Goal: Task Accomplishment & Management: Complete application form

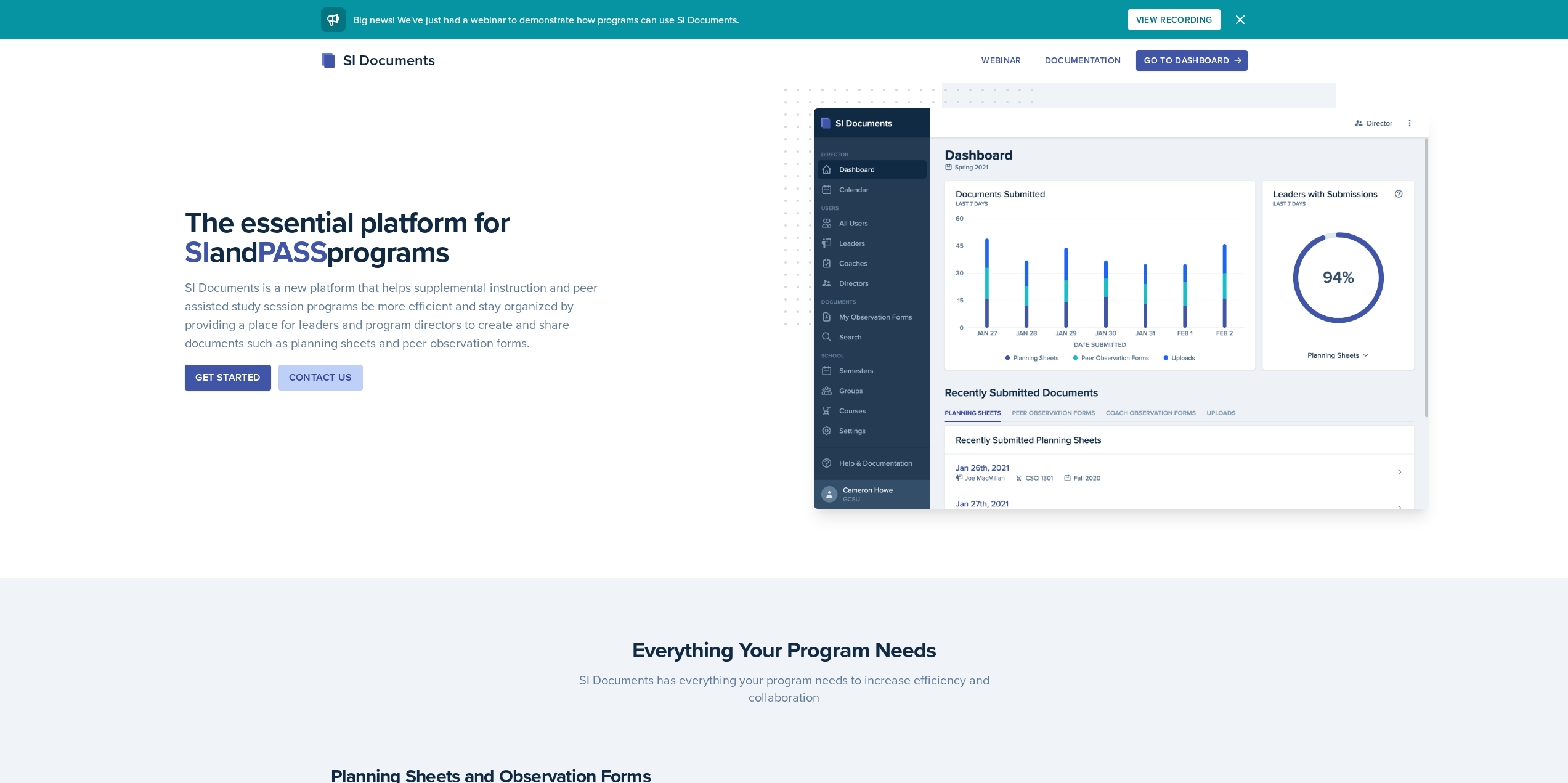
click at [1207, 63] on div "Go to Dashboard" at bounding box center [1192, 61] width 95 height 9
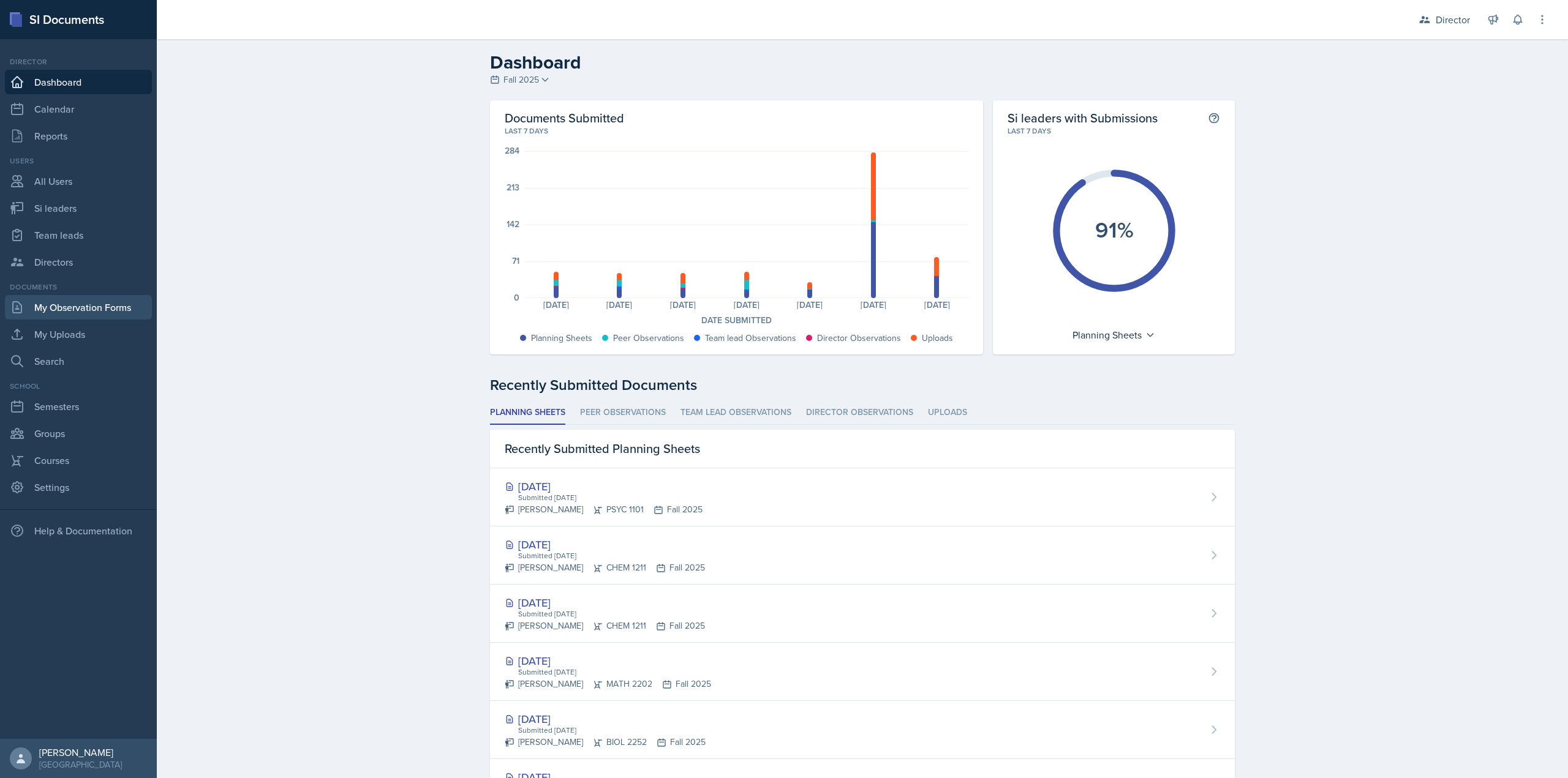
click at [144, 313] on link "My Observation Forms" at bounding box center [78, 307] width 147 height 24
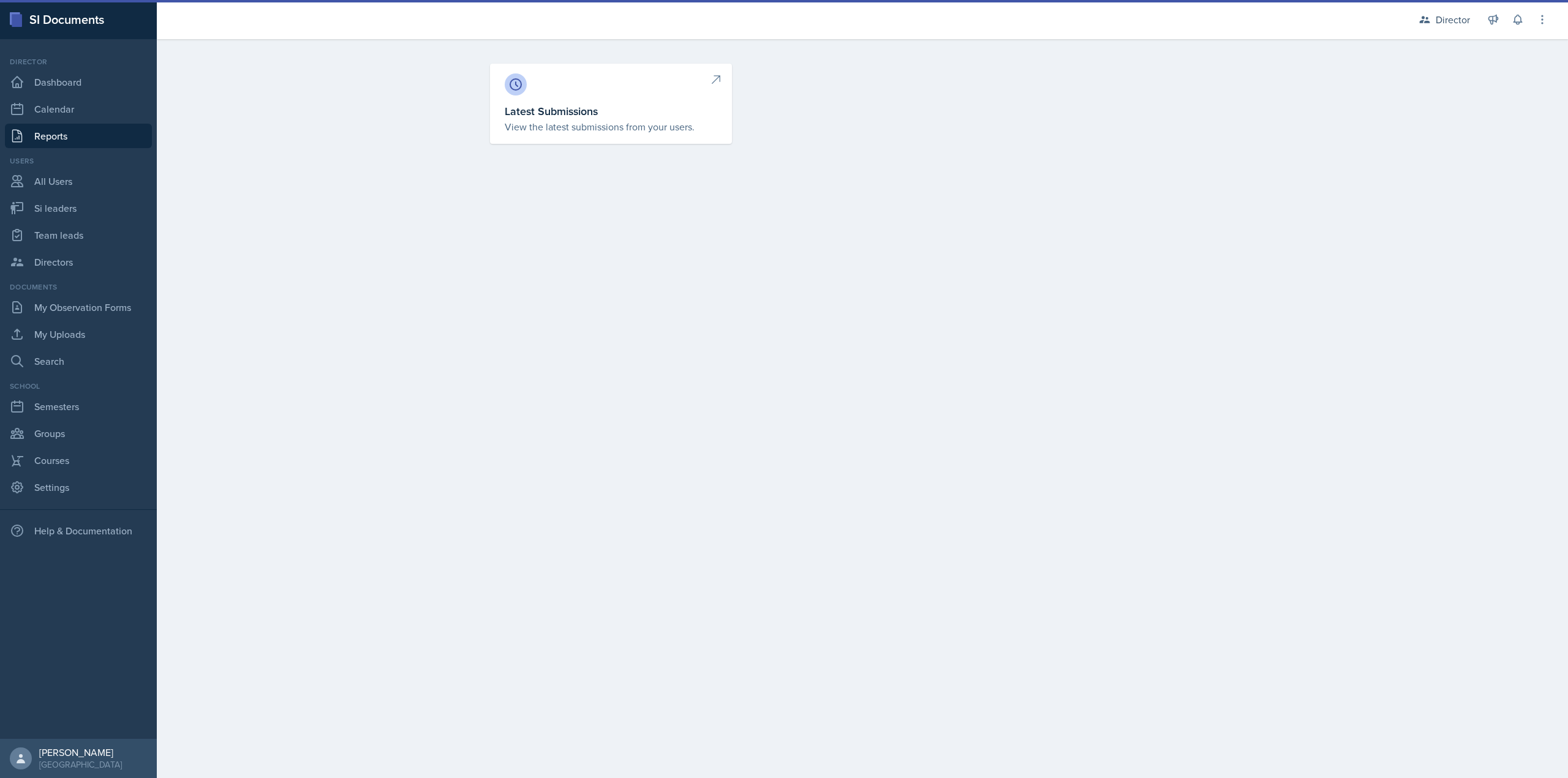
drag, startPoint x: 581, startPoint y: 178, endPoint x: 581, endPoint y: 169, distance: 9.0
click at [581, 176] on main "Latest Submissions View the latest submissions from your users." at bounding box center [862, 409] width 1412 height 739
click at [579, 107] on h3 "Latest Submissions" at bounding box center [612, 111] width 213 height 17
select select "1"
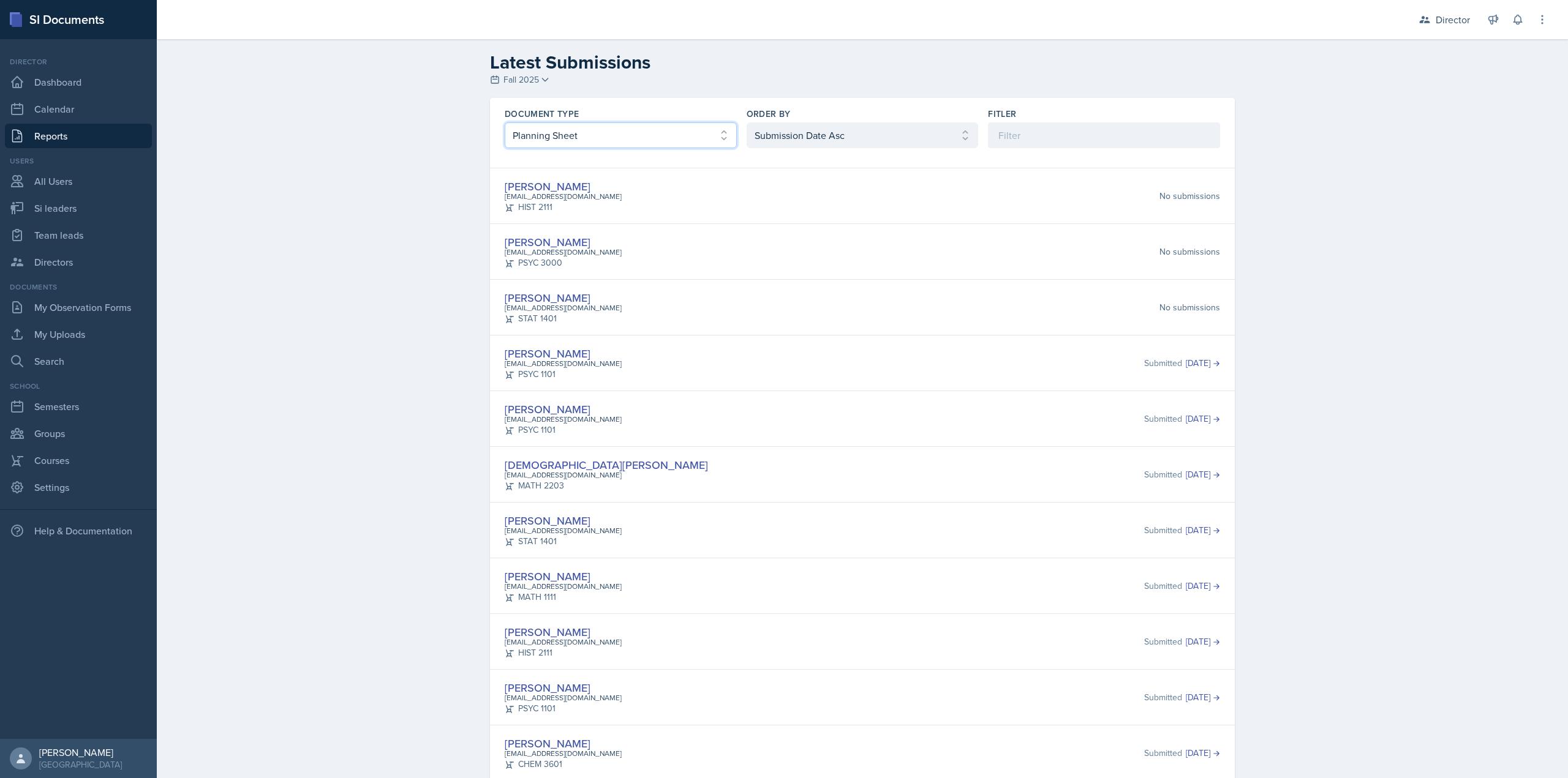
drag, startPoint x: 650, startPoint y: 130, endPoint x: 646, endPoint y: 137, distance: 8.1
click at [650, 130] on select "Select document type Planning Sheet Peer Observation Form Team lead Observation…" at bounding box center [621, 135] width 232 height 25
select select "2"
click at [505, 122] on select "Select document type Planning Sheet Peer Observation Form Team lead Observation…" at bounding box center [621, 135] width 232 height 25
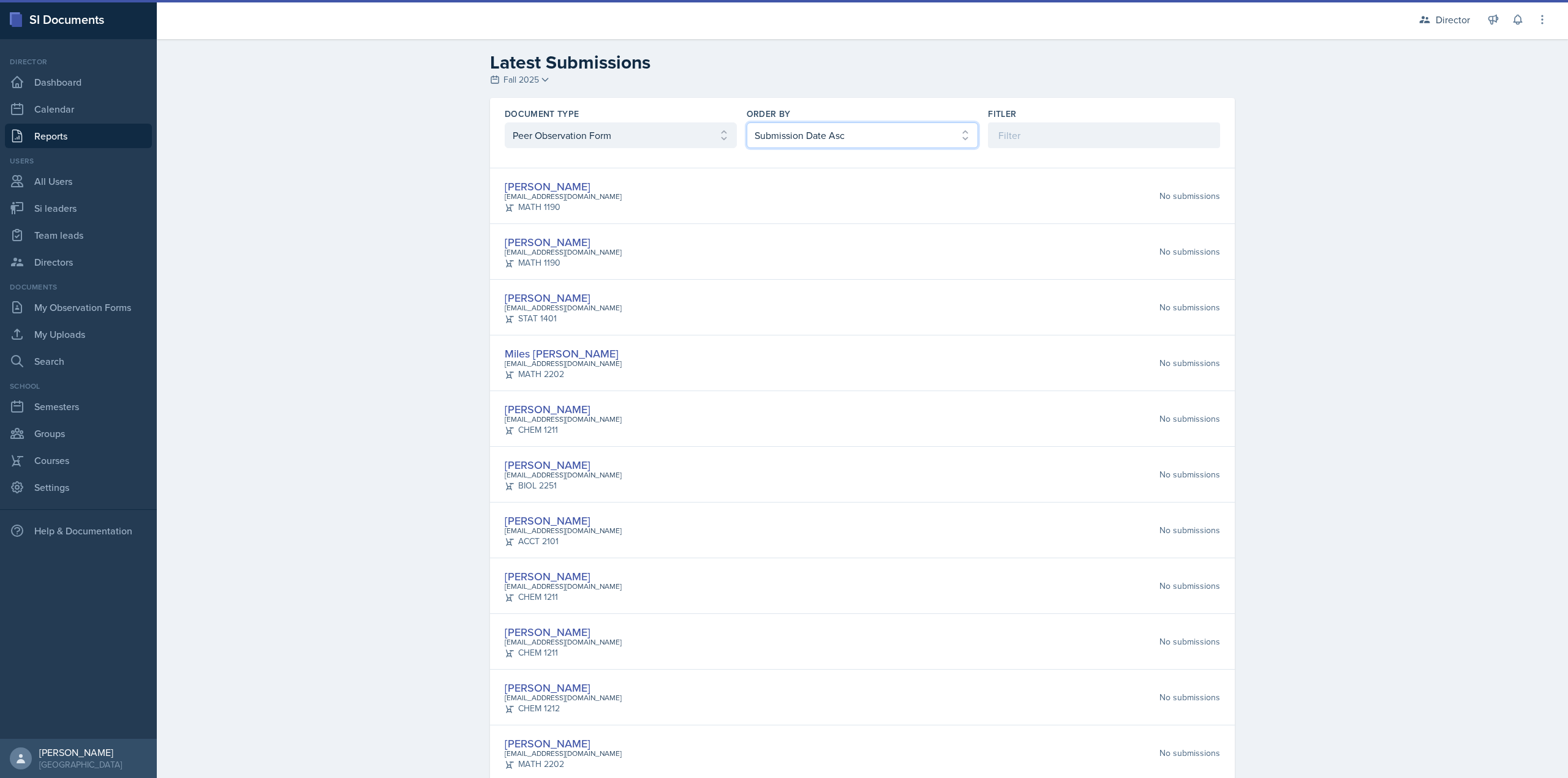
click at [848, 139] on select "Select order by Submission Date Asc Submission Date Desc User Last Name" at bounding box center [862, 135] width 232 height 25
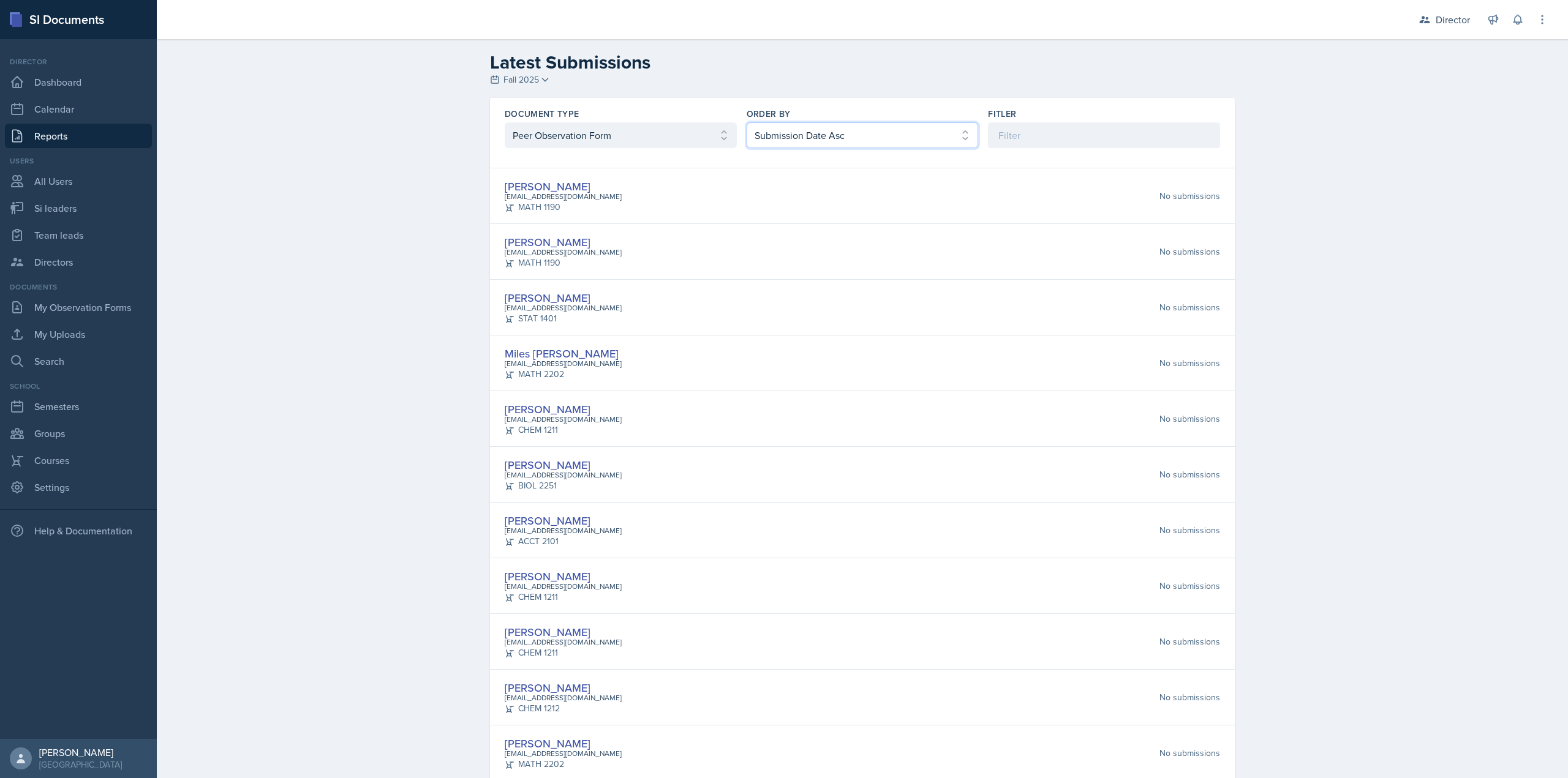
select select "2"
click at [746, 122] on select "Select order by Submission Date Asc Submission Date Desc User Last Name" at bounding box center [862, 135] width 232 height 25
drag, startPoint x: 845, startPoint y: 125, endPoint x: 832, endPoint y: 139, distance: 19.1
click at [845, 125] on select "Select order by Submission Date Asc Submission Date Desc User Last Name" at bounding box center [862, 135] width 232 height 25
click at [693, 136] on select "Select document type Planning Sheet Peer Observation Form Team lead Observation…" at bounding box center [621, 135] width 232 height 25
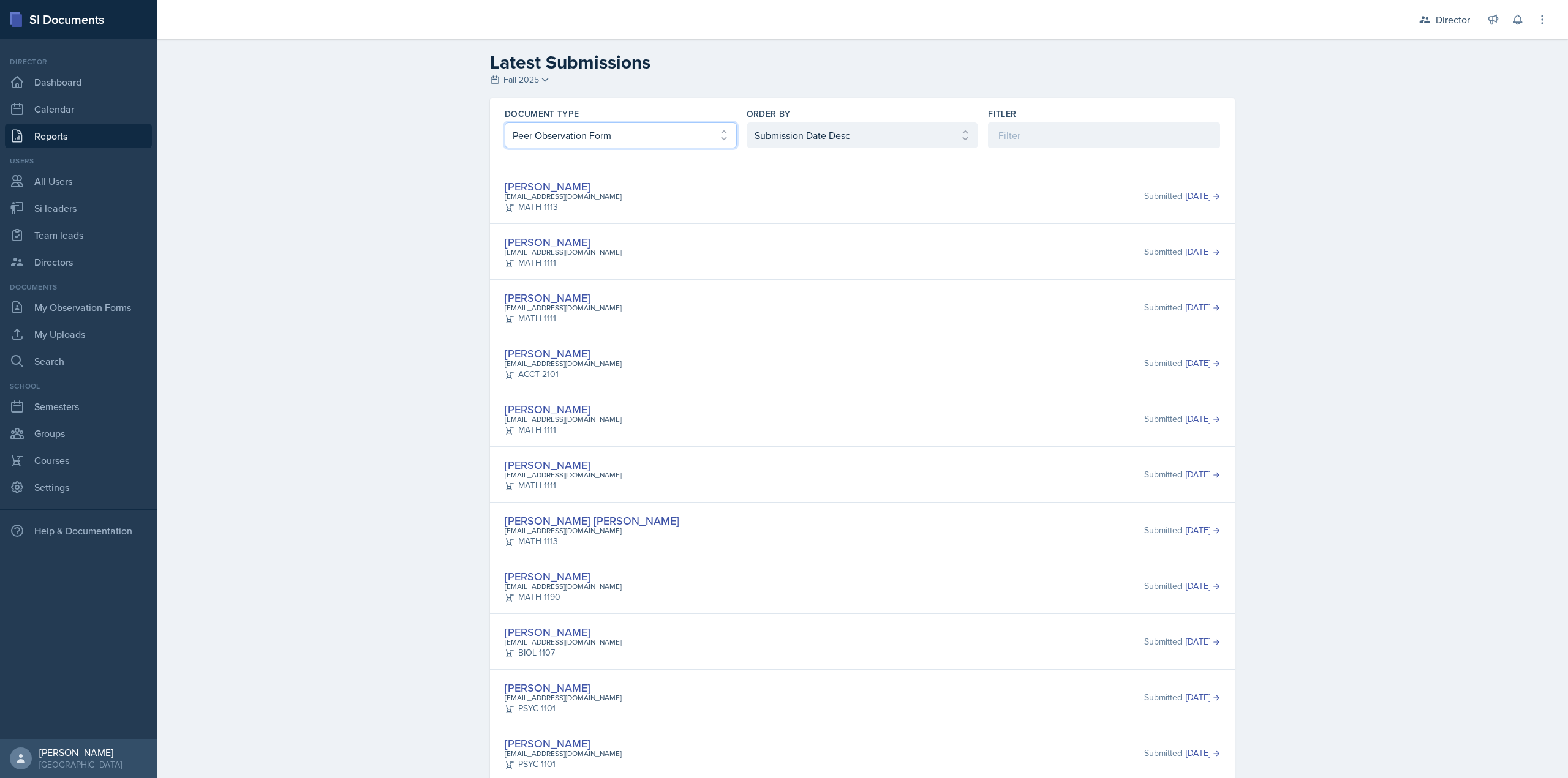
select select "3"
click at [505, 122] on select "Select document type Planning Sheet Peer Observation Form Team lead Observation…" at bounding box center [621, 135] width 232 height 25
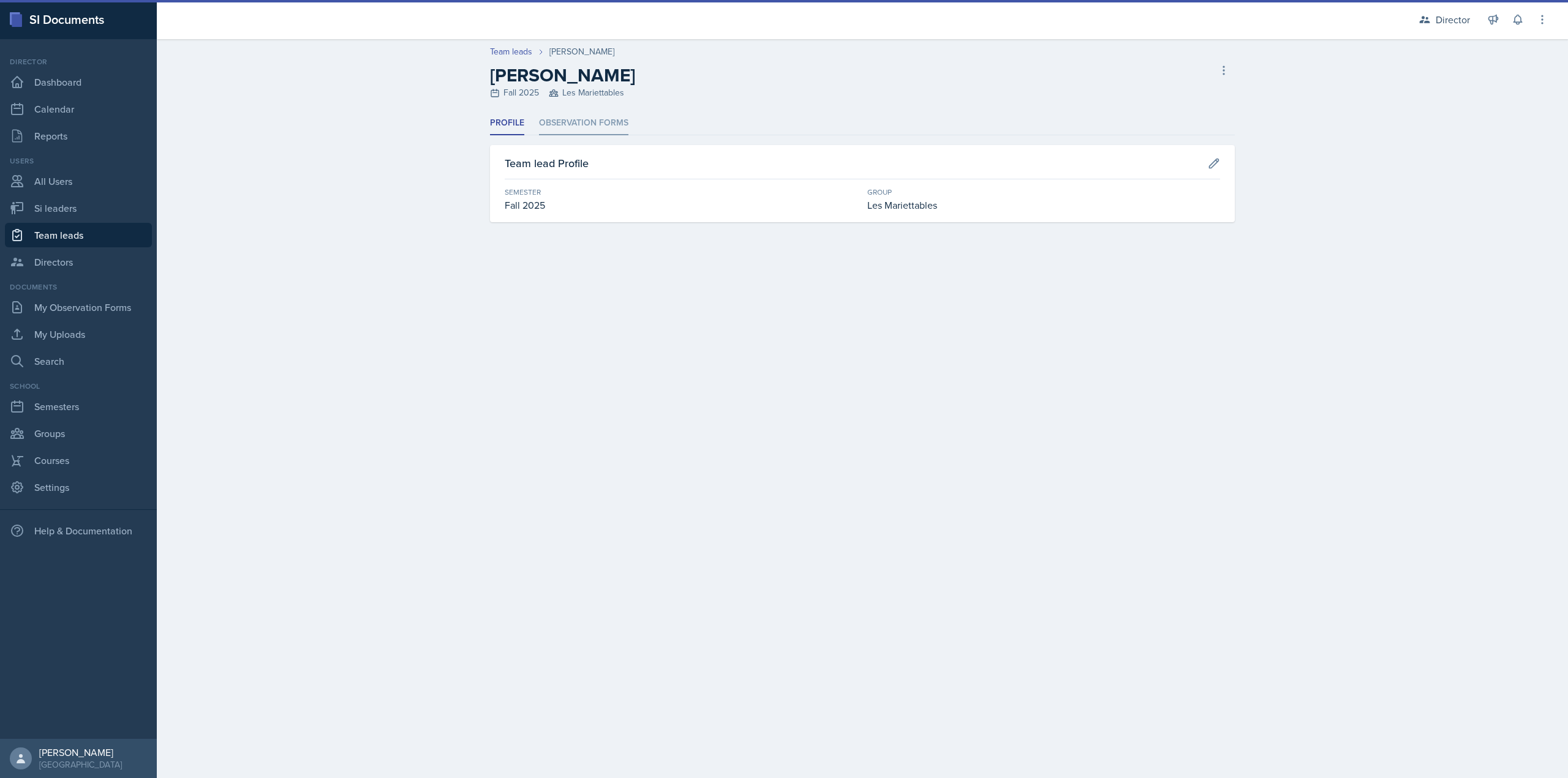
click at [610, 114] on li "Observation Forms" at bounding box center [583, 122] width 90 height 24
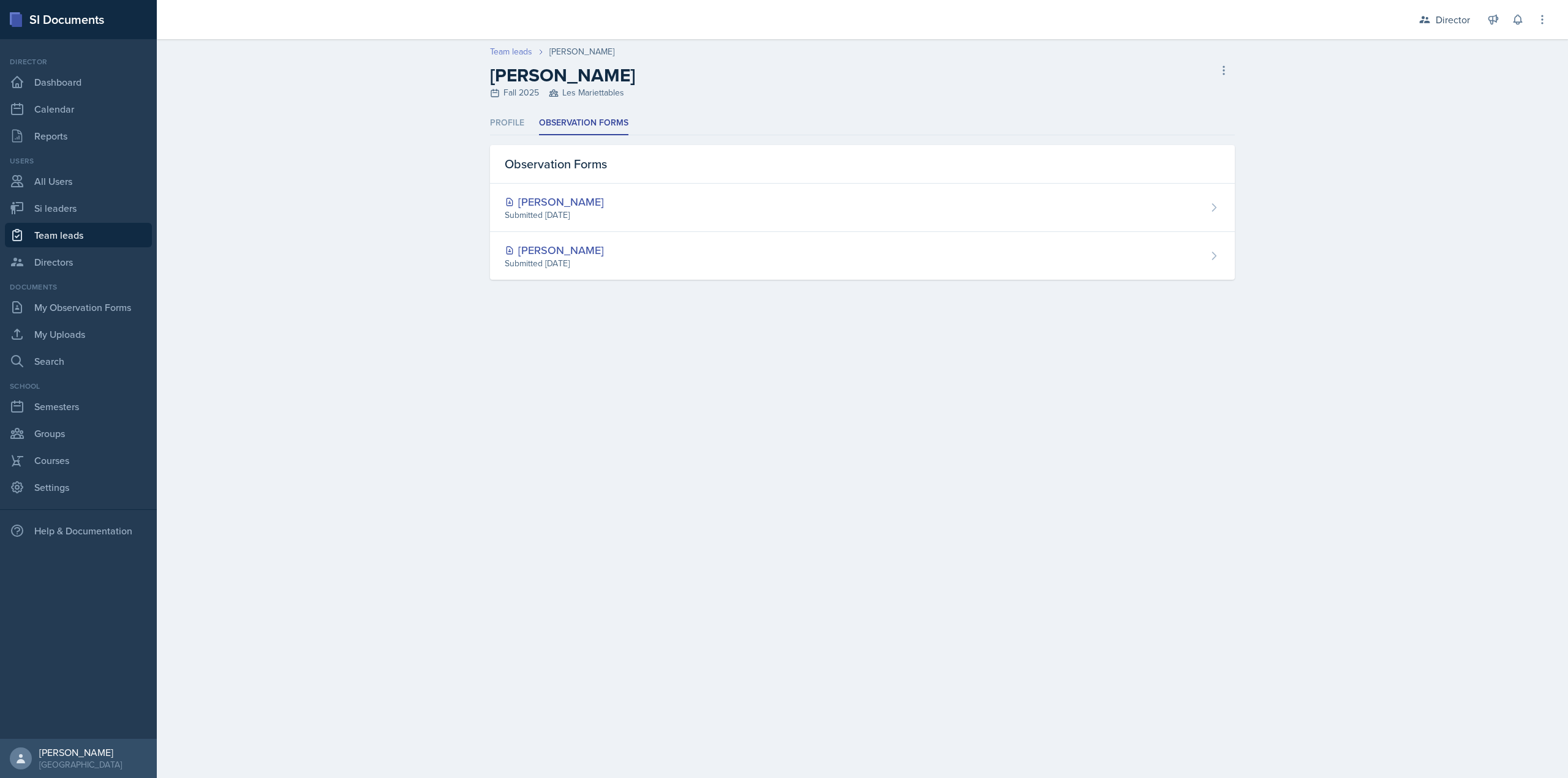
click at [521, 57] on link "Team leads" at bounding box center [511, 52] width 42 height 13
select select "2bed604d-1099-4043-b1bc-2365e8740244"
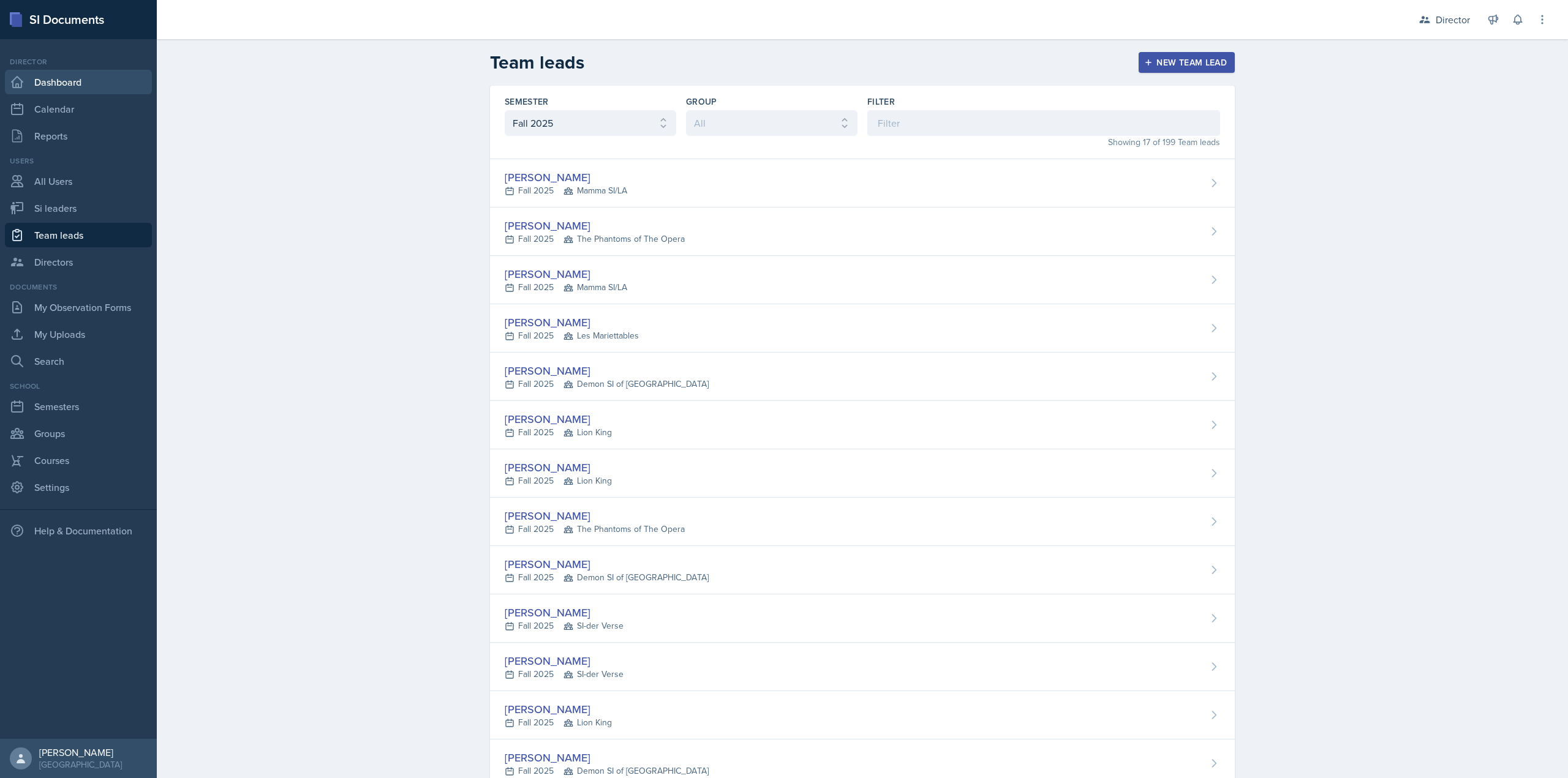
click at [80, 73] on link "Dashboard" at bounding box center [78, 82] width 147 height 24
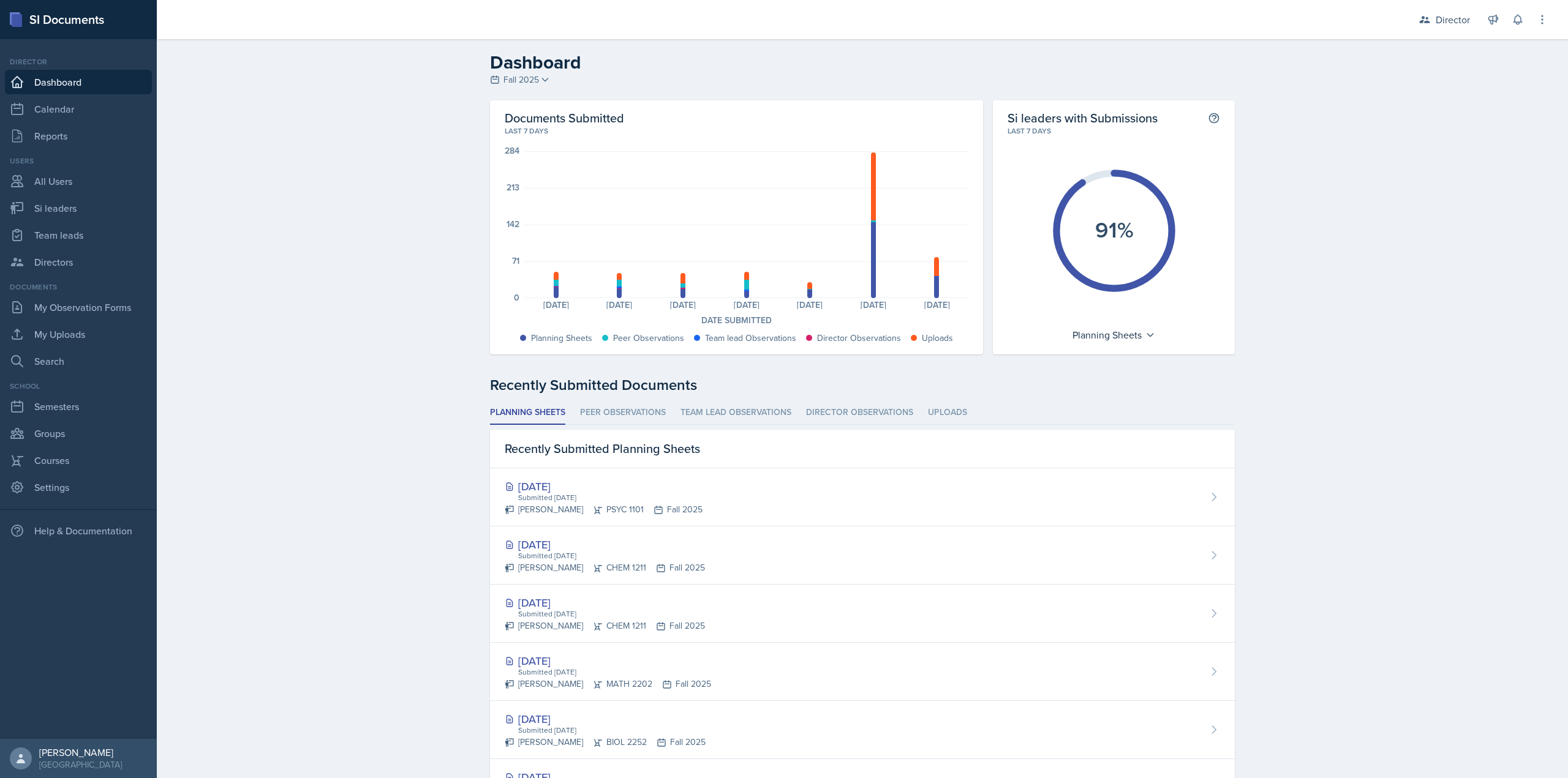
click at [248, 325] on div "Dashboard Fall 2025 Fall 2025 Summer 2025 Spring 2025 Fall 2024 Summer 2024 Spr…" at bounding box center [862, 559] width 1412 height 1040
click at [621, 411] on li "Peer Observations" at bounding box center [623, 413] width 86 height 24
click at [318, 300] on div "Dashboard Fall 2025 Fall 2025 Summer 2025 Spring 2025 Fall 2024 Summer 2024 Spr…" at bounding box center [862, 559] width 1412 height 1040
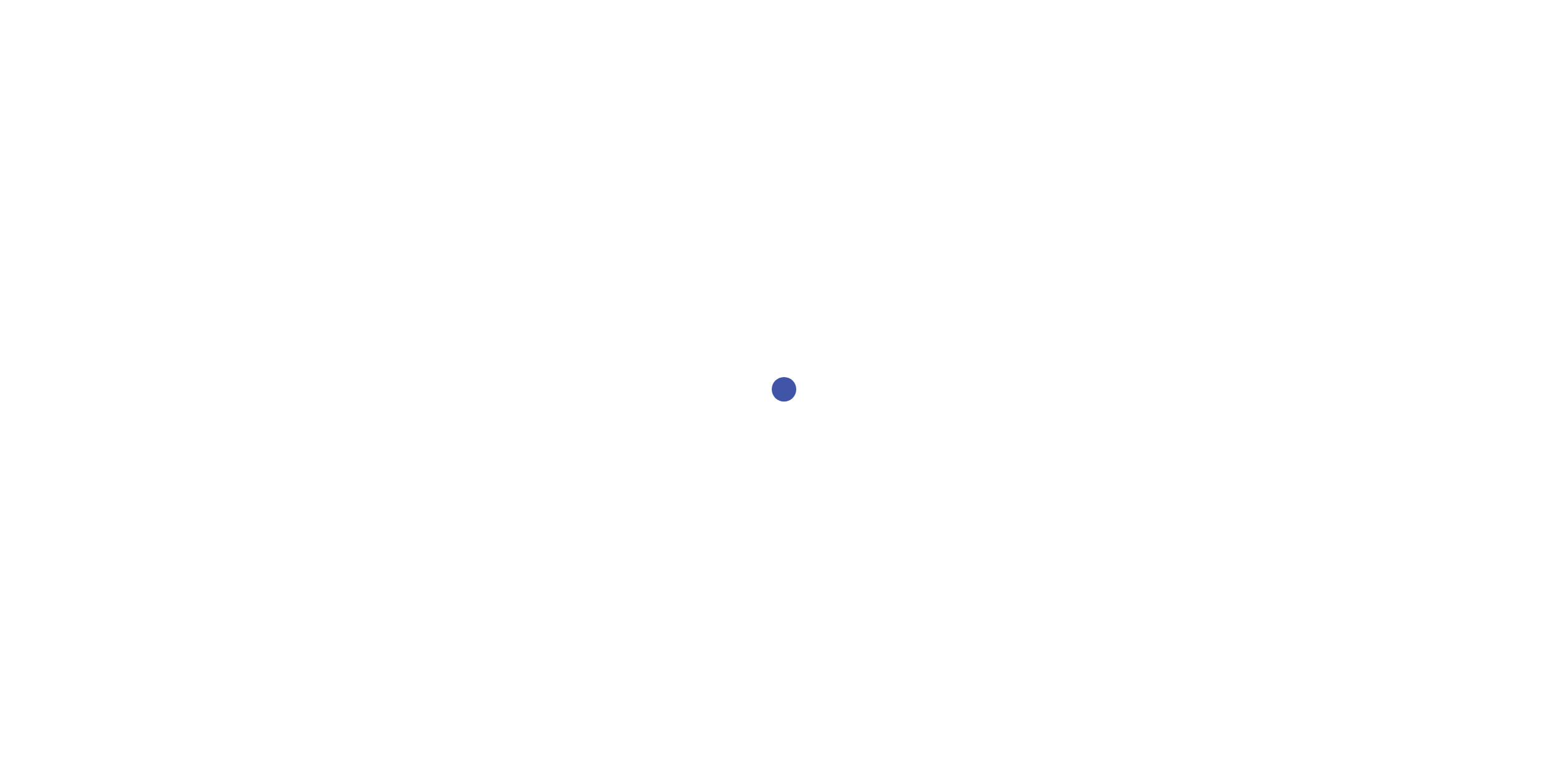
select select "2bed604d-1099-4043-b1bc-2365e8740244"
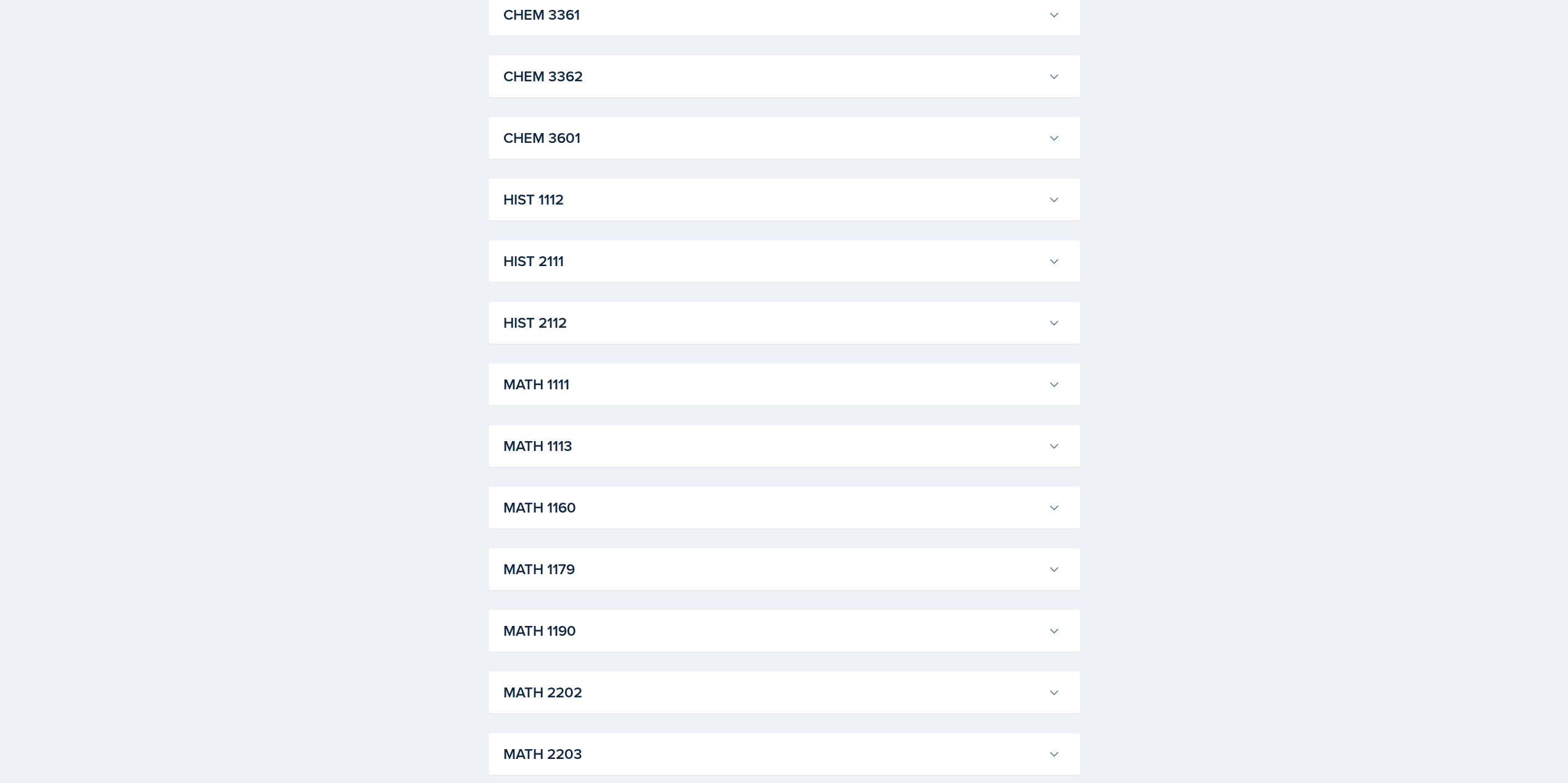
scroll to position [801, 0]
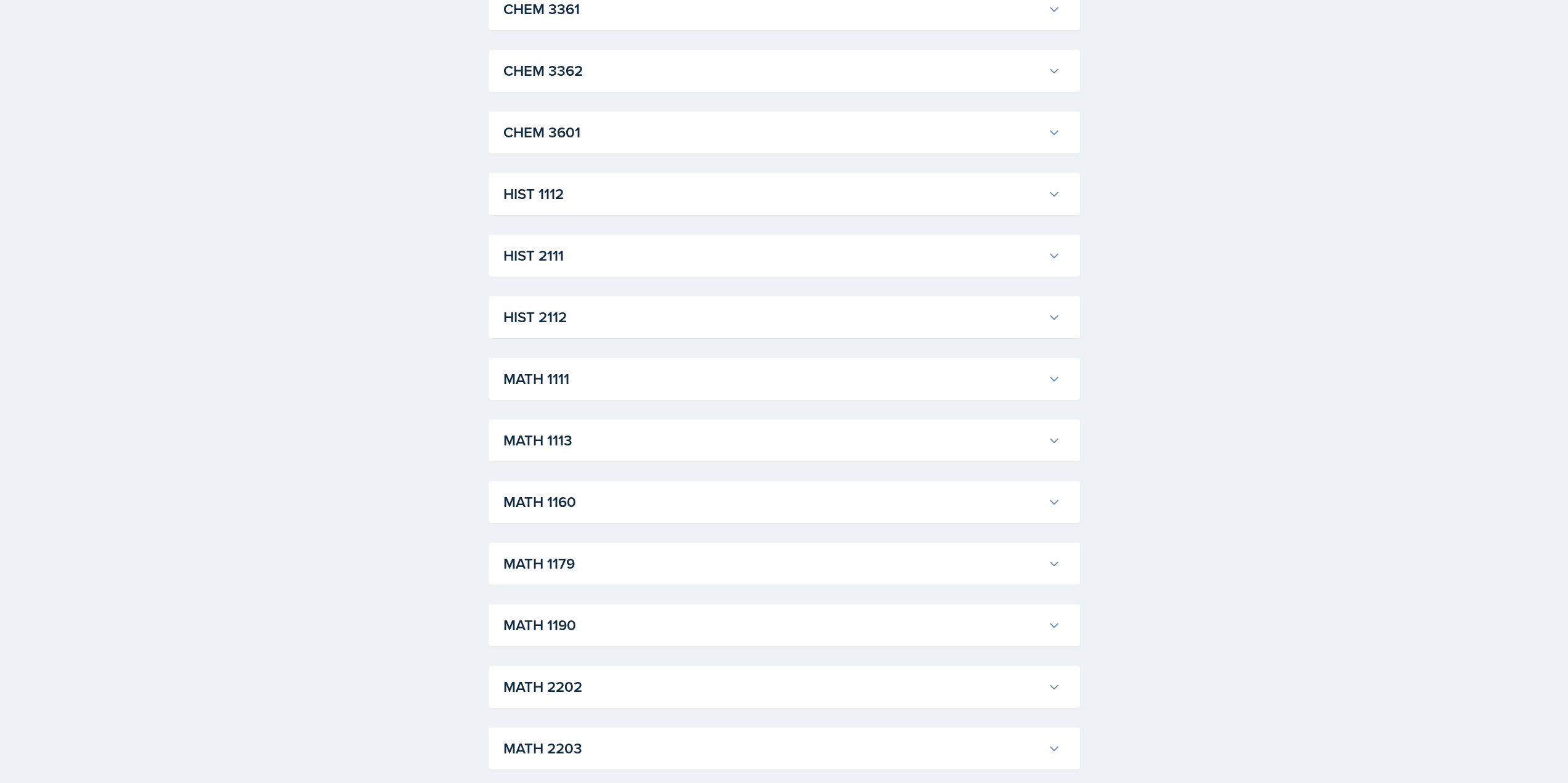
click at [575, 380] on h3 "MATH 1111" at bounding box center [773, 378] width 539 height 22
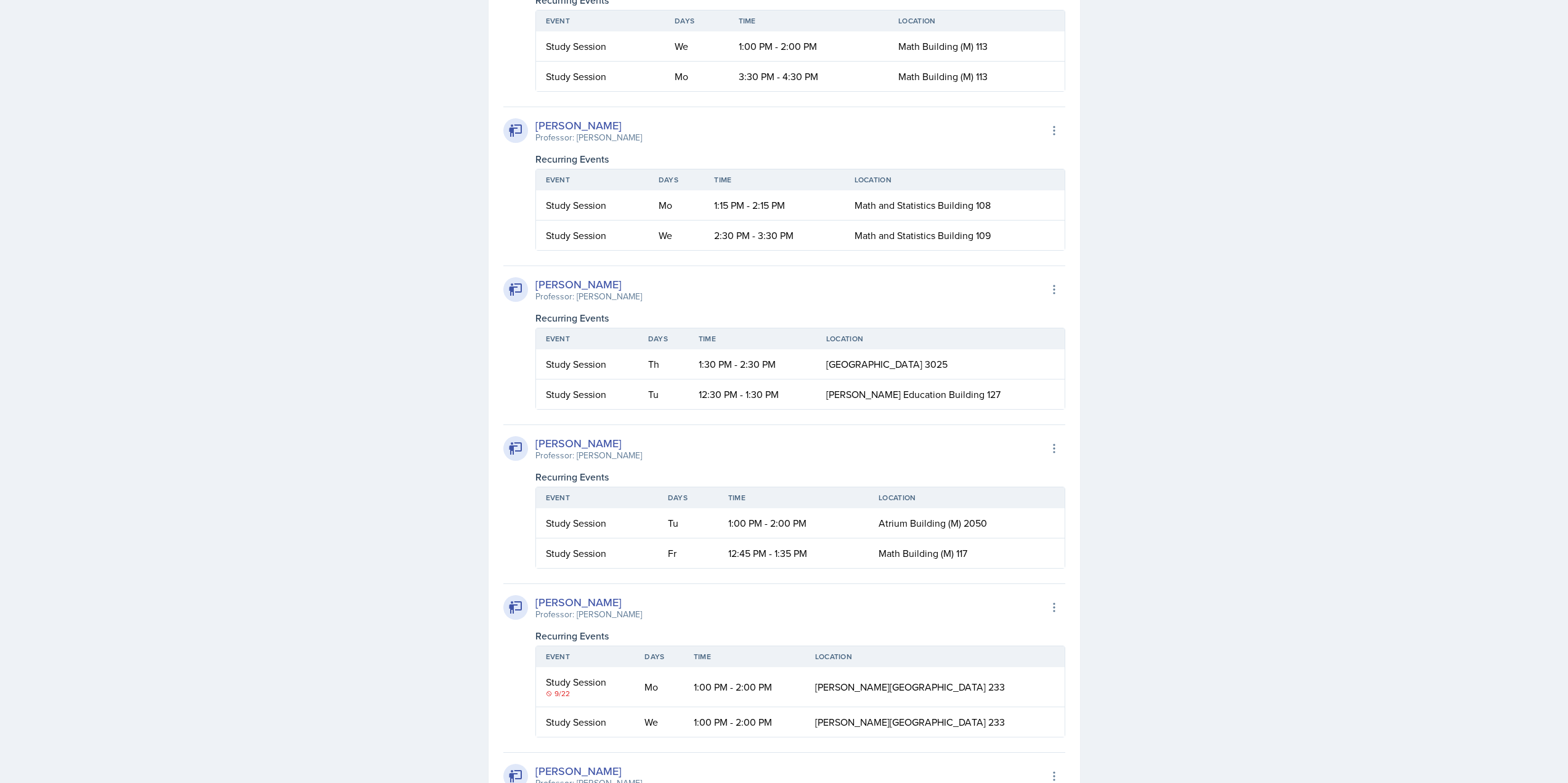
scroll to position [2280, 0]
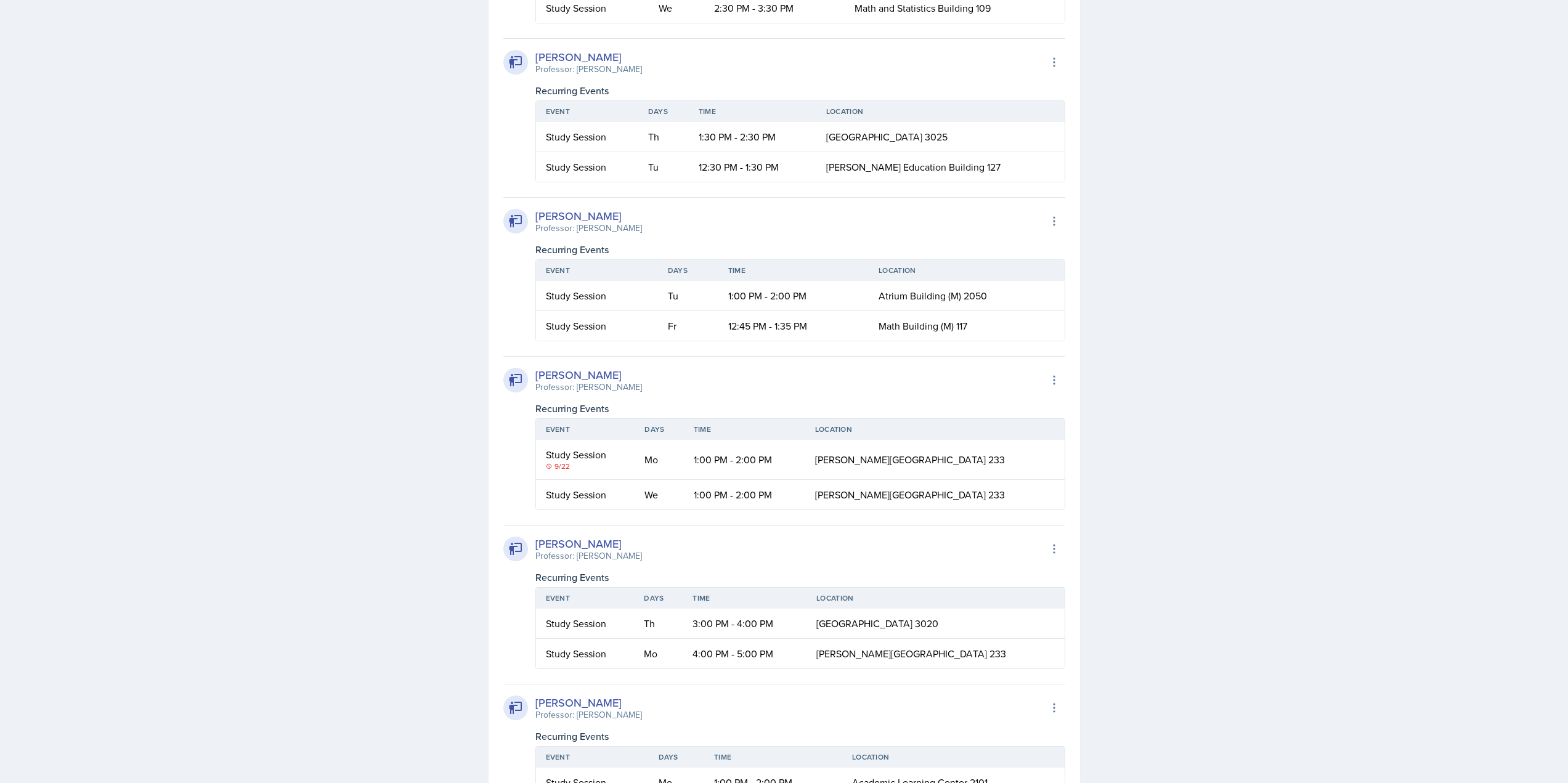
click at [225, 347] on div "SI Documents Select Semester Fall 2025 Summer 2025 Spring 2025 Fall 2024 Summer…" at bounding box center [784, 177] width 1568 height 4915
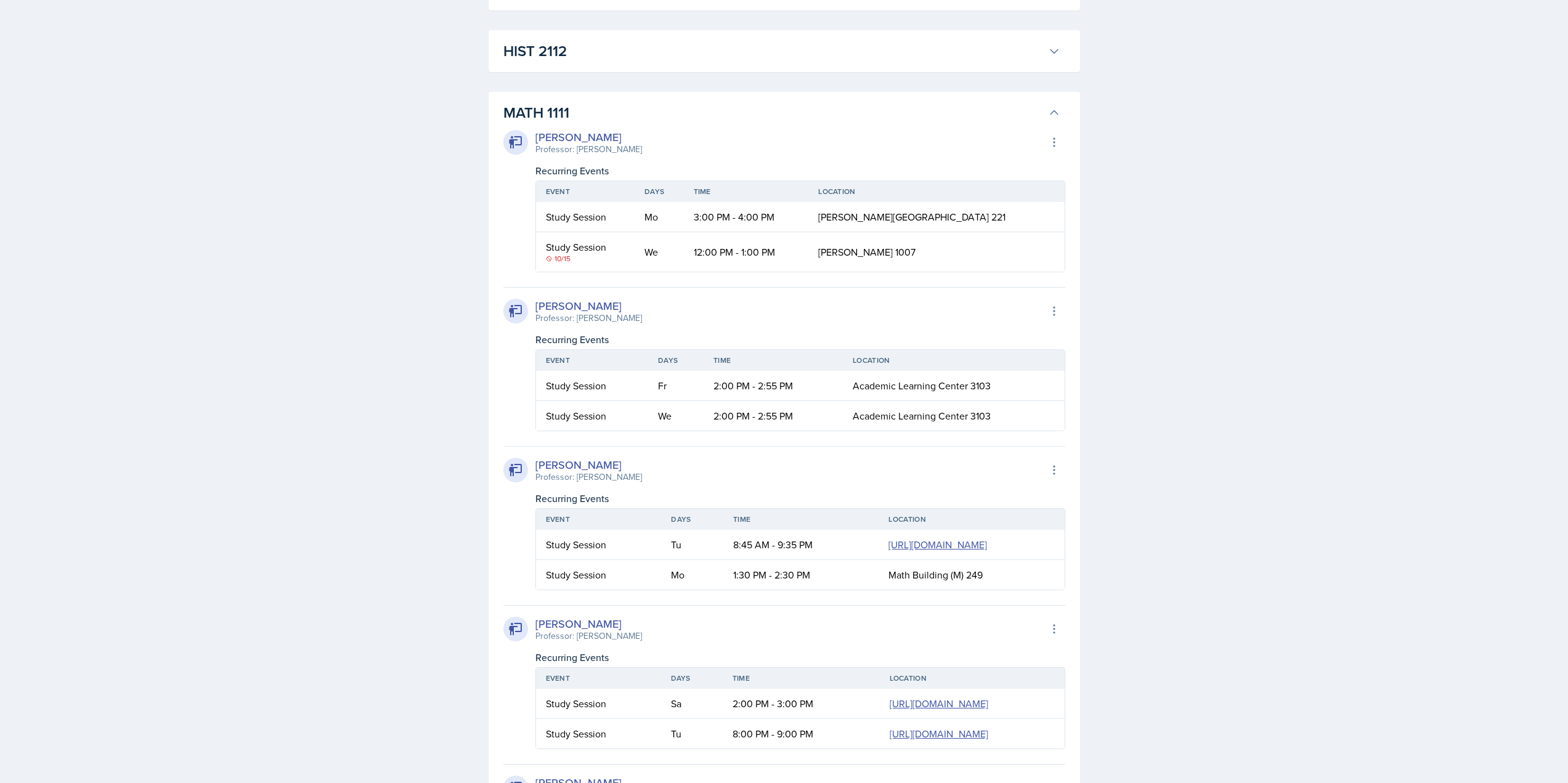
scroll to position [739, 0]
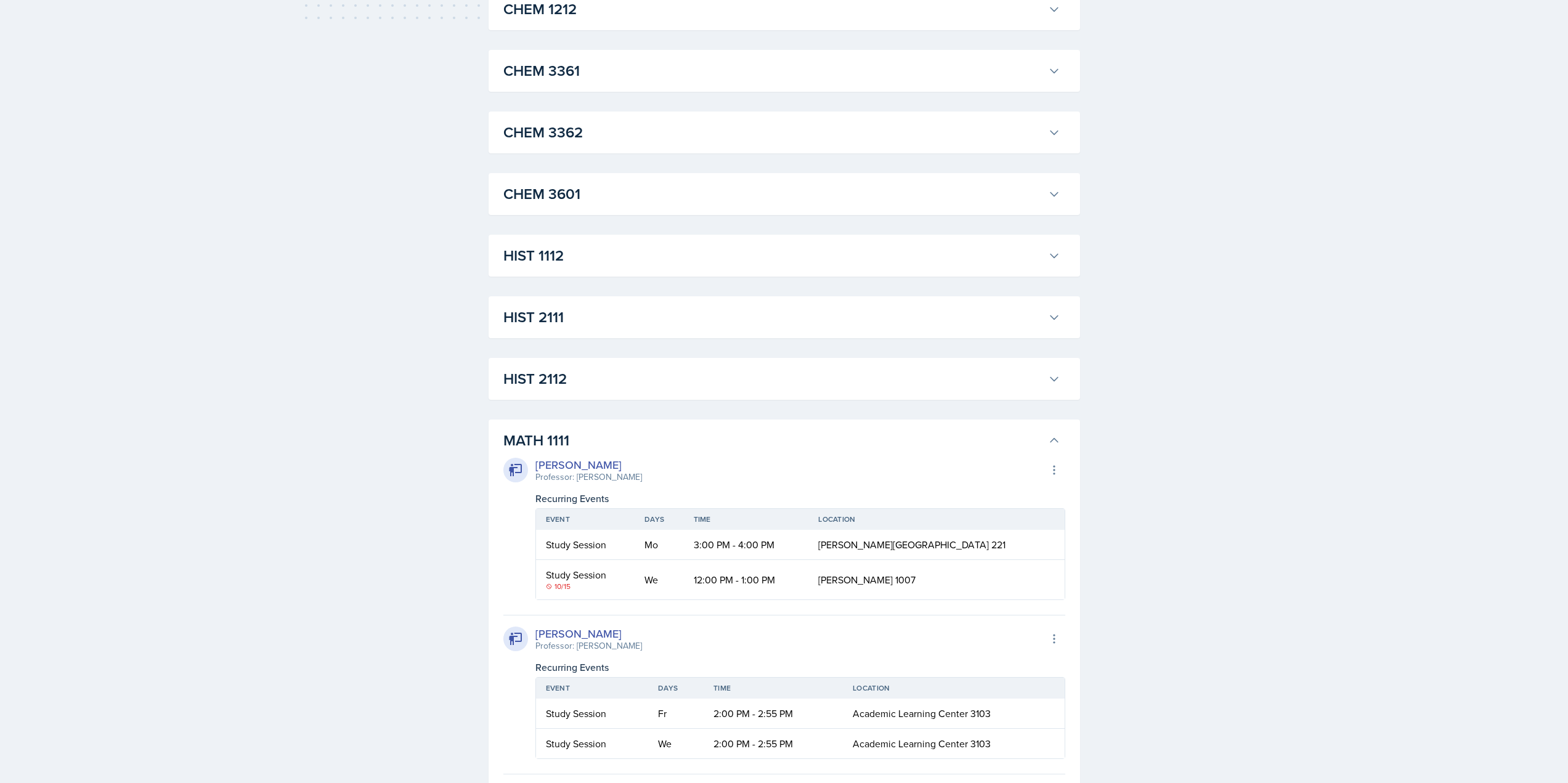
click at [529, 443] on h3 "MATH 1111" at bounding box center [773, 440] width 539 height 22
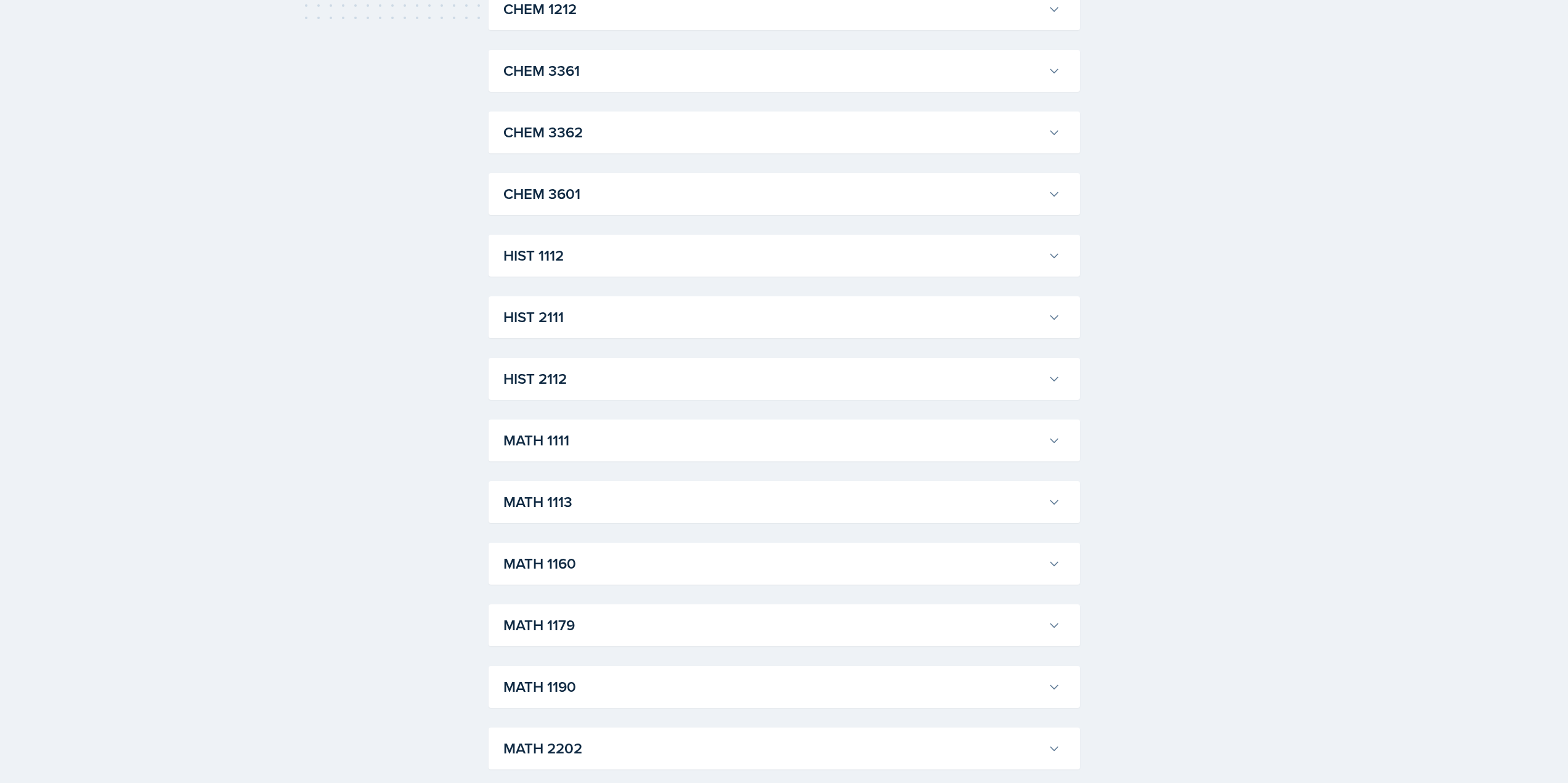
click at [555, 391] on button "HIST 2112" at bounding box center [782, 379] width 562 height 27
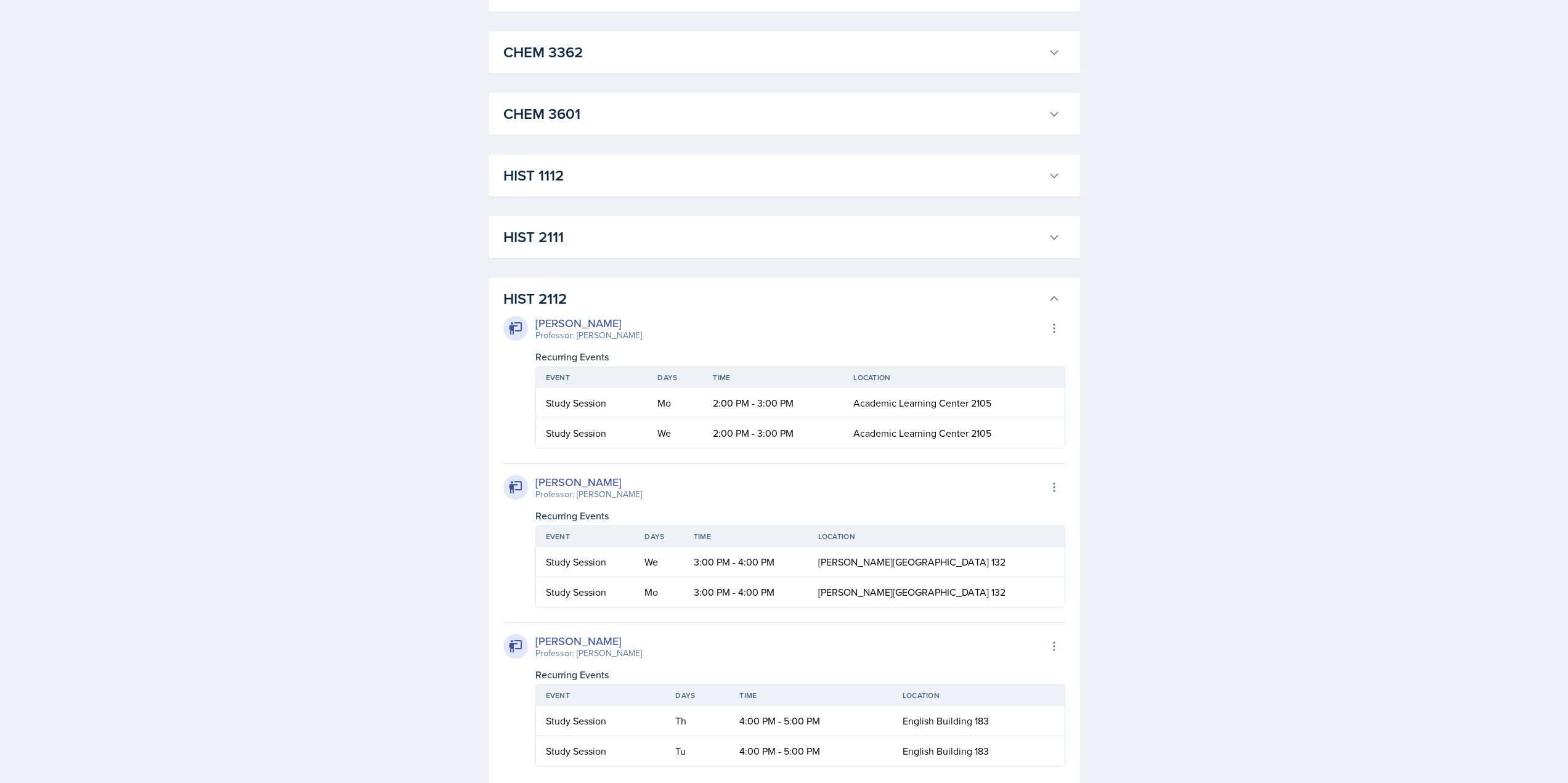
scroll to position [986, 0]
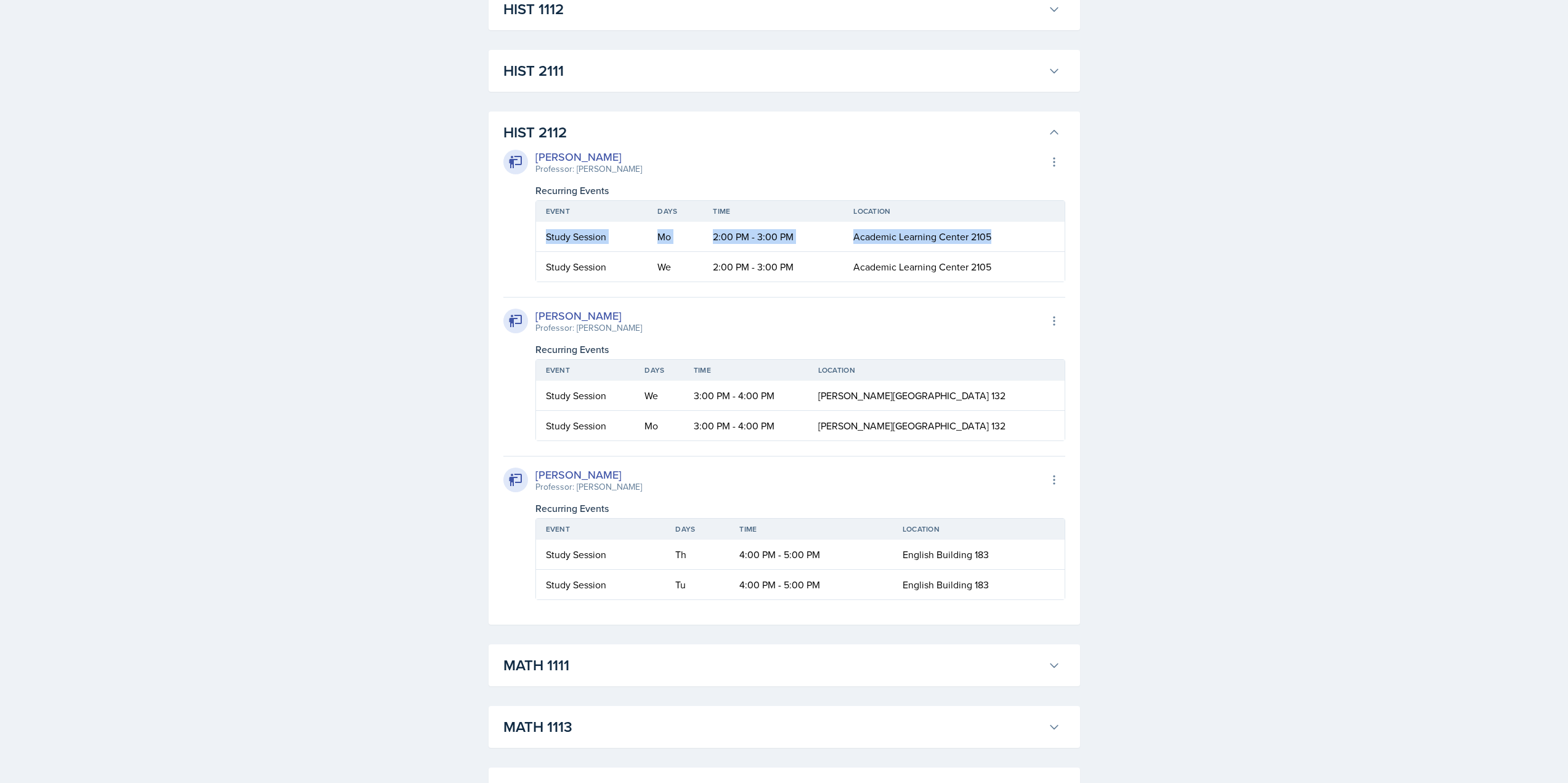
drag, startPoint x: 540, startPoint y: 242, endPoint x: 1002, endPoint y: 235, distance: 462.1
click at [1002, 235] on tr "Study Session Mo 2:00 PM - 3:00 PM Academic Learning Center 2105" at bounding box center [801, 237] width 529 height 30
click at [548, 138] on h3 "HIST 2112" at bounding box center [773, 132] width 539 height 22
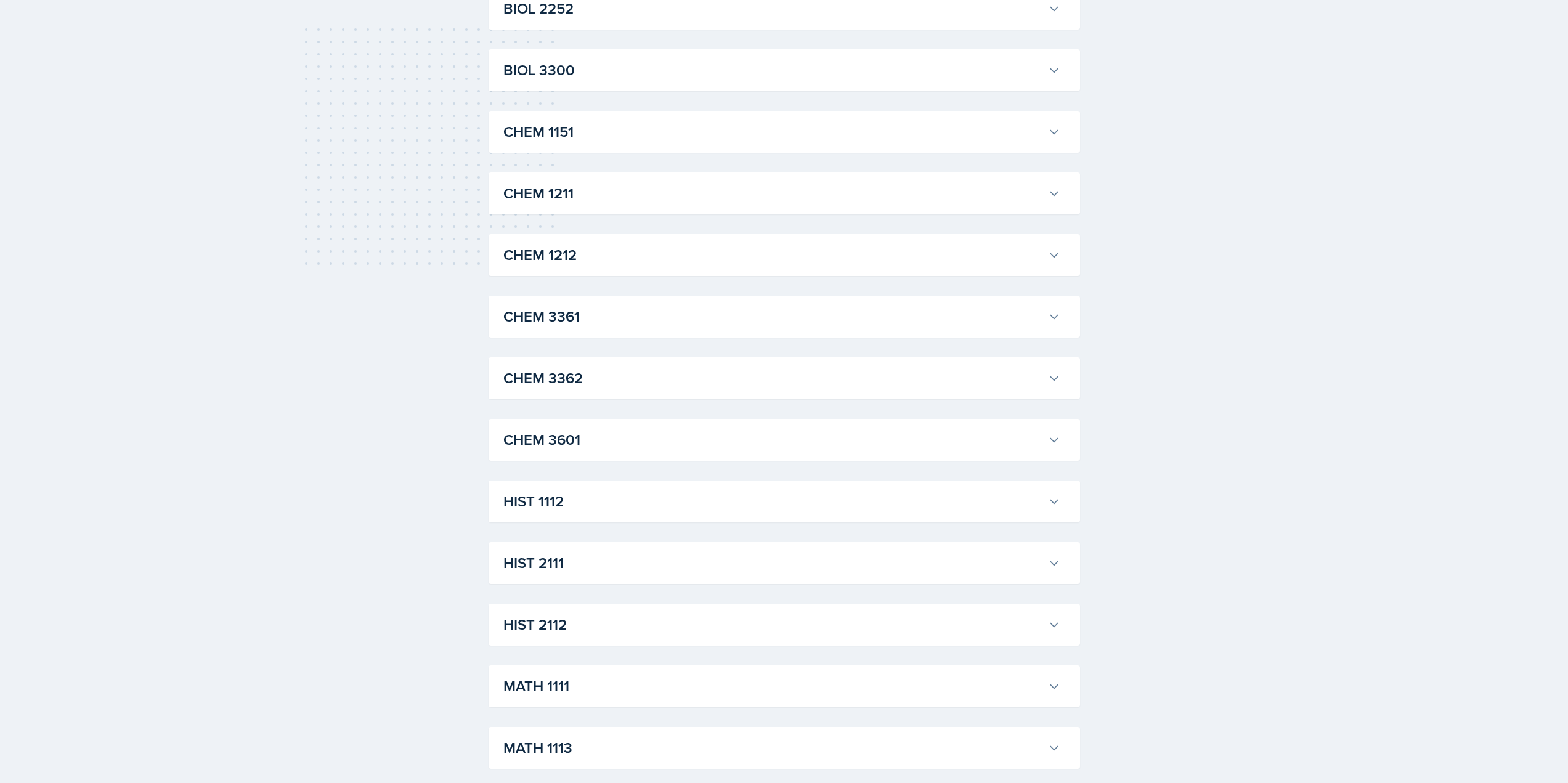
scroll to position [493, 0]
click at [619, 249] on h3 "CHEM 1212" at bounding box center [773, 255] width 539 height 22
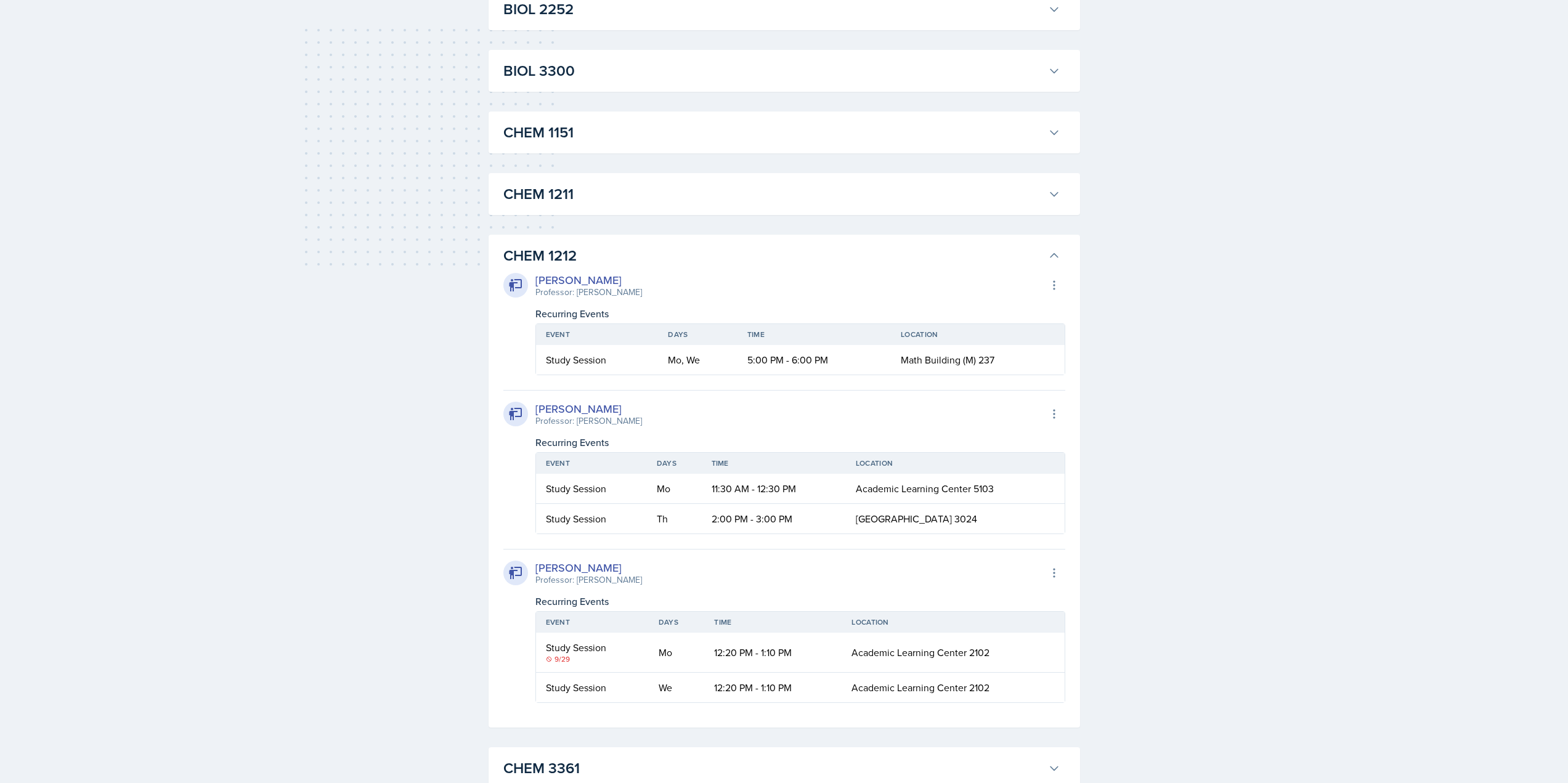
click at [591, 192] on h3 "CHEM 1211" at bounding box center [773, 193] width 539 height 22
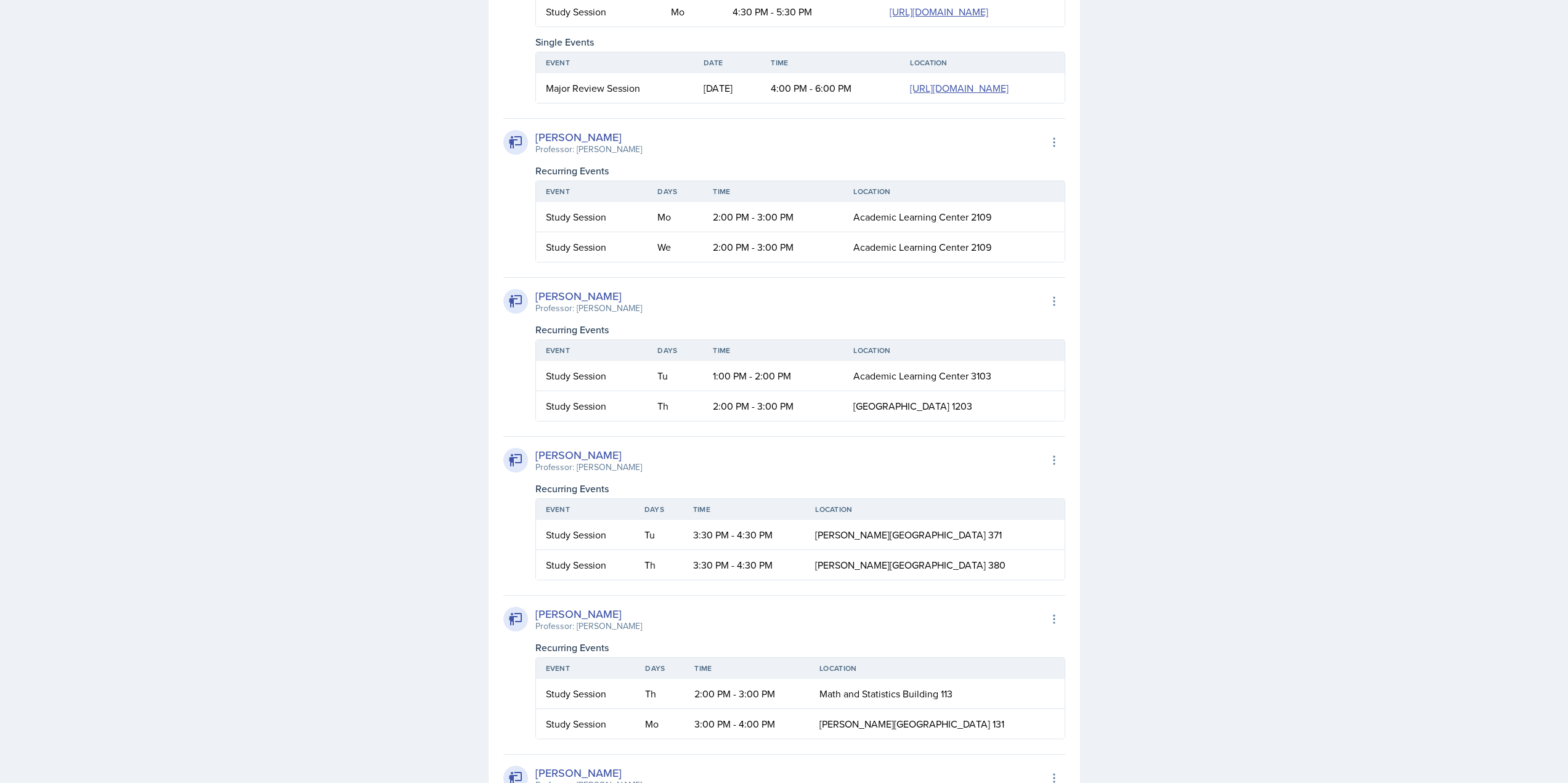
scroll to position [1109, 0]
drag, startPoint x: 466, startPoint y: 287, endPoint x: 442, endPoint y: 272, distance: 28.3
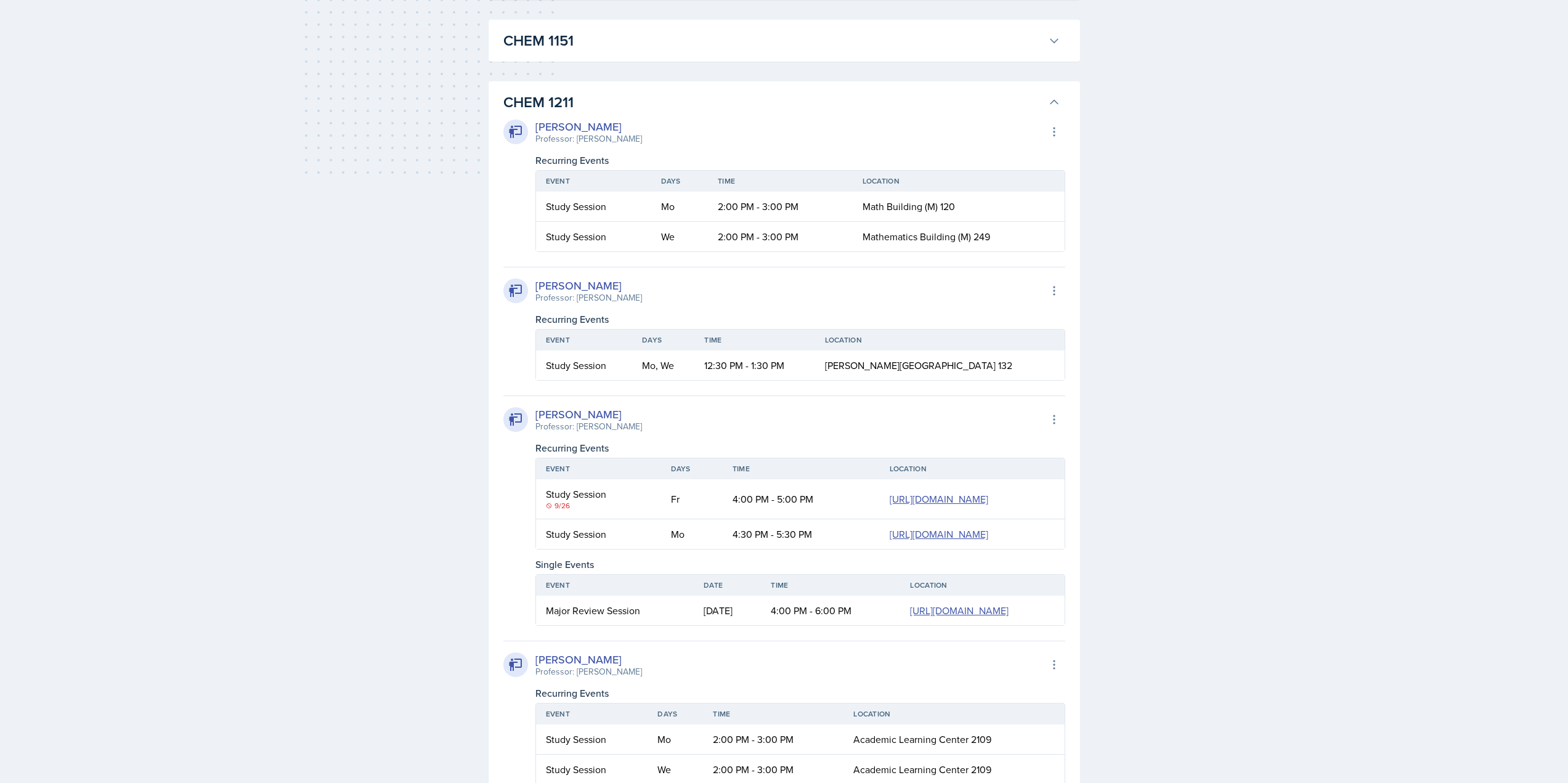
scroll to position [555, 0]
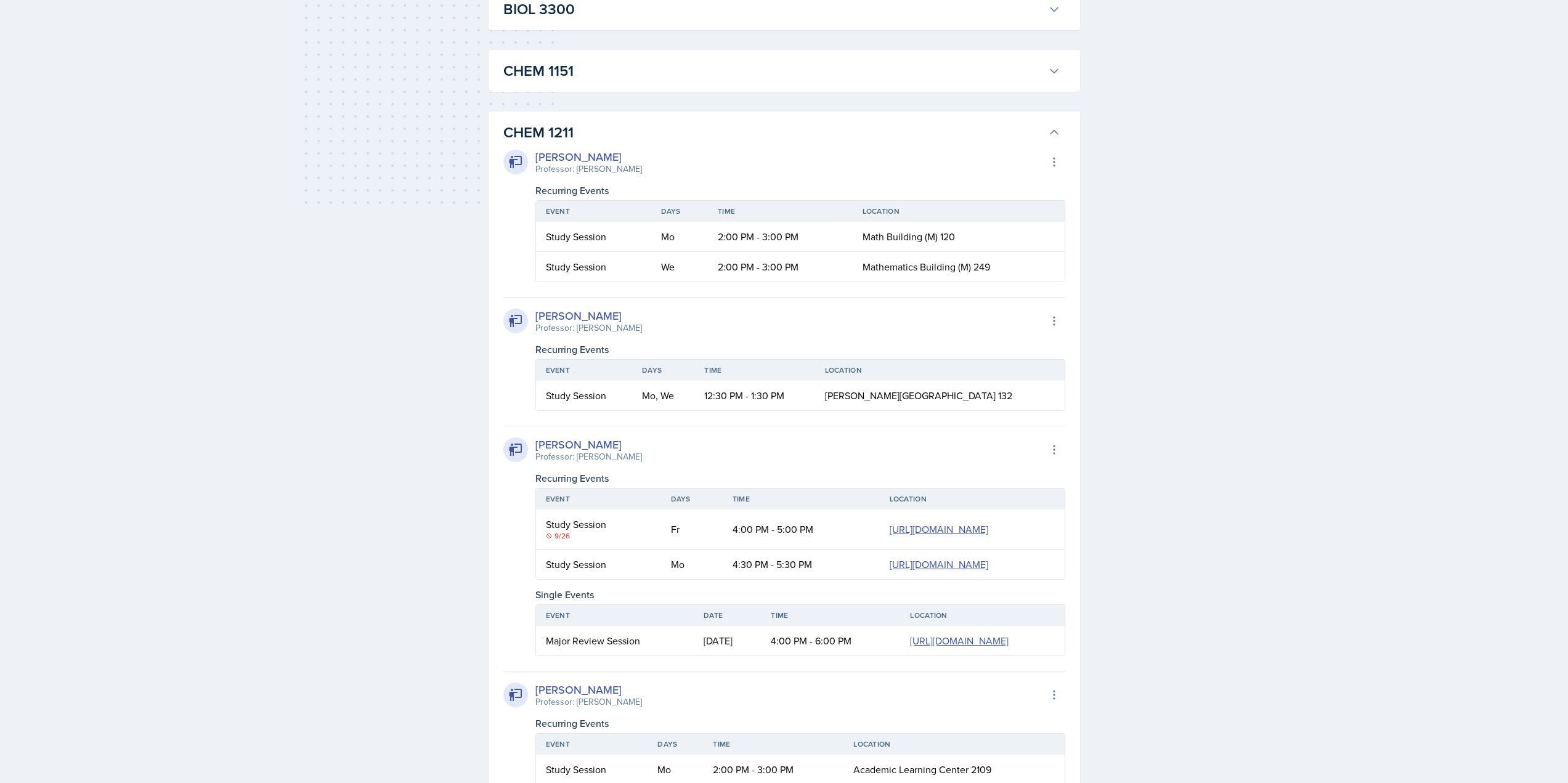
click at [619, 131] on h3 "CHEM 1211" at bounding box center [773, 132] width 539 height 22
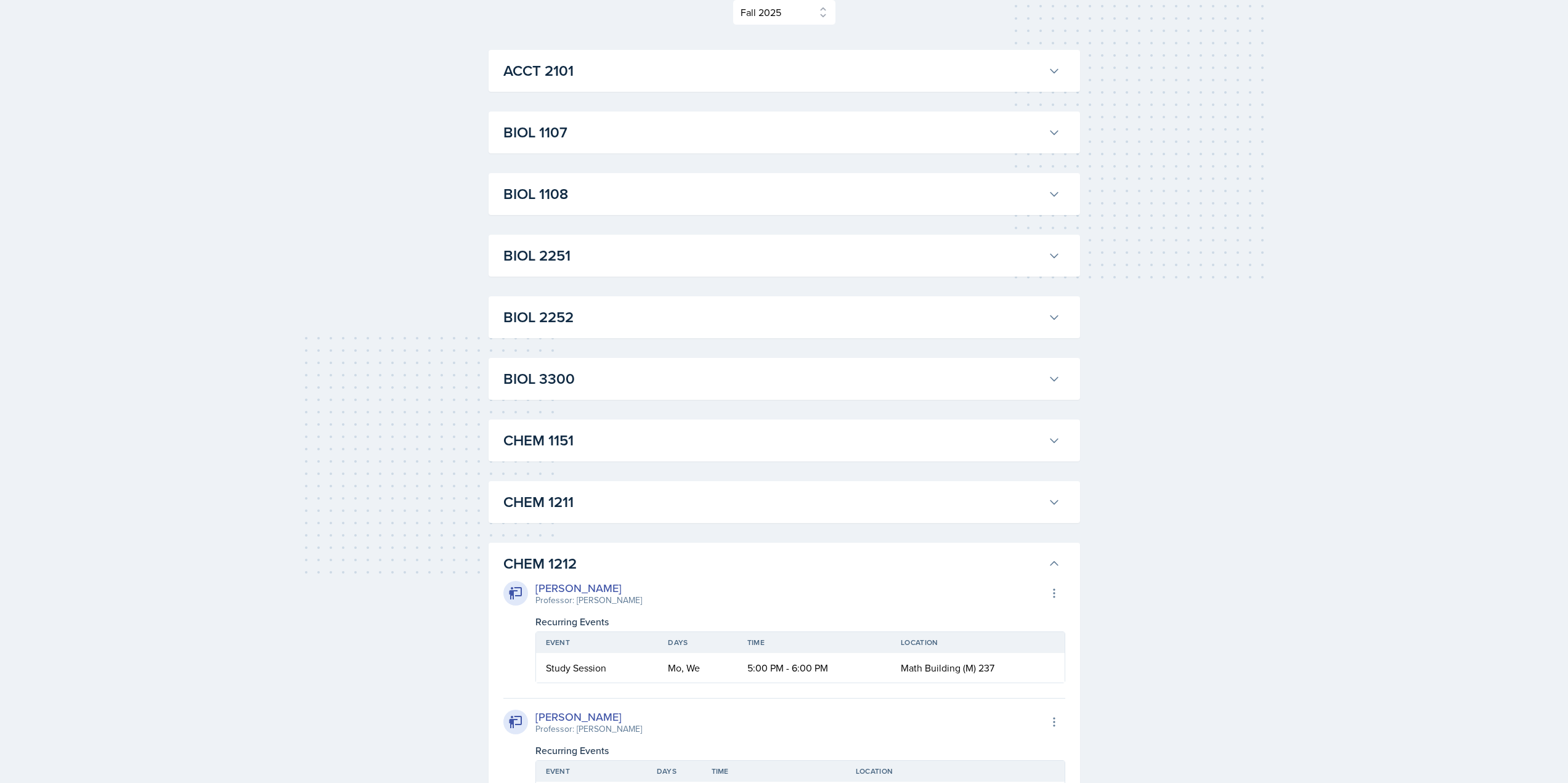
click at [609, 126] on h3 "BIOL 1107" at bounding box center [773, 132] width 539 height 22
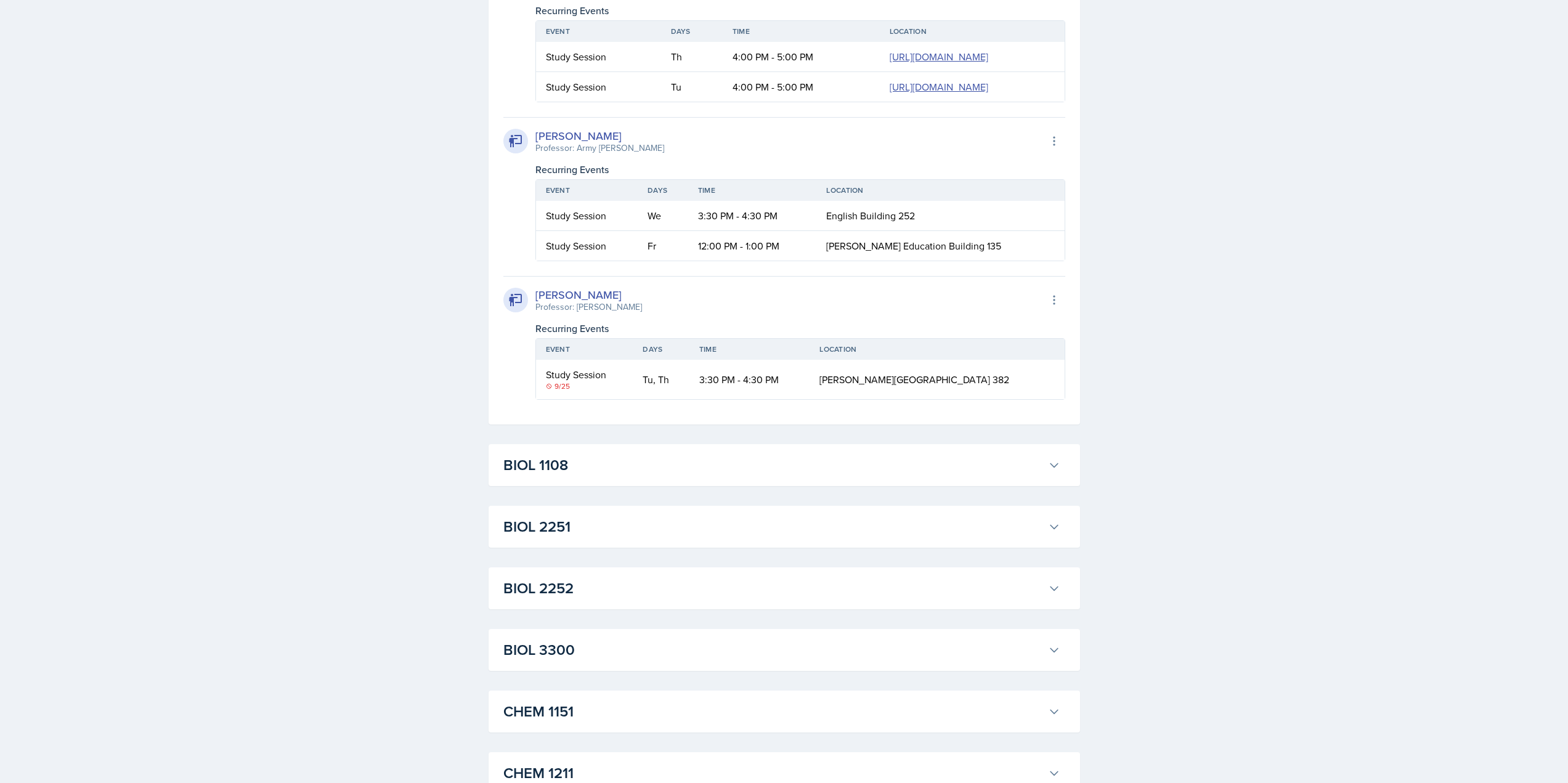
scroll to position [924, 0]
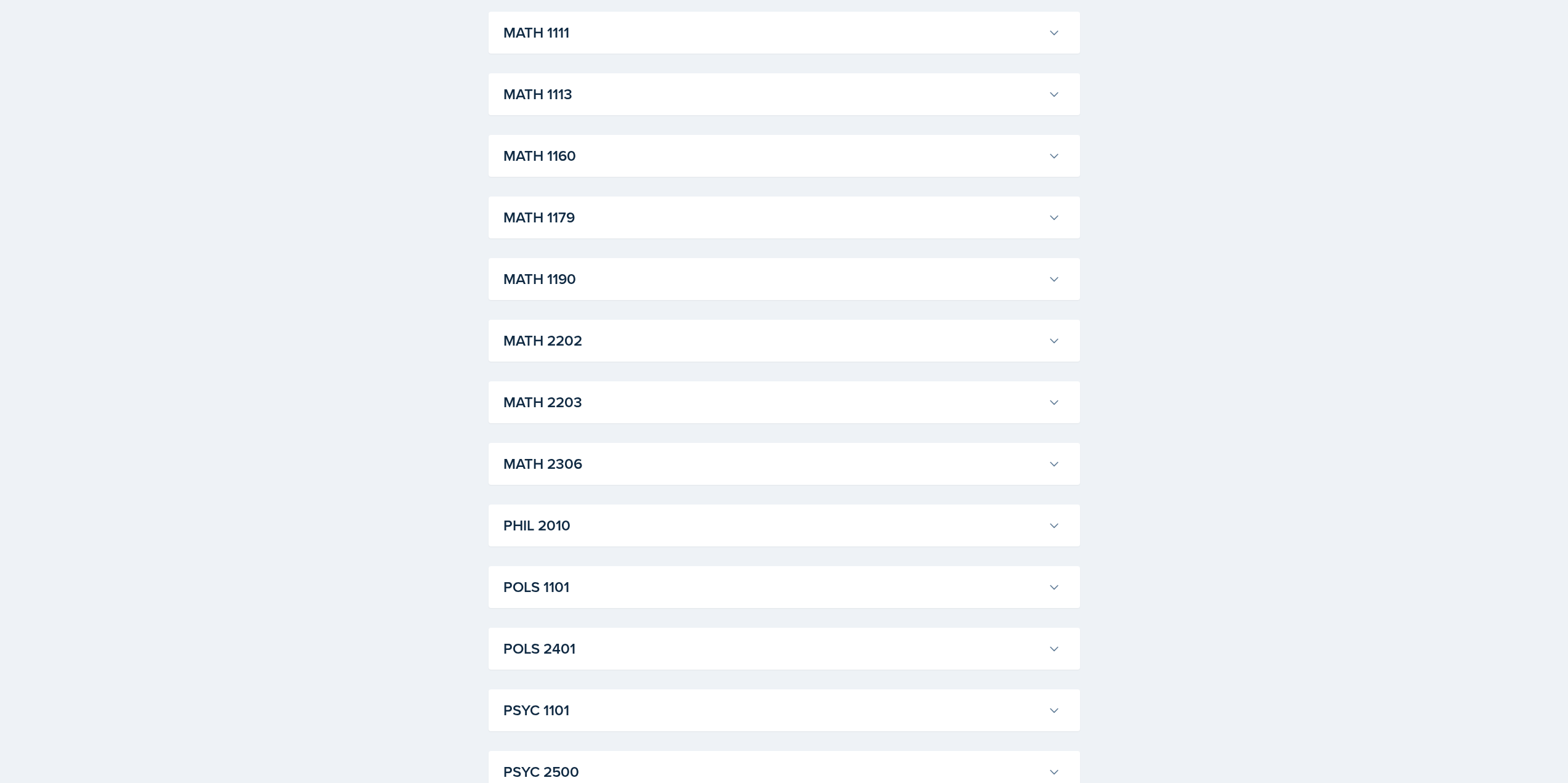
click at [568, 116] on div "MATH 1113 Aldair Palma Professor: Yan Xia Export to Google Calendar Recurring E…" at bounding box center [785, 94] width 592 height 42
click at [560, 105] on h3 "MATH 1113" at bounding box center [773, 94] width 539 height 22
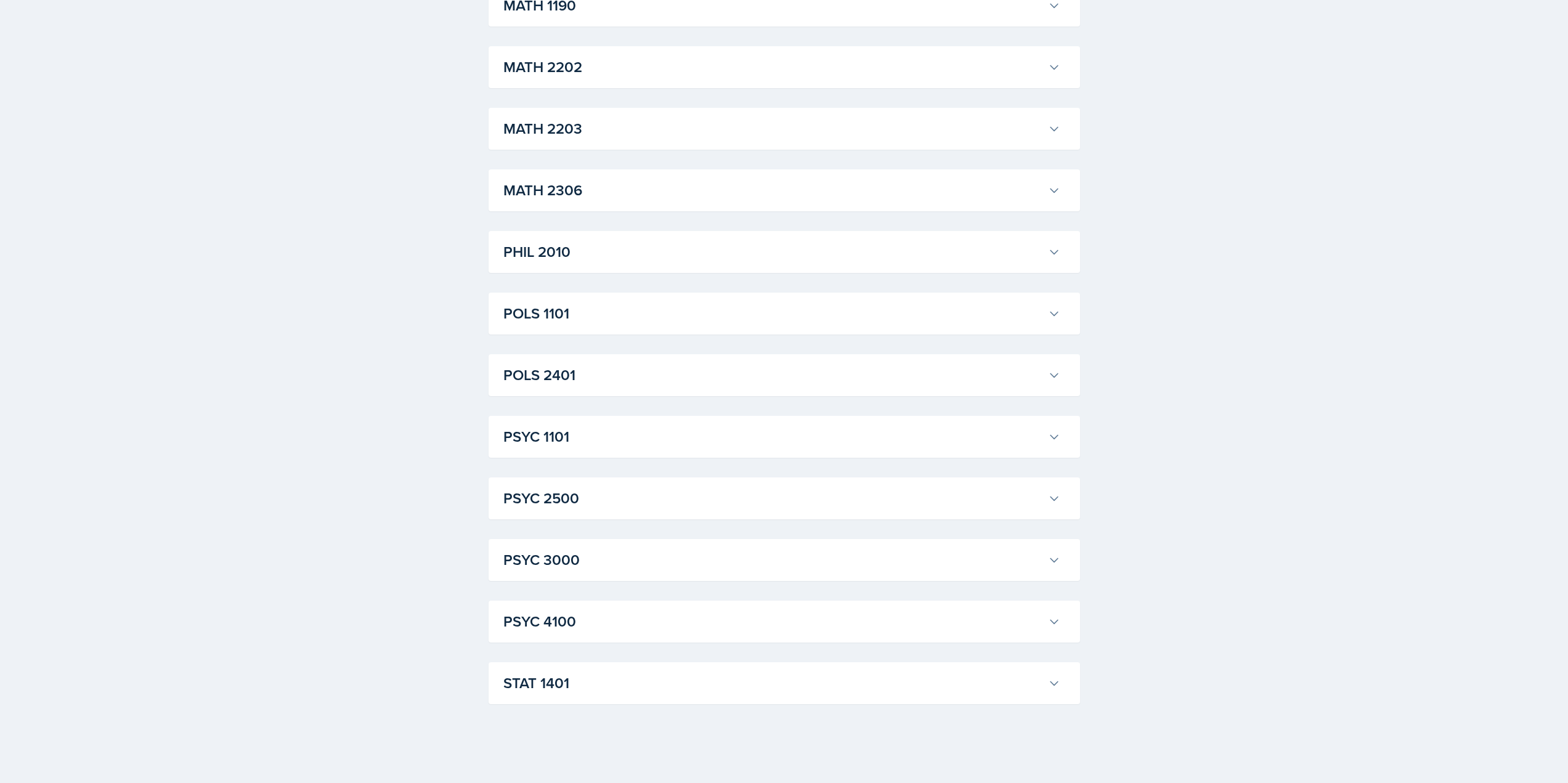
scroll to position [4587, 0]
click at [572, 318] on h3 "POLS 1101" at bounding box center [773, 313] width 539 height 22
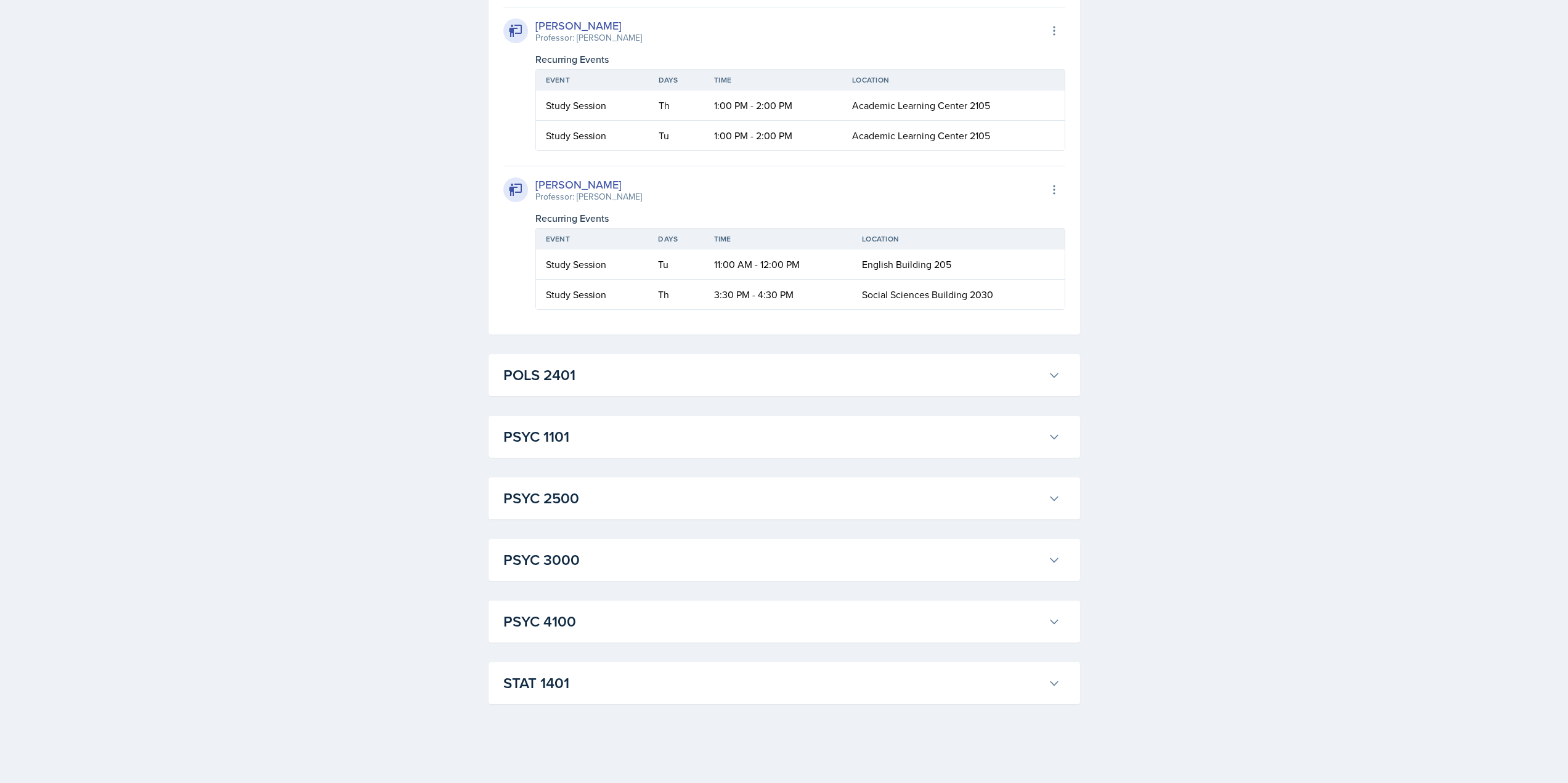
scroll to position [5820, 0]
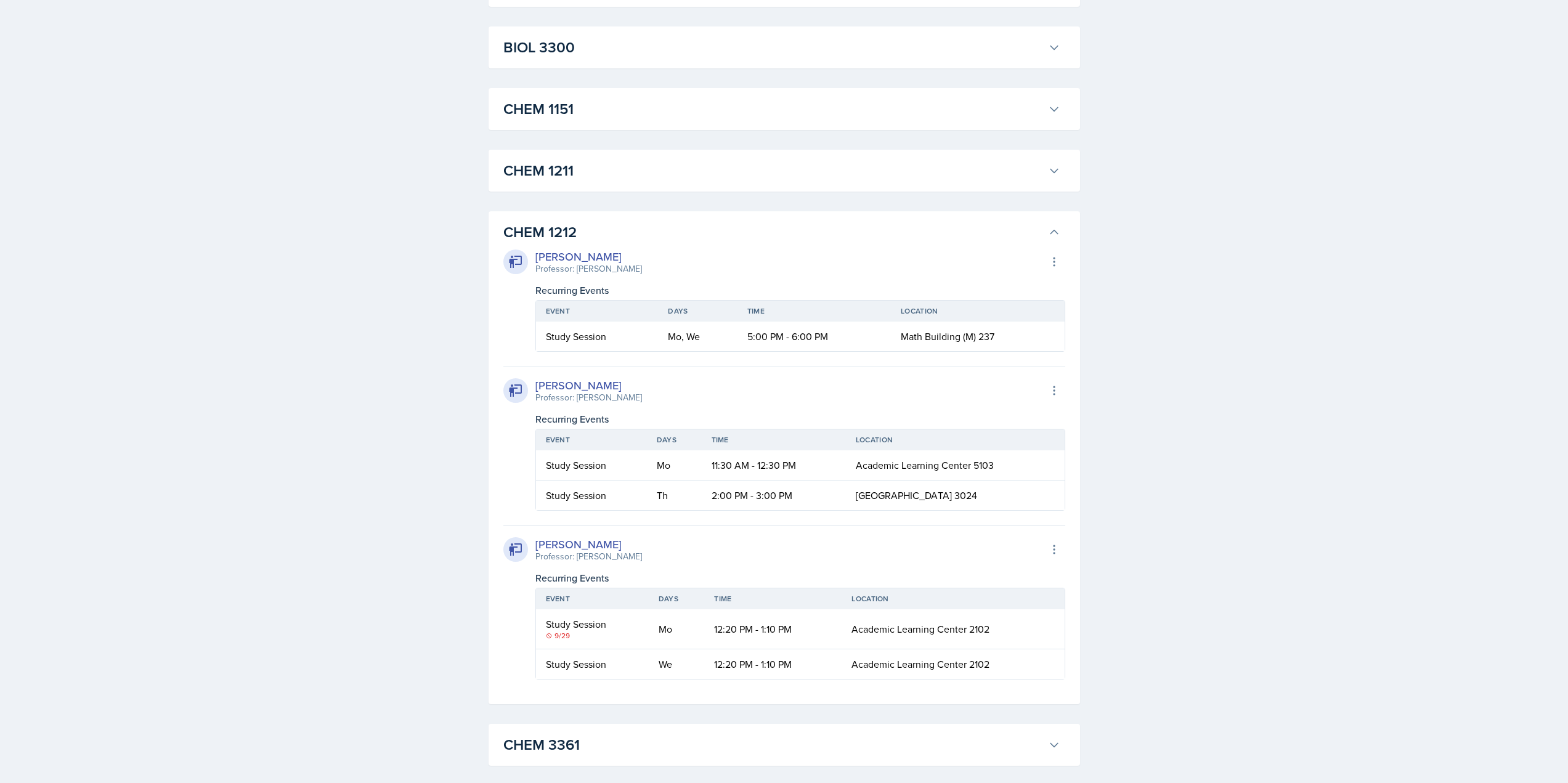
drag, startPoint x: 568, startPoint y: 463, endPoint x: 549, endPoint y: 445, distance: 26.2
click at [568, 182] on h3 "CHEM 1211" at bounding box center [773, 170] width 539 height 22
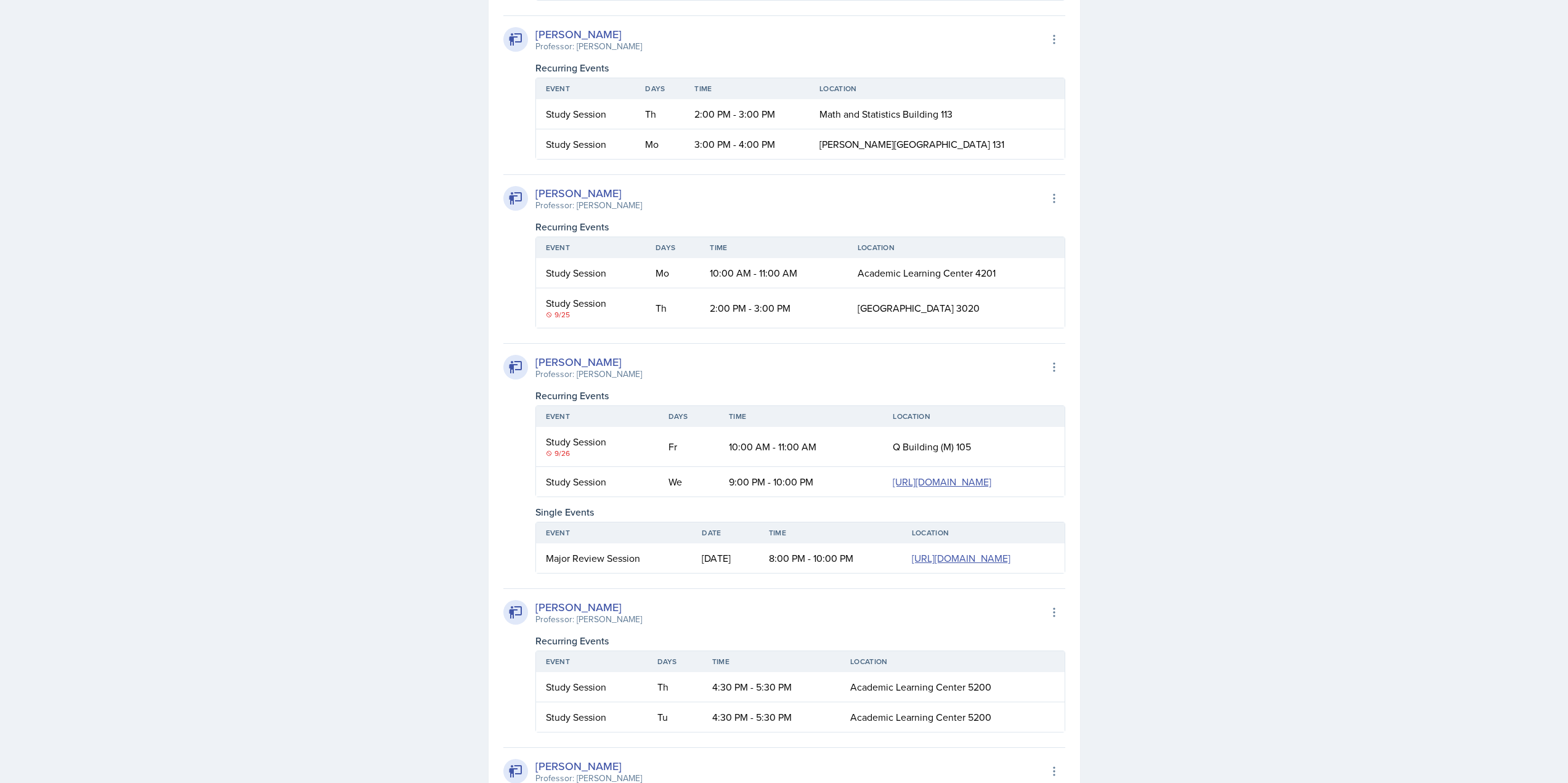
scroll to position [2677, 0]
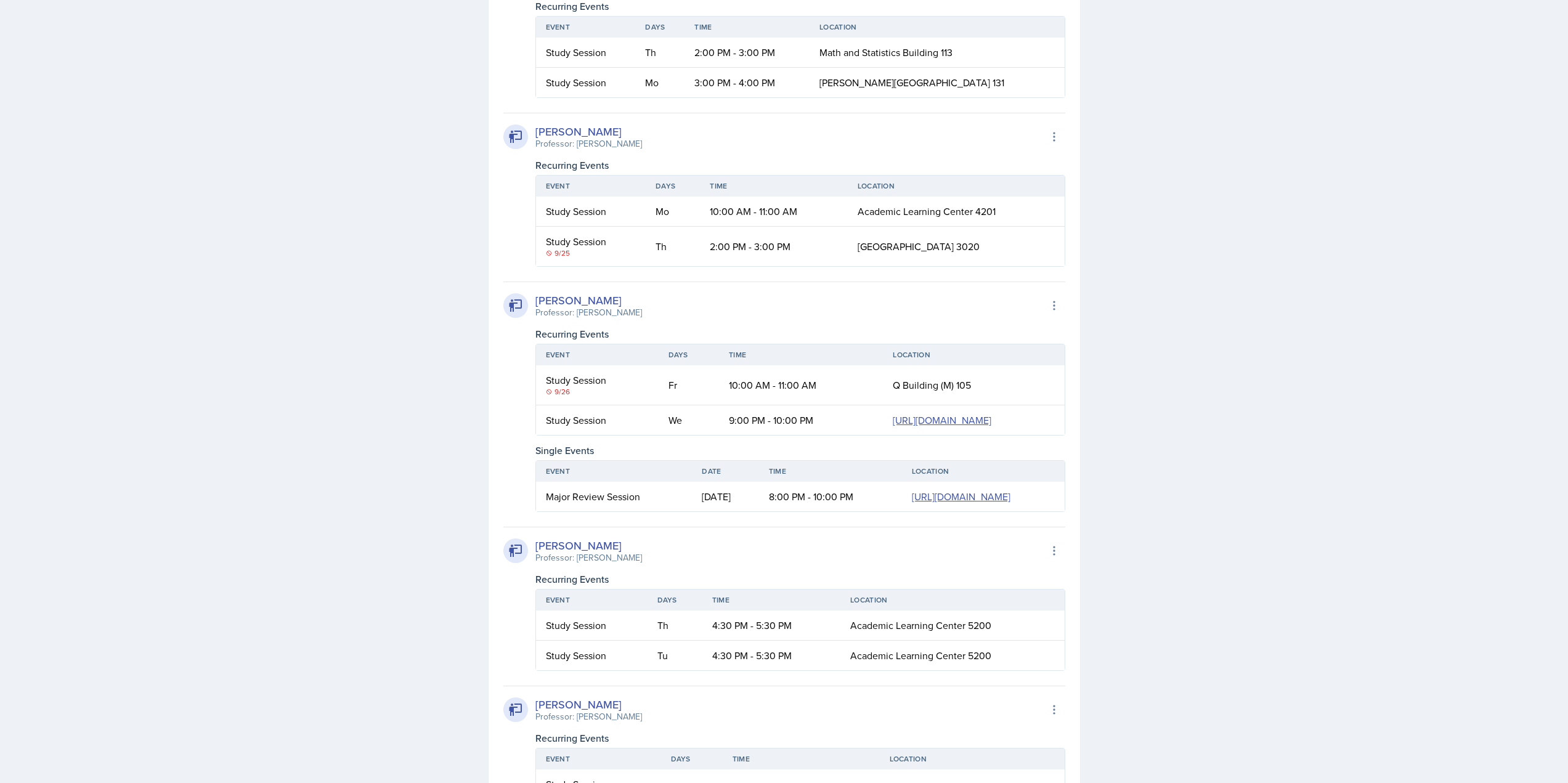
click at [896, 59] on span "Math and Statistics Building 113" at bounding box center [886, 52] width 133 height 13
copy span "Math and Statistics Building 113"
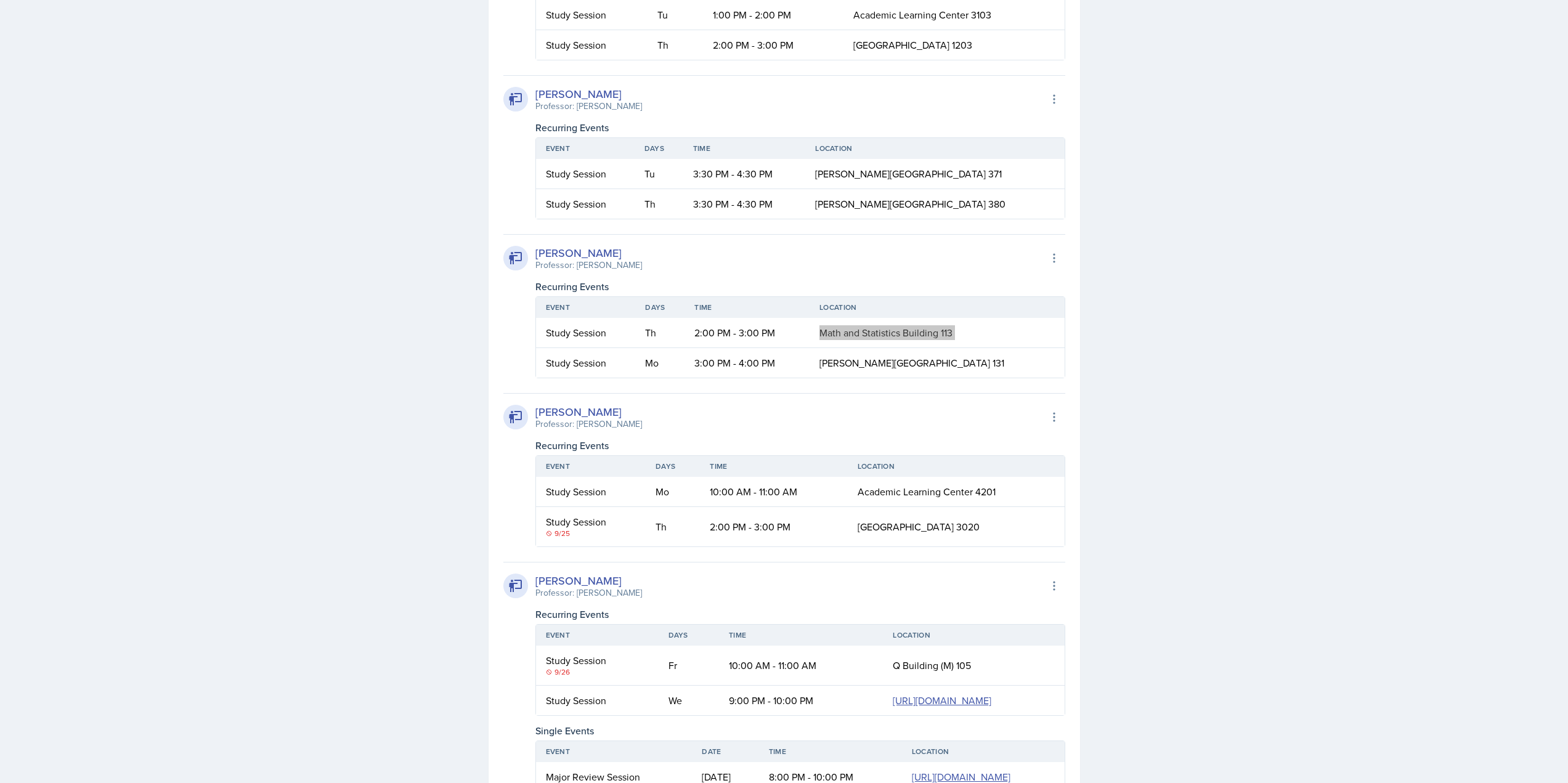
scroll to position [2246, 0]
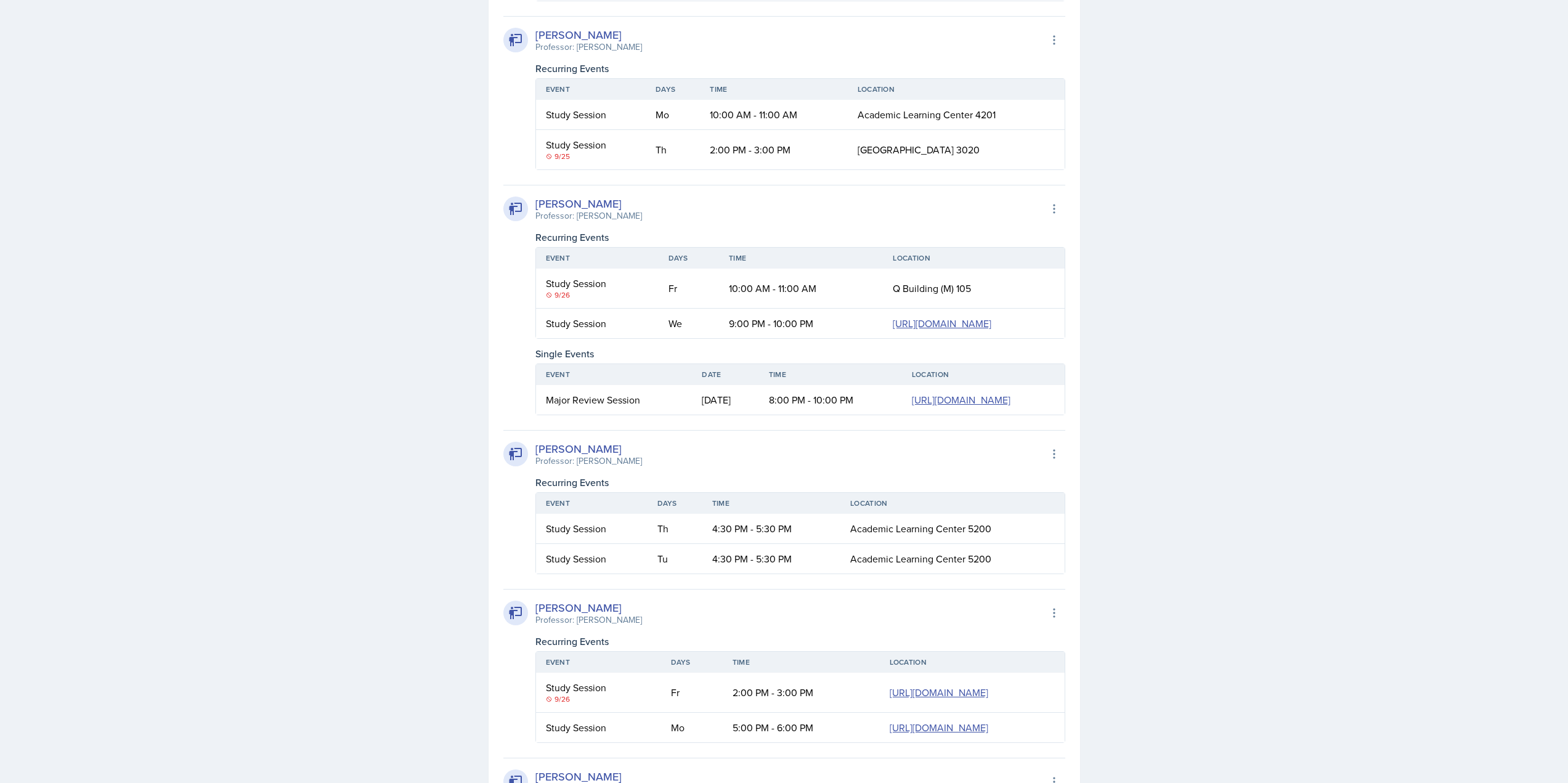
scroll to position [5057, 0]
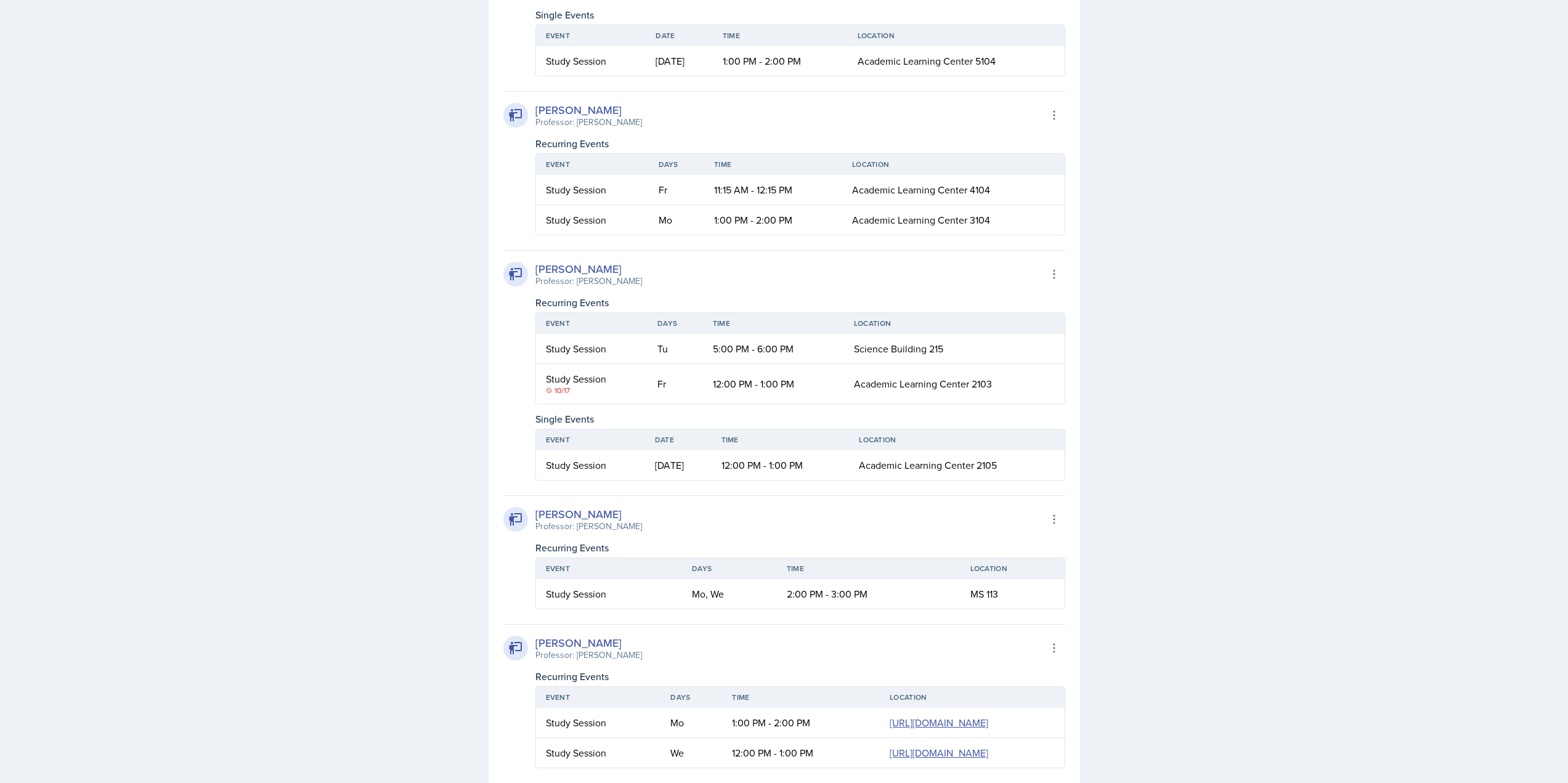
scroll to position [6659, 0]
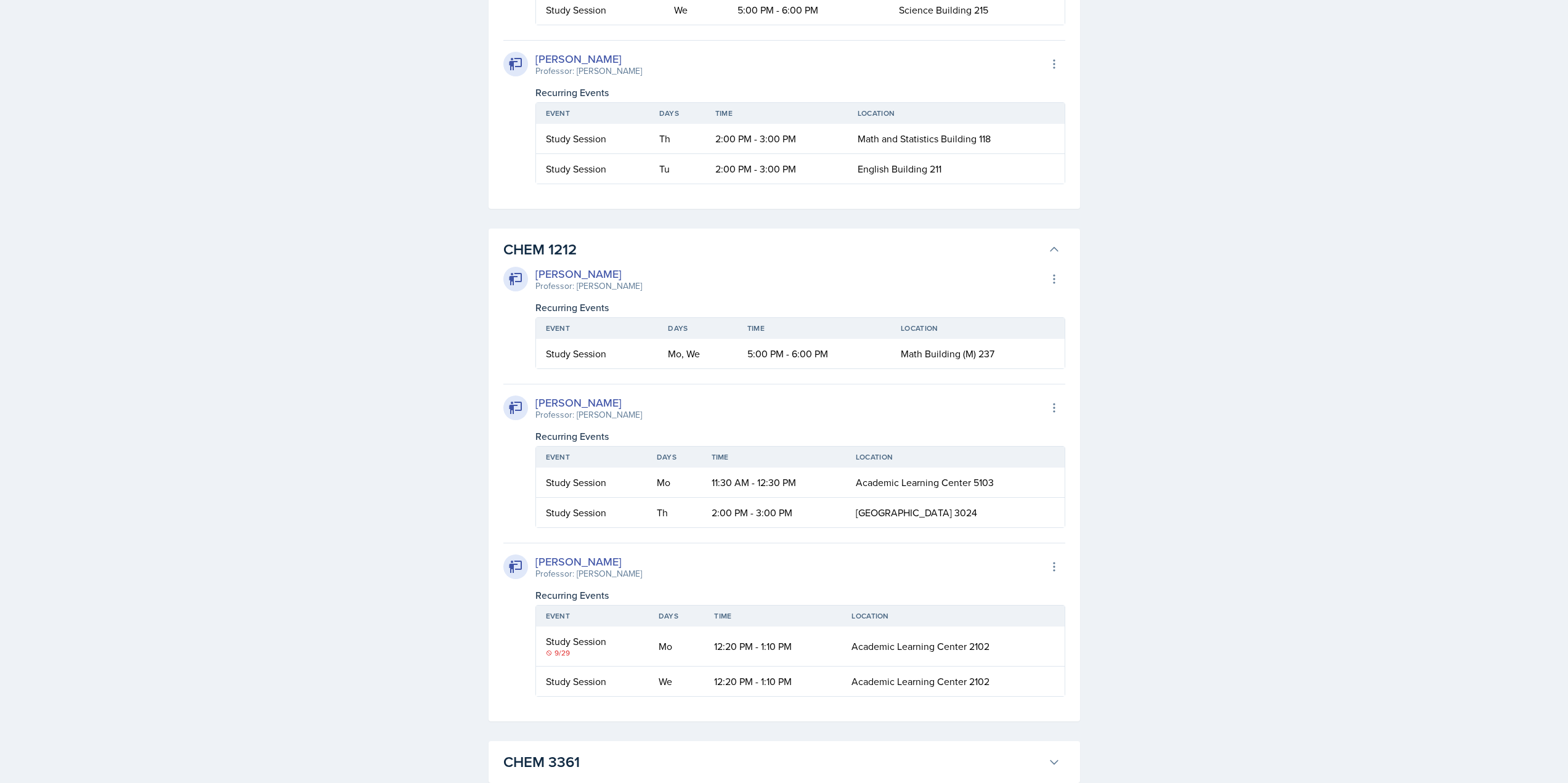
scroll to position [3639, 0]
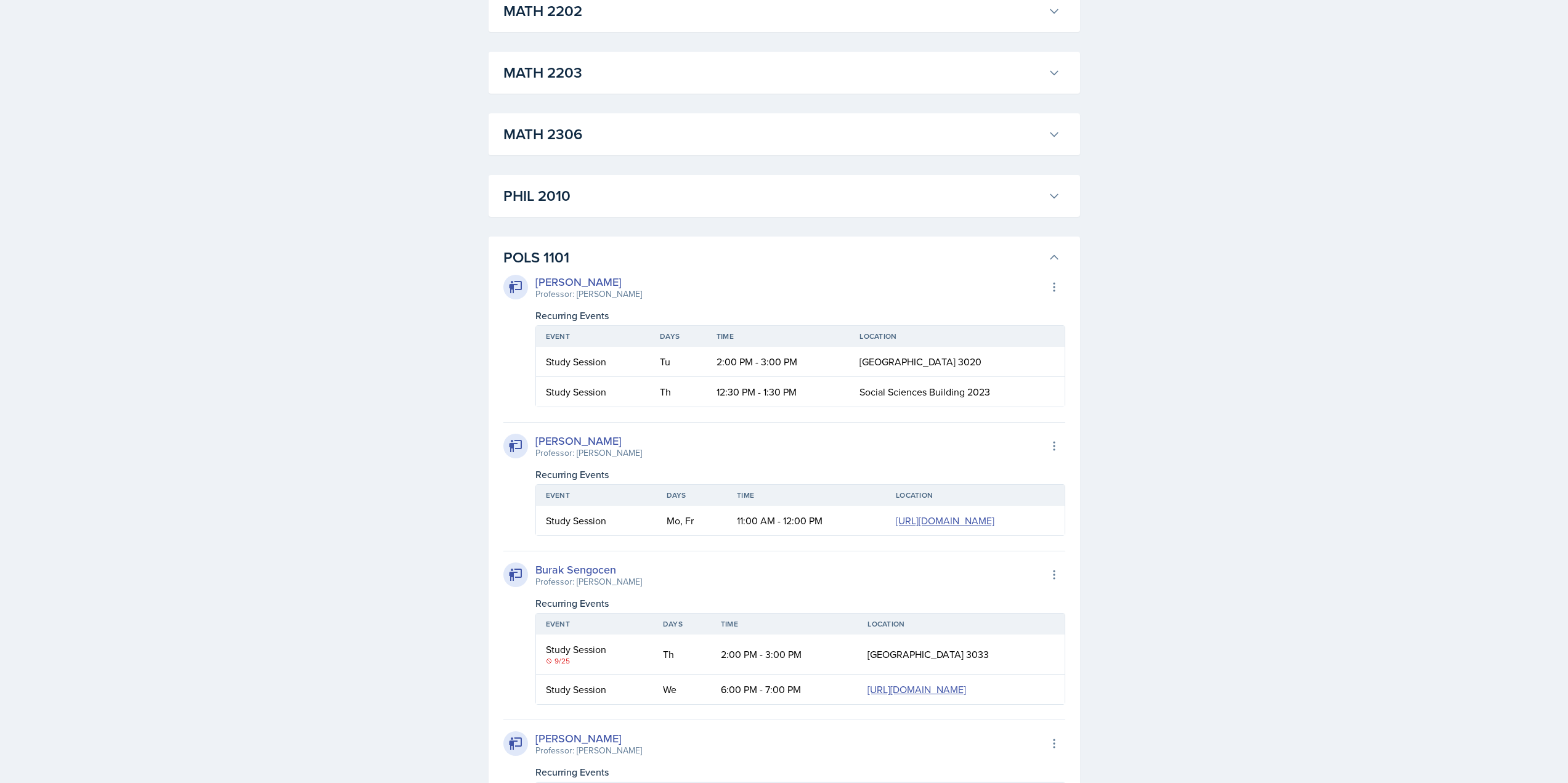
scroll to position [8754, 0]
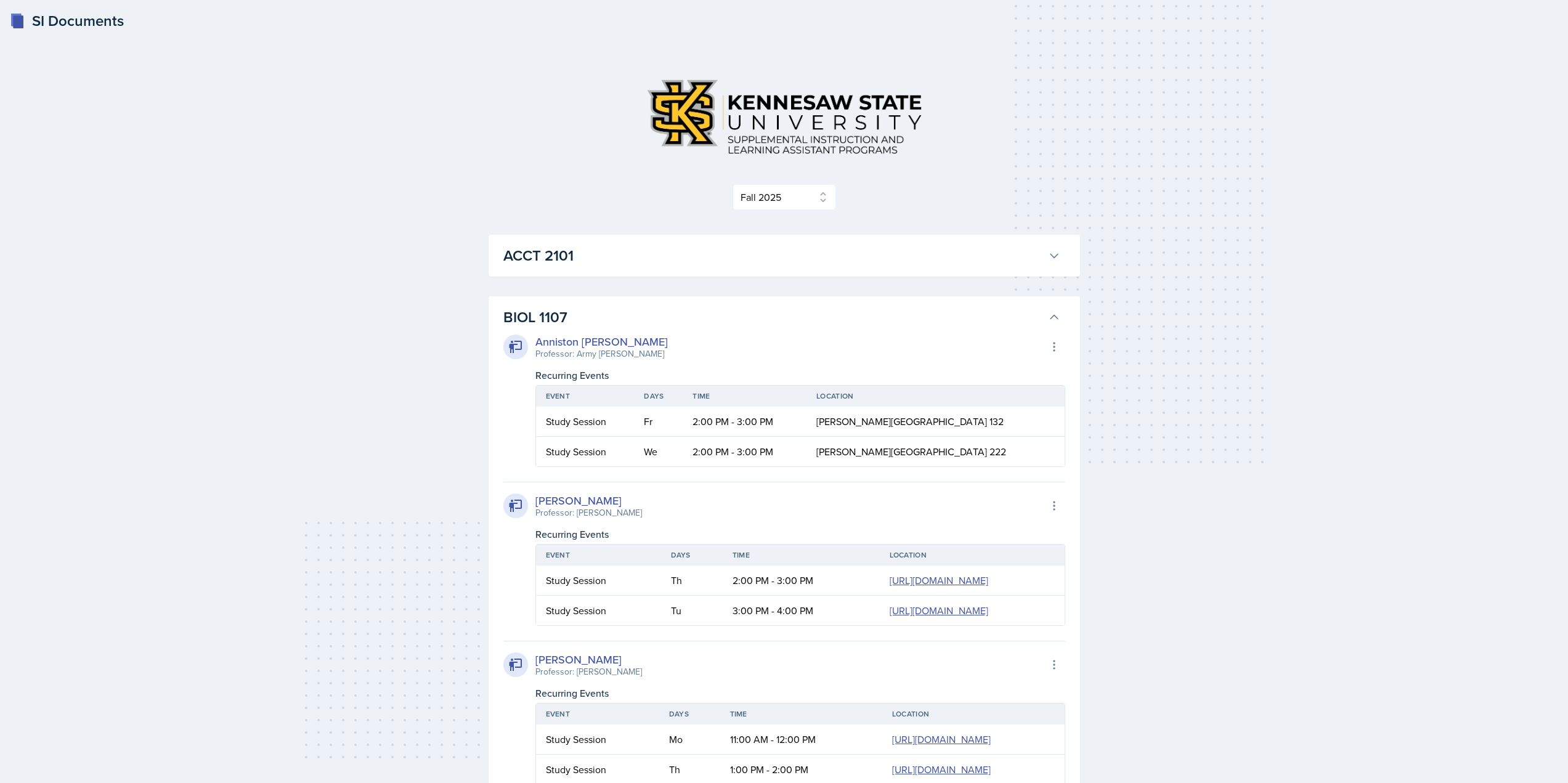
scroll to position [1271, 0]
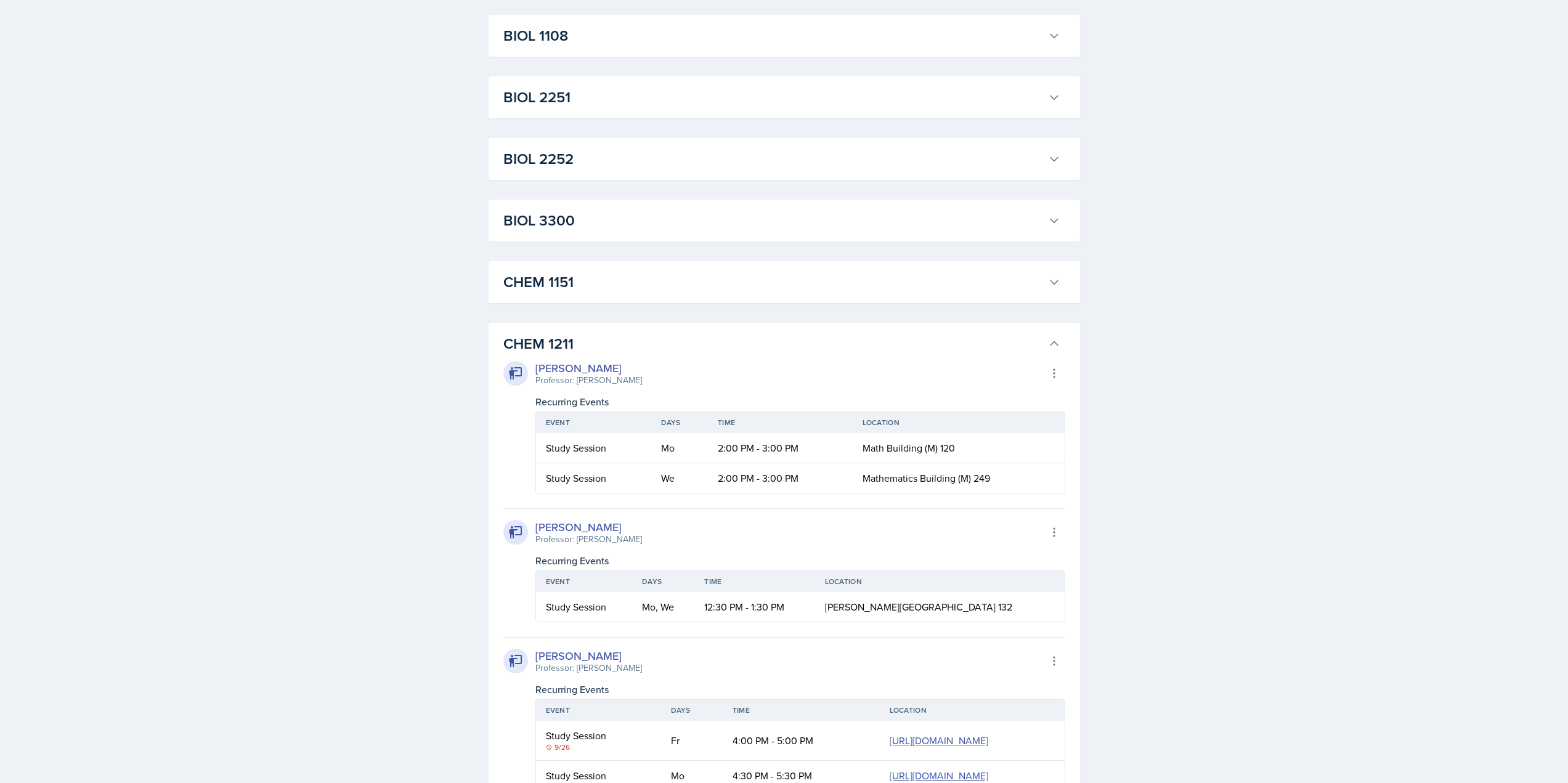
click at [626, 118] on div "BIOL 2251 Camille Richardson Professor: Andrew Schneider Export to Google Calen…" at bounding box center [785, 98] width 592 height 42
click at [637, 108] on h3 "BIOL 2251" at bounding box center [773, 97] width 539 height 22
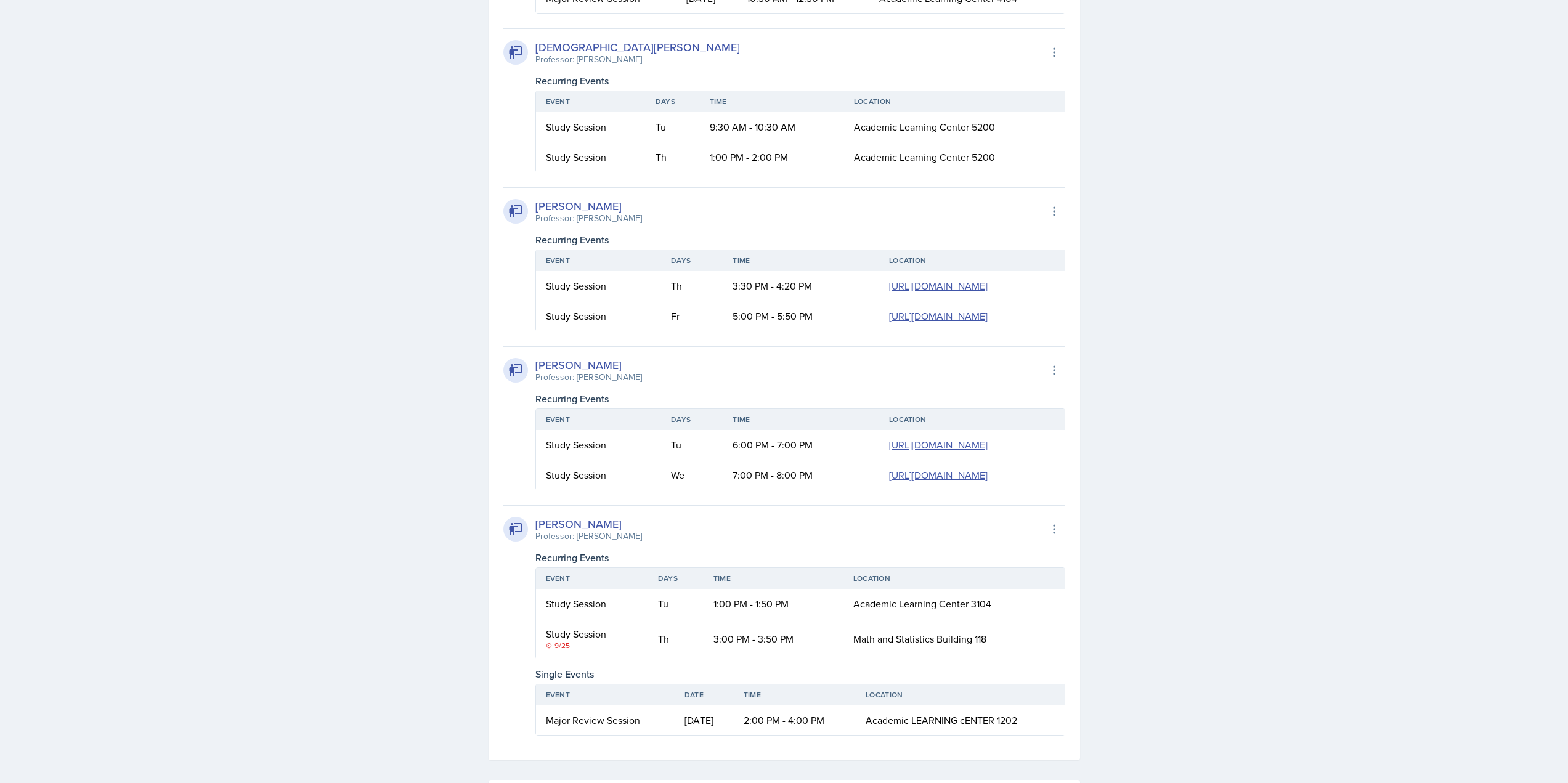
scroll to position [2257, 0]
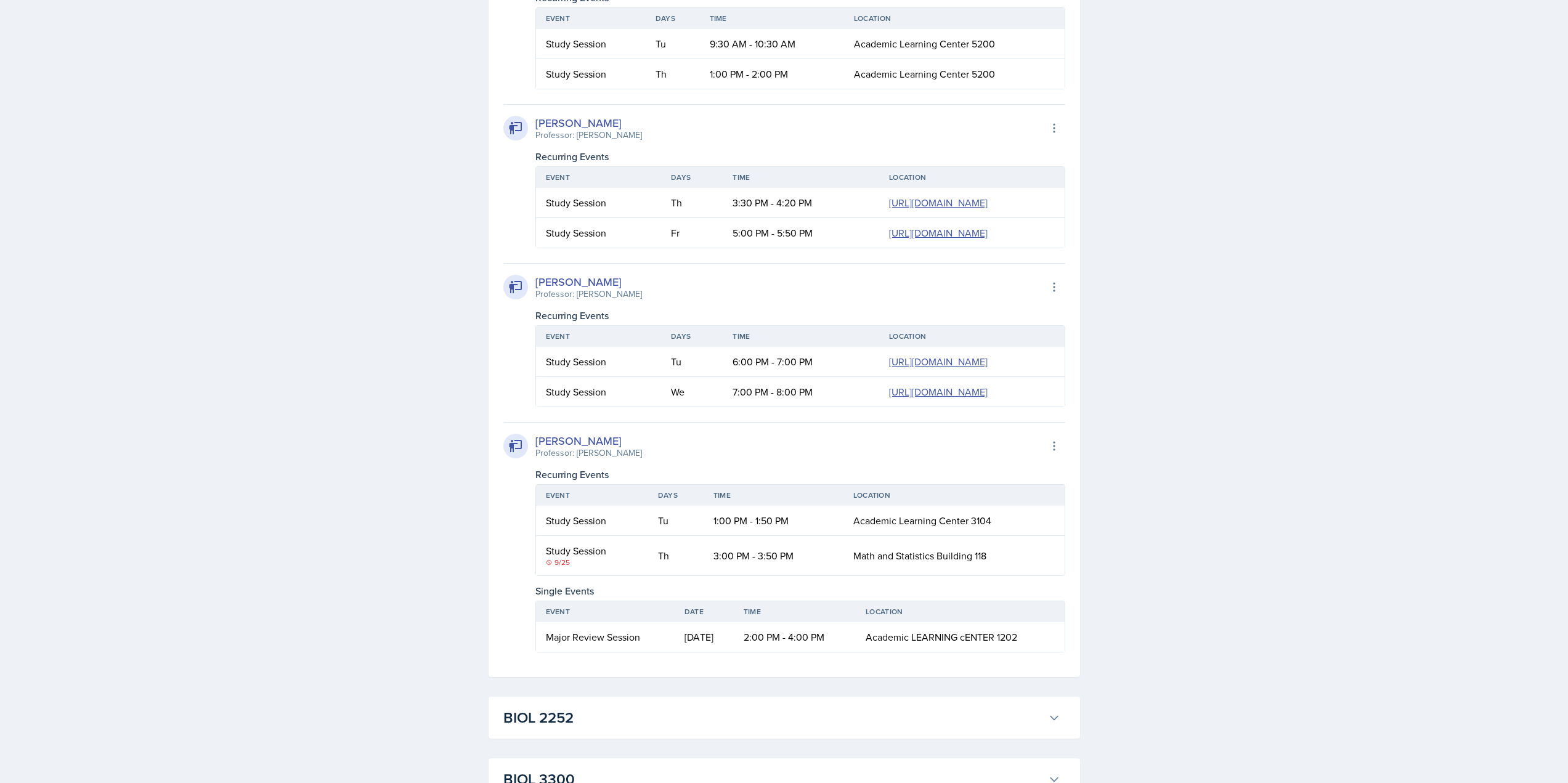
click at [925, 81] on span "Academic Learning Center 5200" at bounding box center [924, 74] width 141 height 13
copy div "Academic Learning Center 5200"
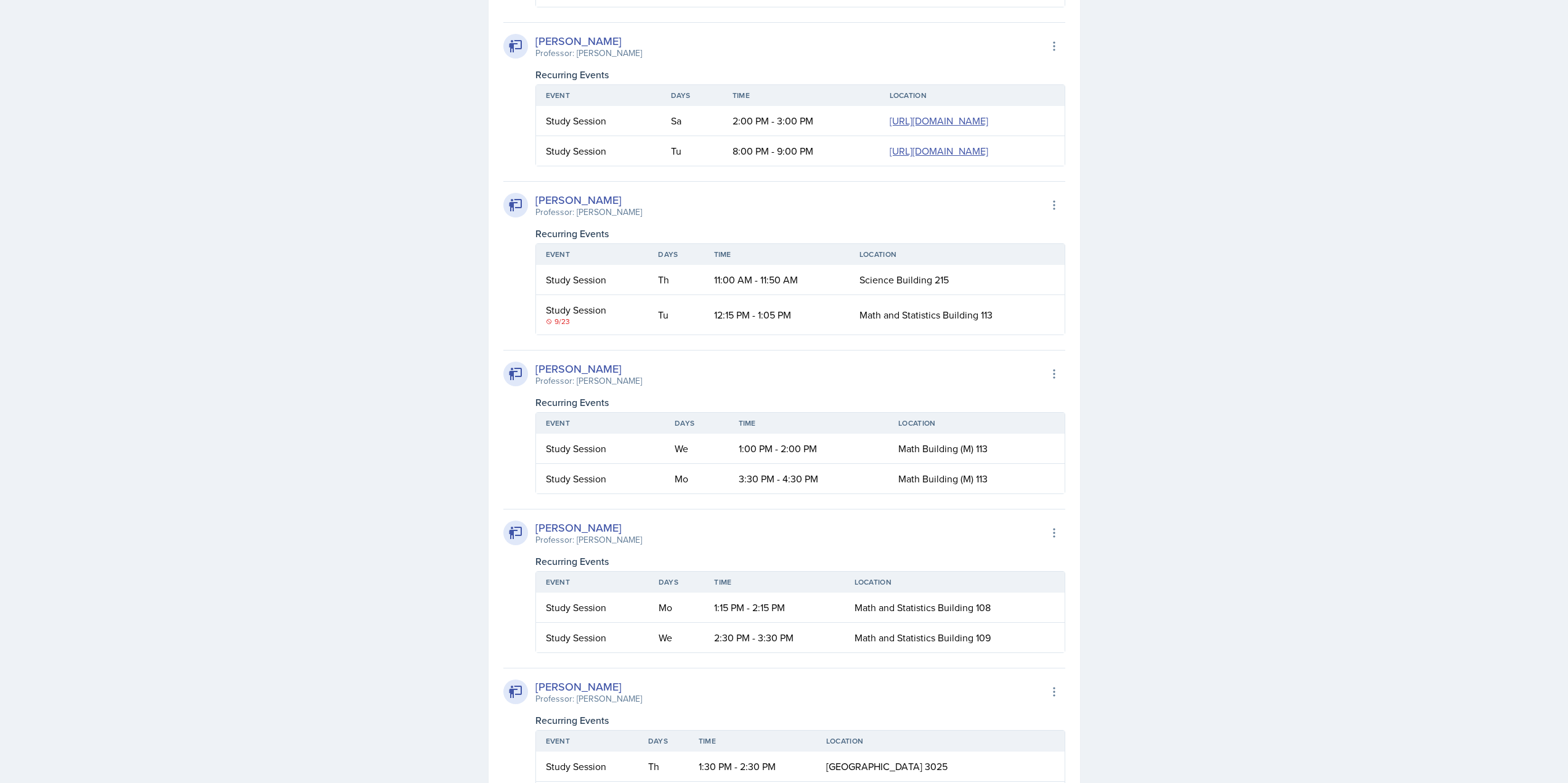
scroll to position [11556, 0]
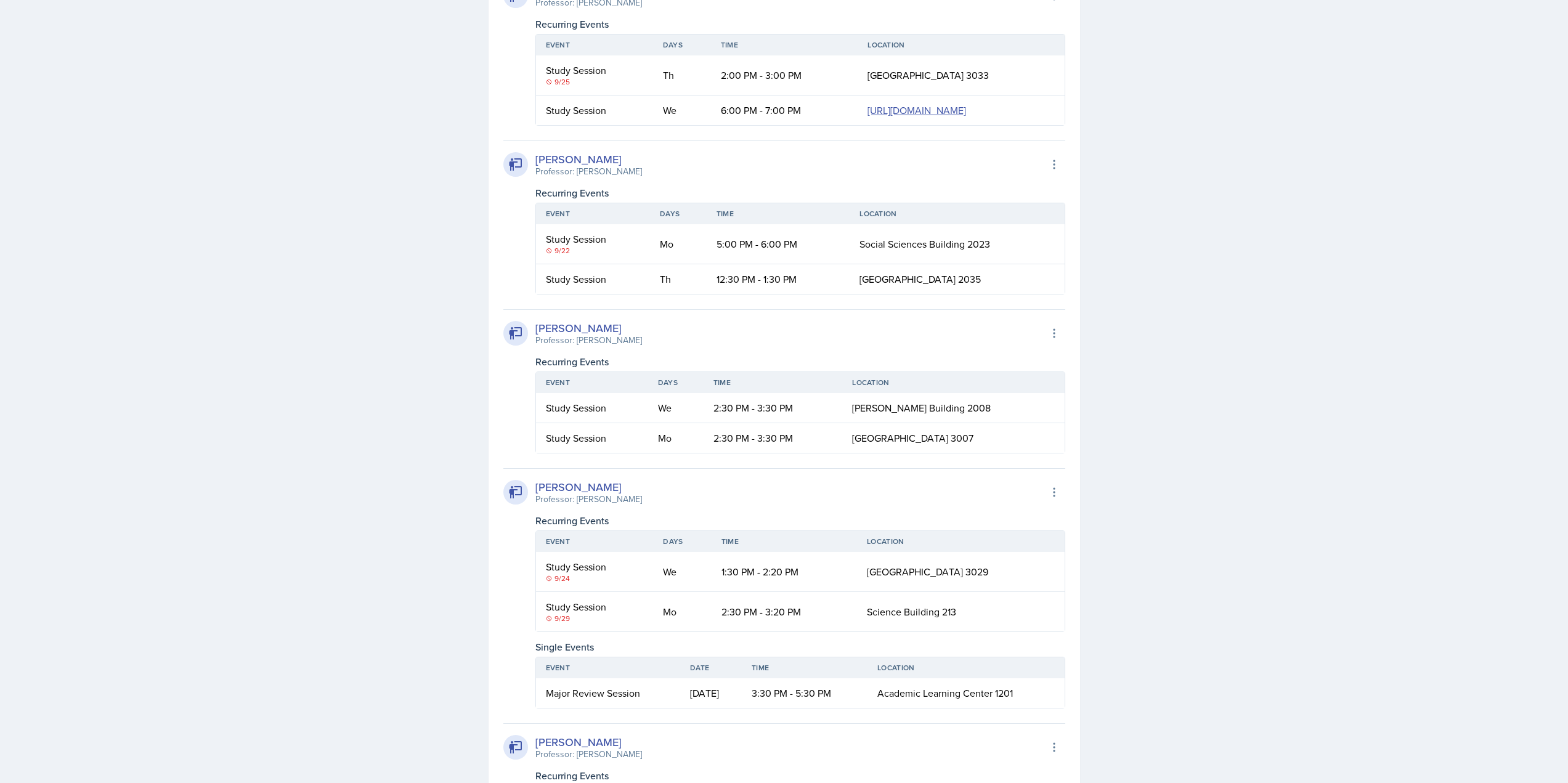
scroll to position [13221, 0]
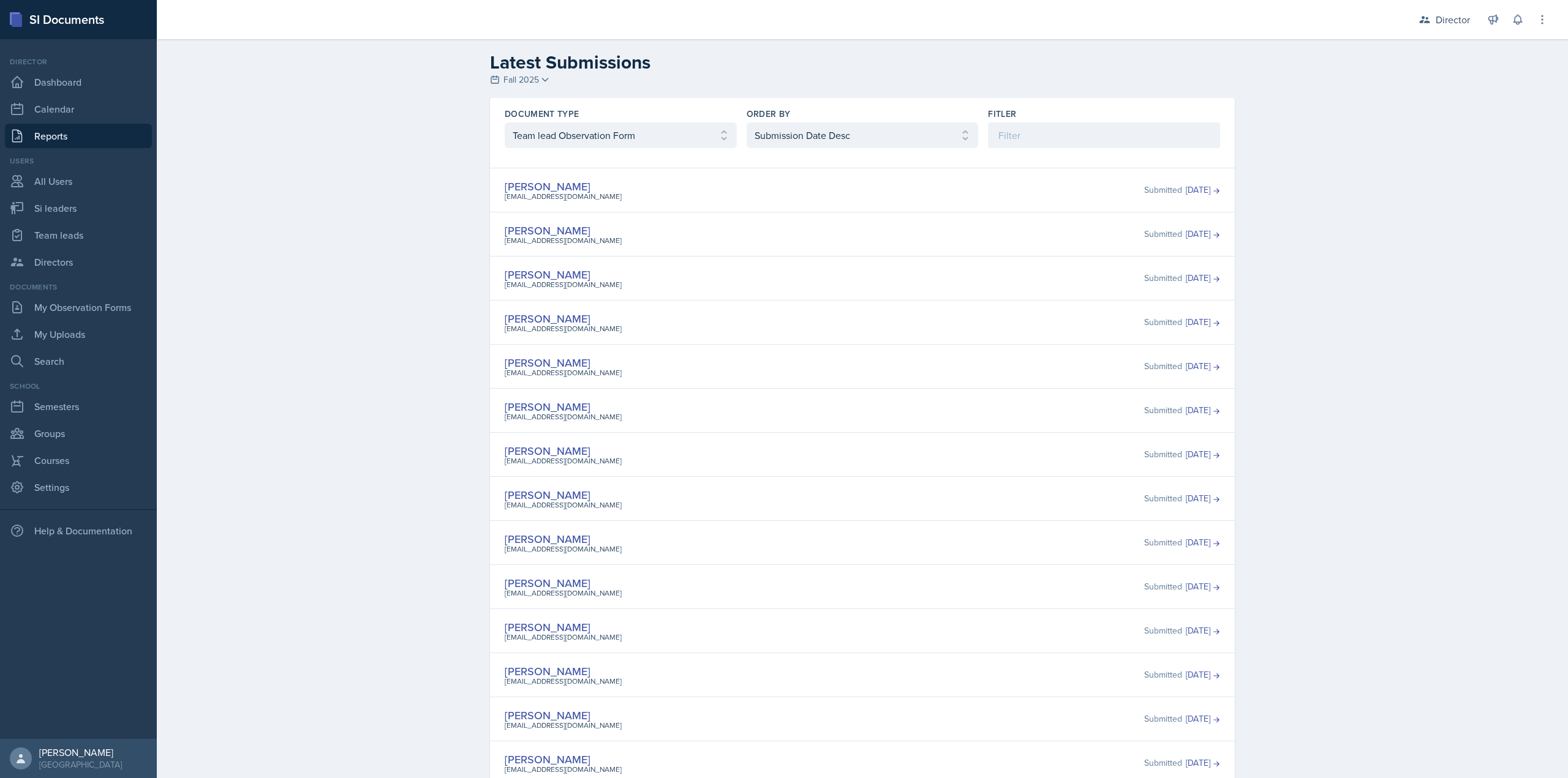
select select "3"
select select "2"
click at [58, 311] on link "My Observation Forms" at bounding box center [78, 307] width 147 height 24
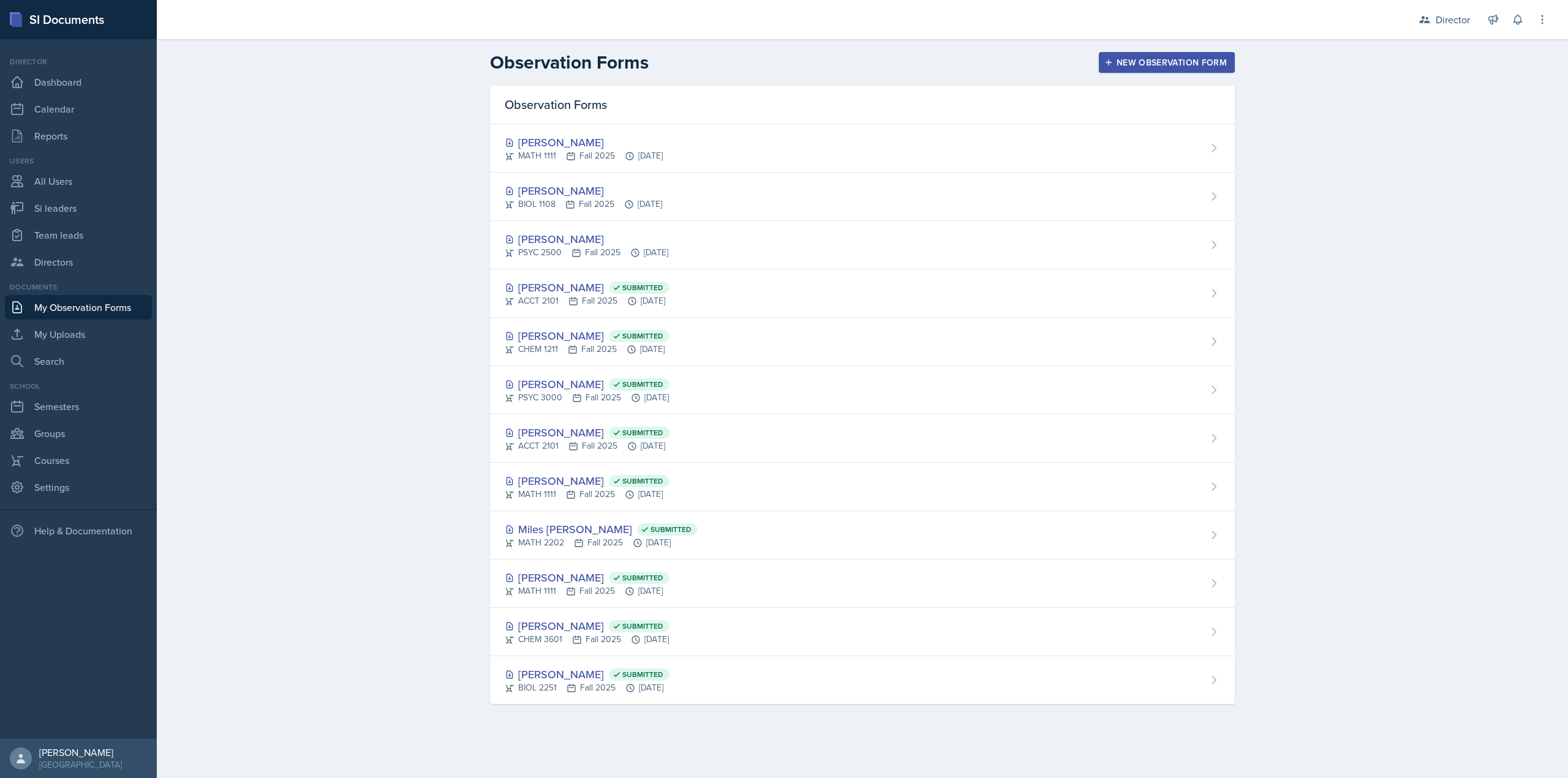
click at [596, 121] on div "Observation Forms" at bounding box center [862, 105] width 745 height 39
click at [600, 151] on div "MATH 1111 Fall 2025 [DATE]" at bounding box center [584, 156] width 158 height 13
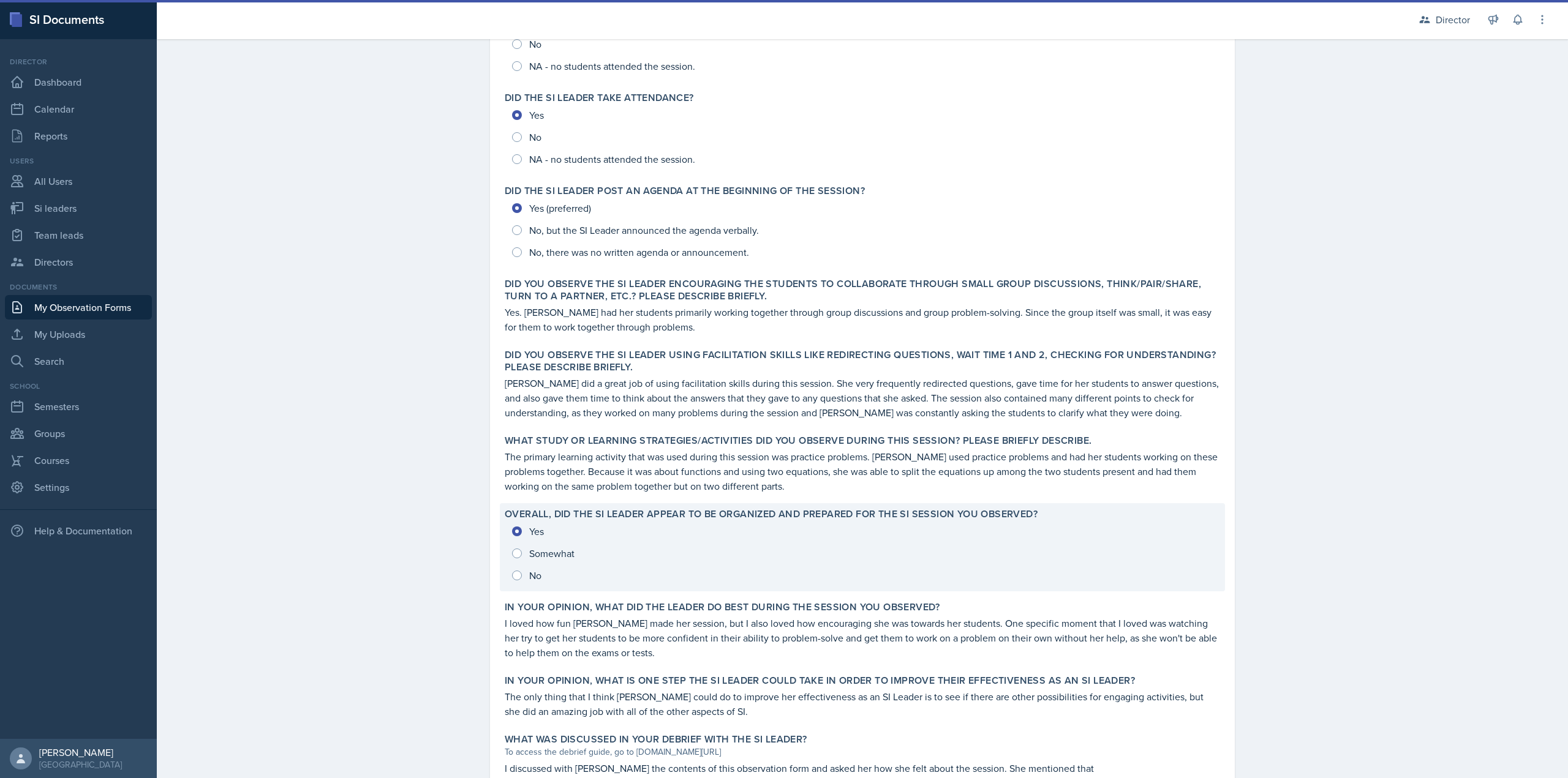
scroll to position [285, 0]
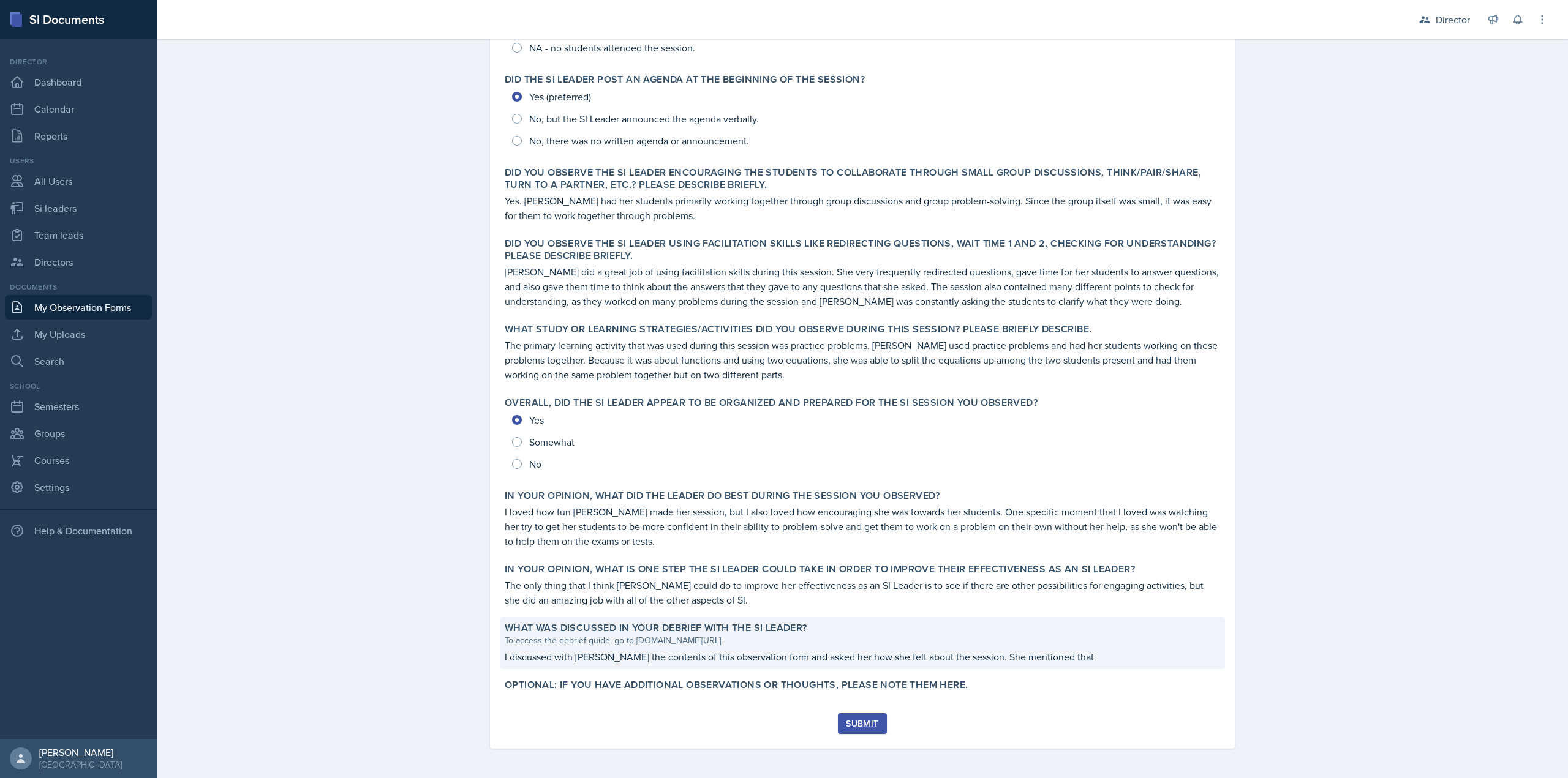
click at [778, 641] on div "To access the debrief guide, go to www.tinyurl.com/obsvdebriefguide" at bounding box center [862, 640] width 715 height 13
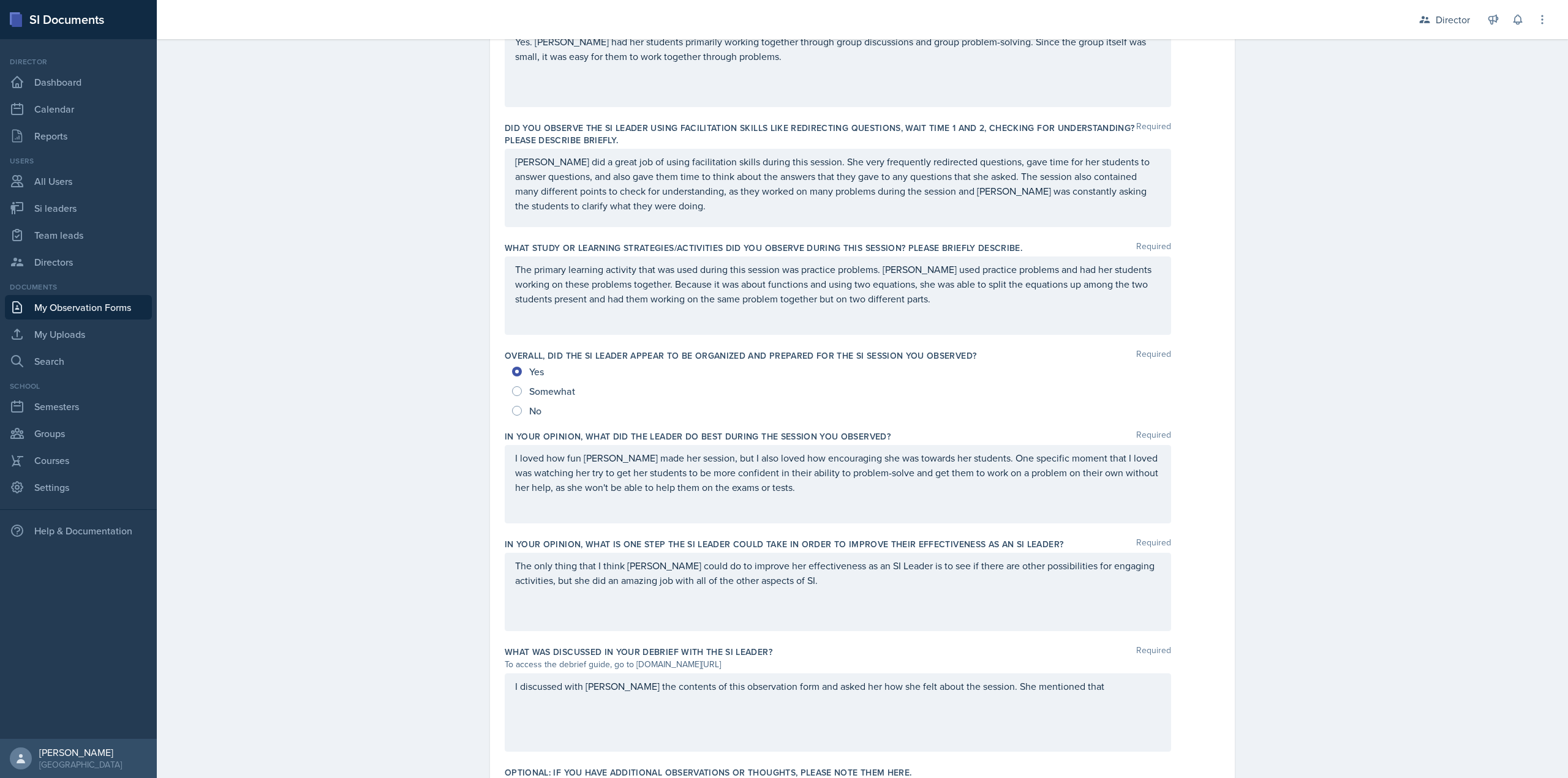
scroll to position [550, 0]
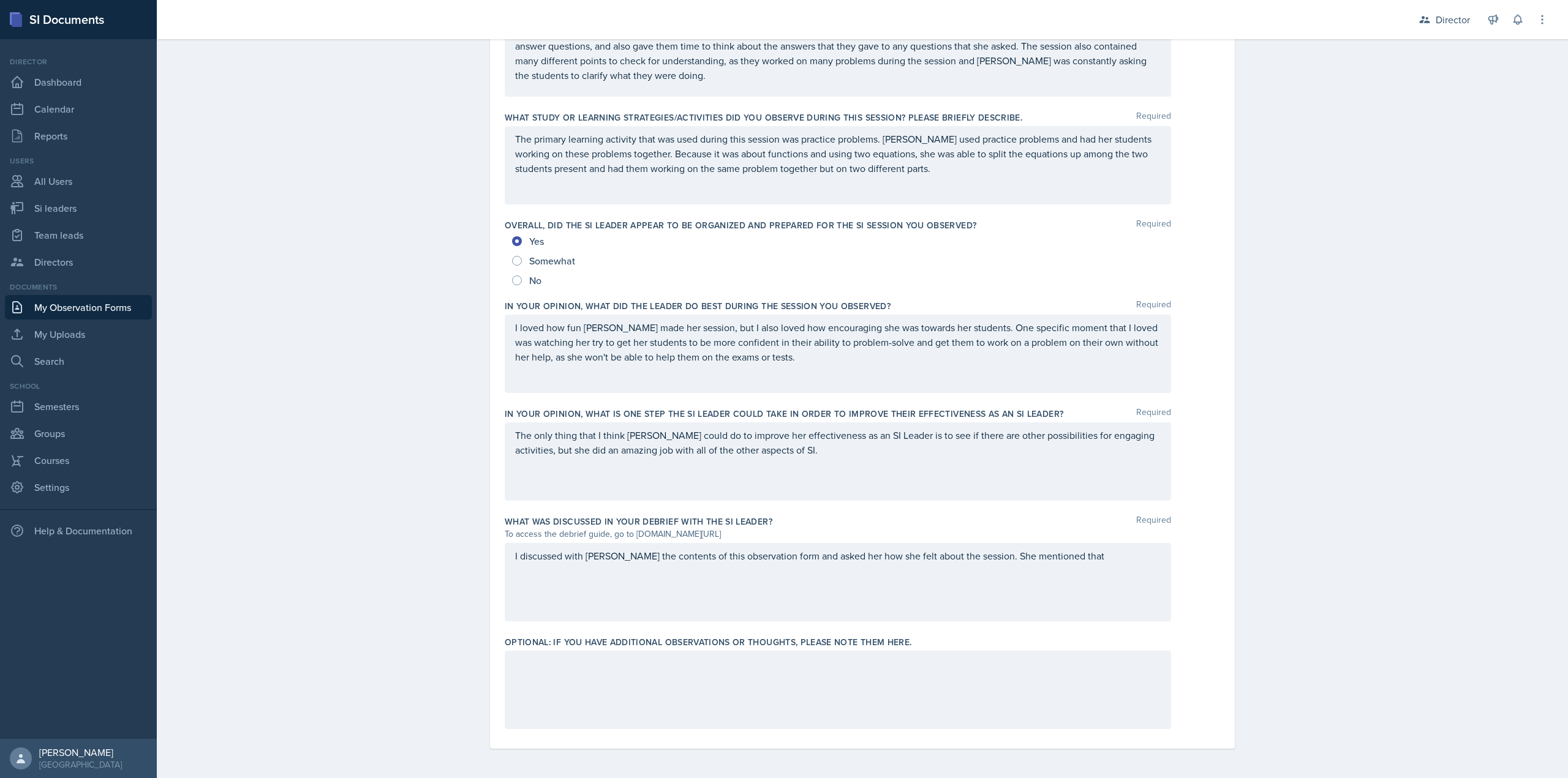
click at [1091, 558] on div "I discussed with Micayla the contents of this observation form and asked her ho…" at bounding box center [838, 582] width 666 height 78
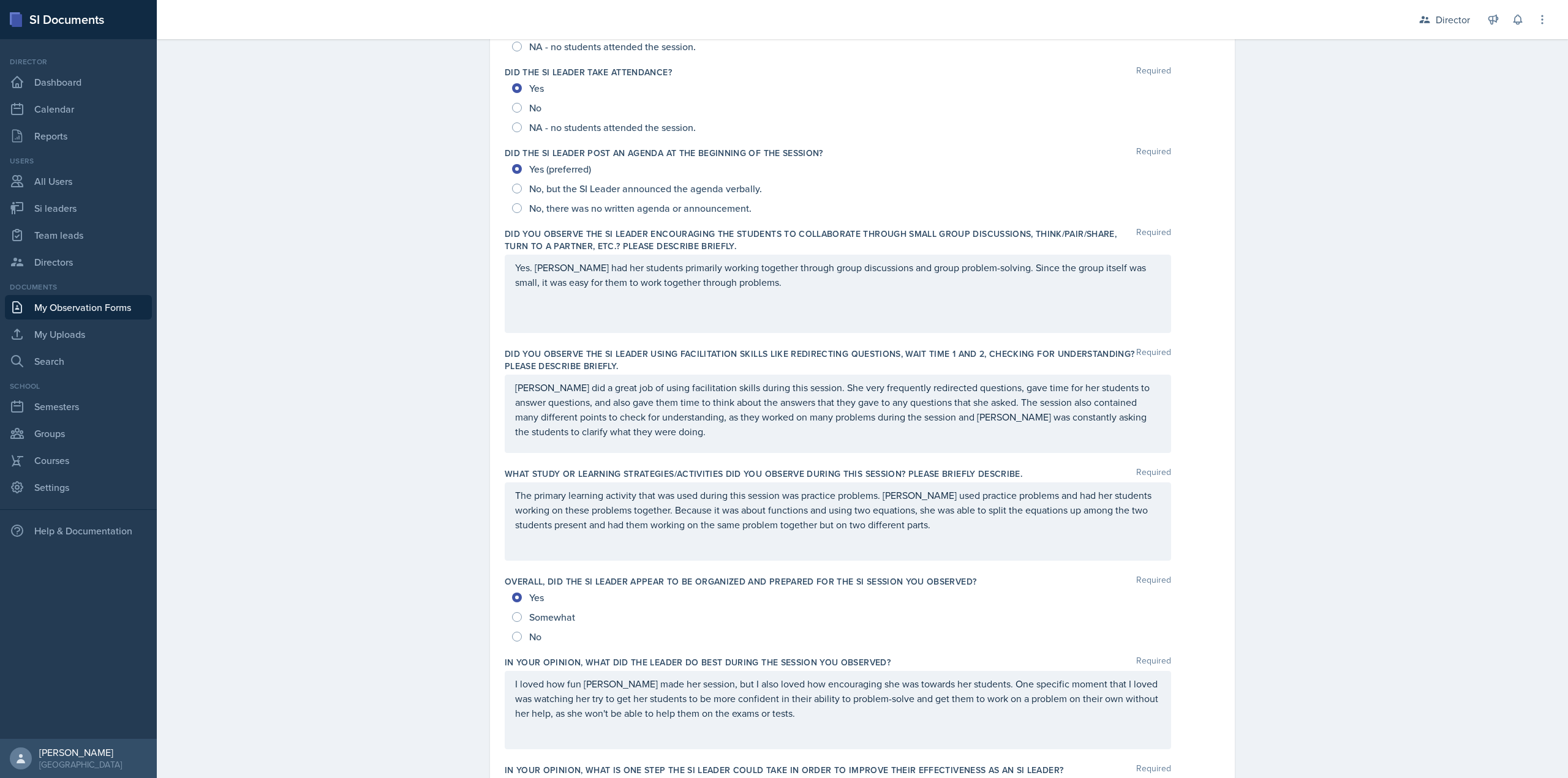
scroll to position [0, 0]
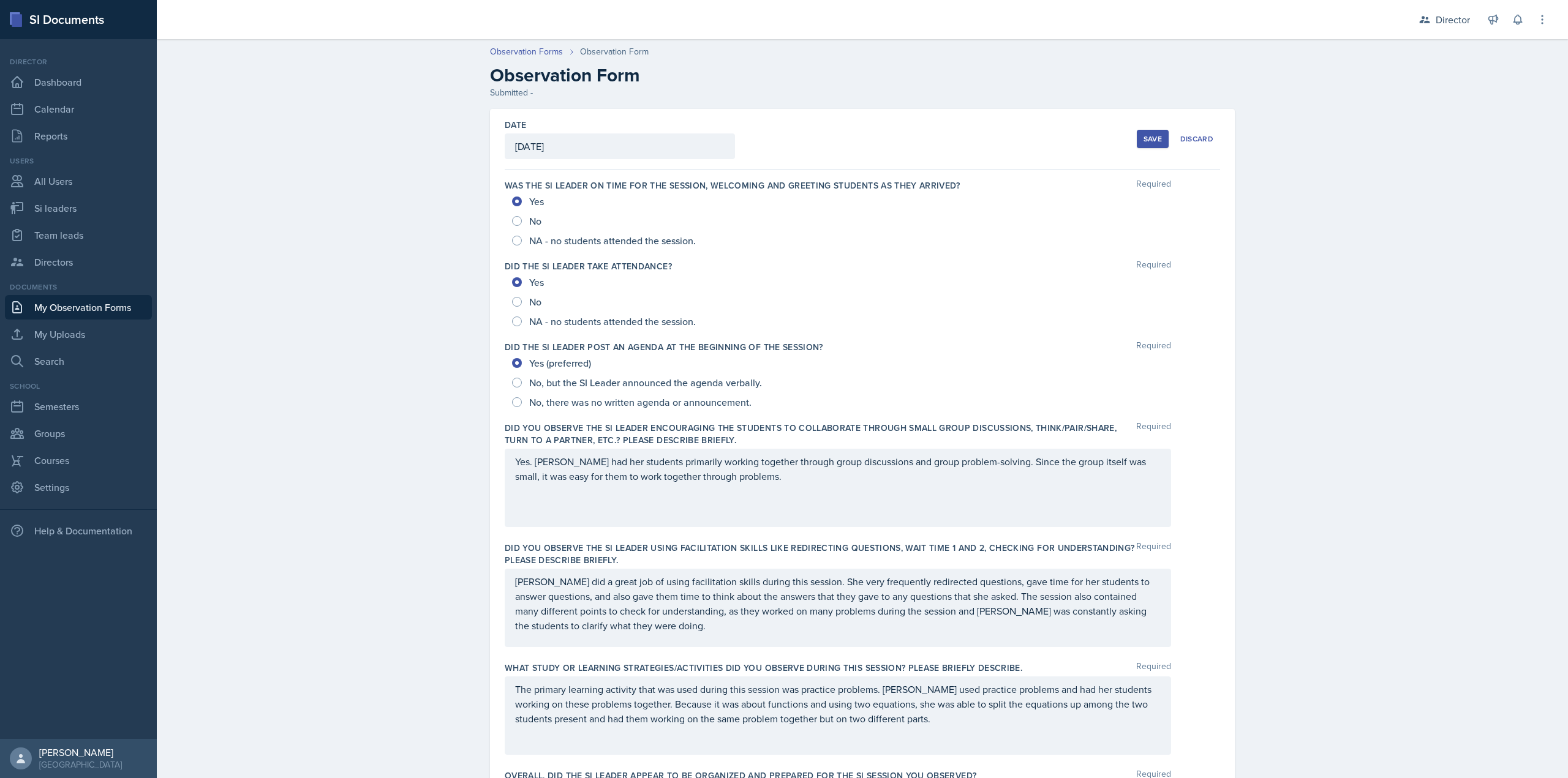
click at [1144, 138] on div "Save" at bounding box center [1153, 138] width 19 height 9
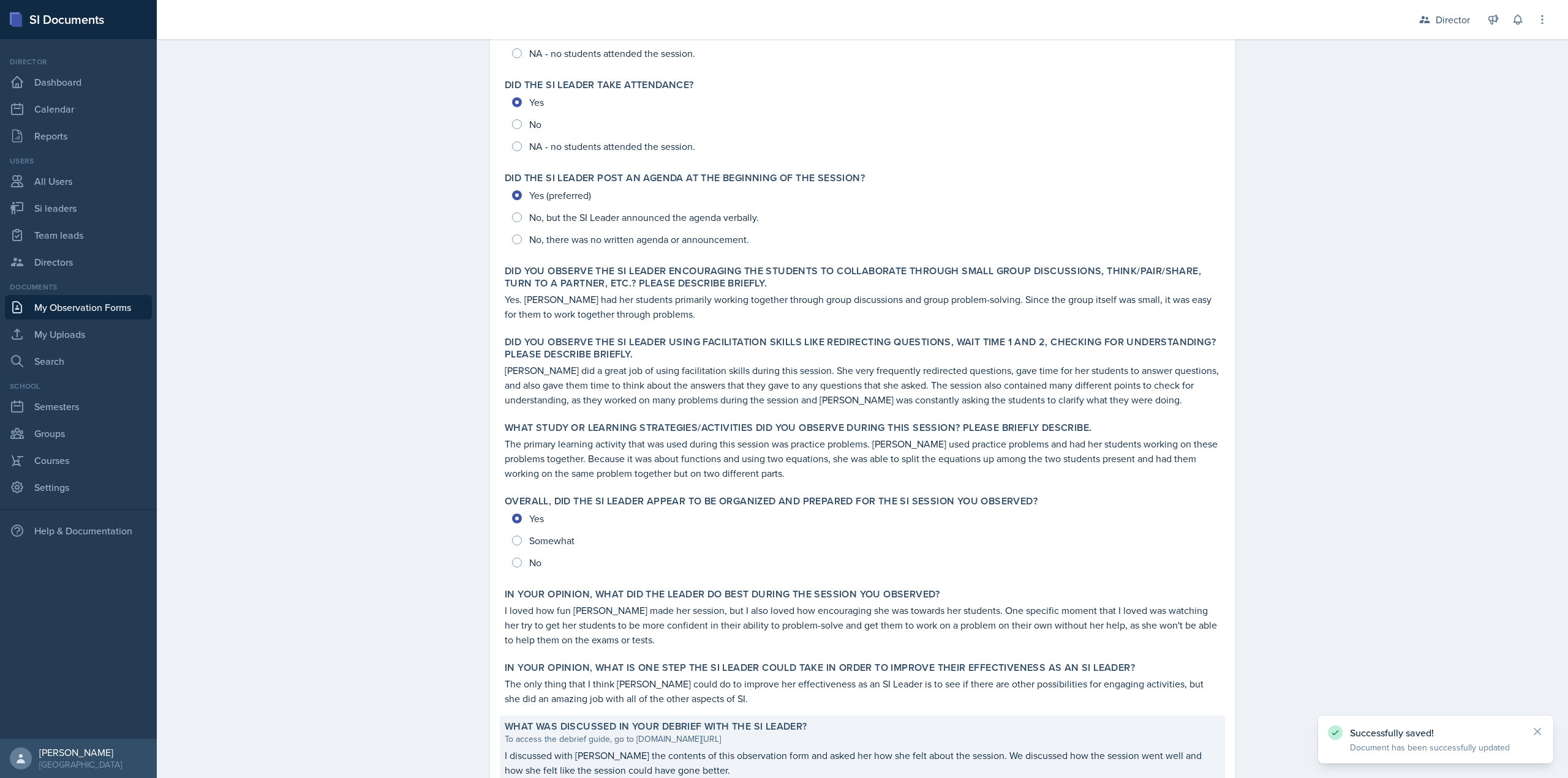
scroll to position [300, 0]
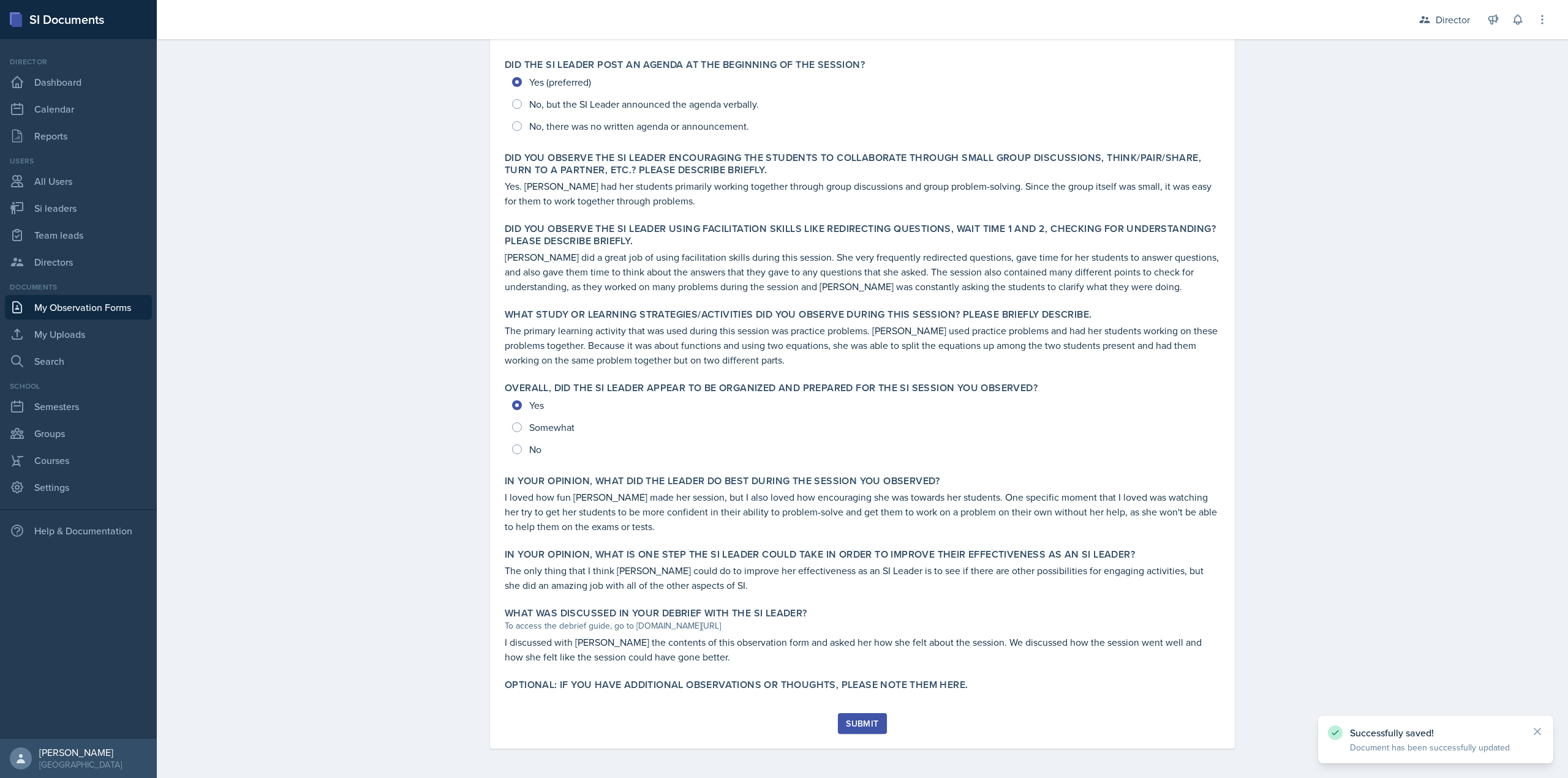
click at [846, 723] on div "Submit" at bounding box center [862, 723] width 32 height 9
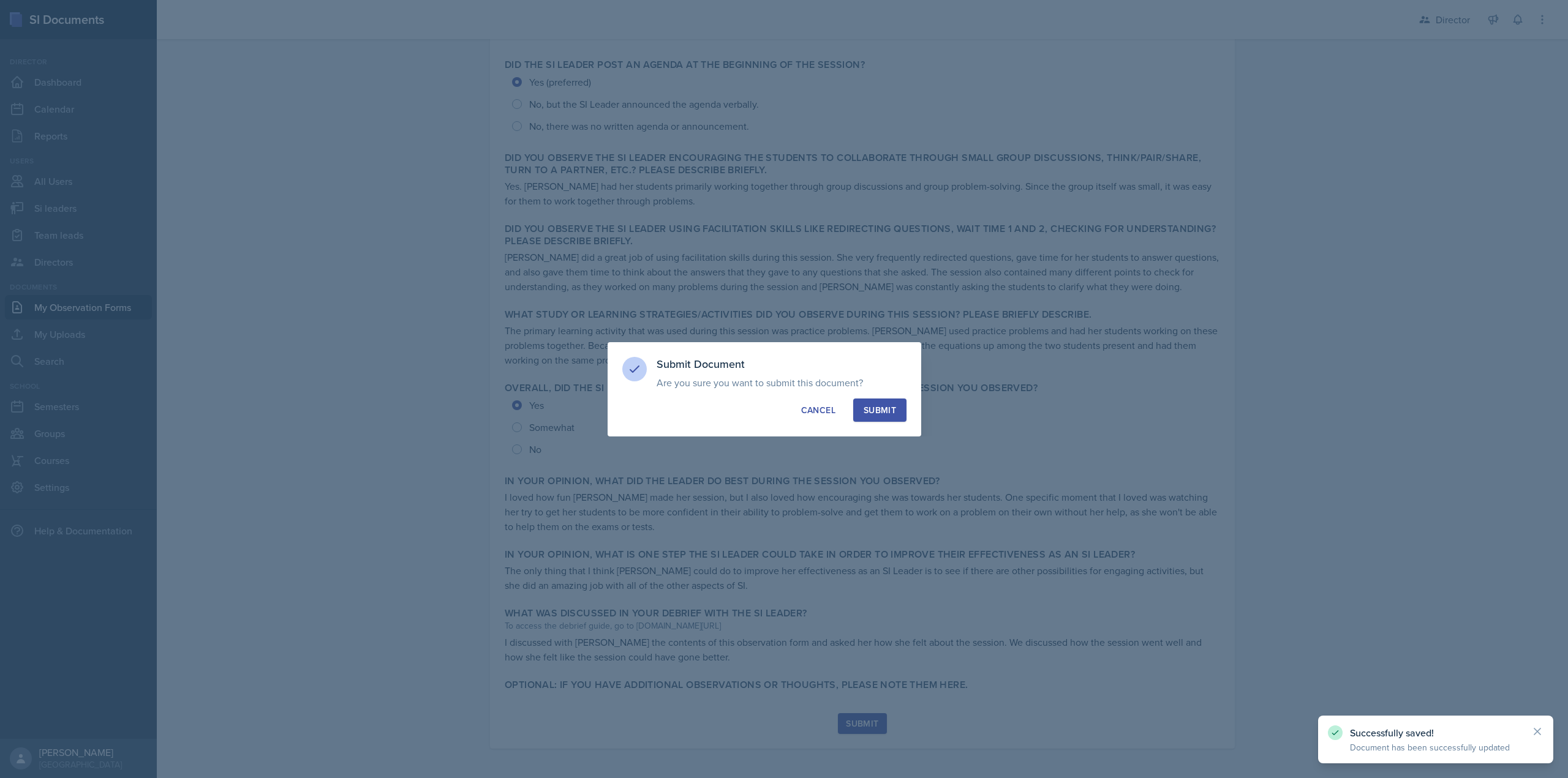
click at [874, 419] on button "Submit" at bounding box center [880, 410] width 54 height 24
radio input "true"
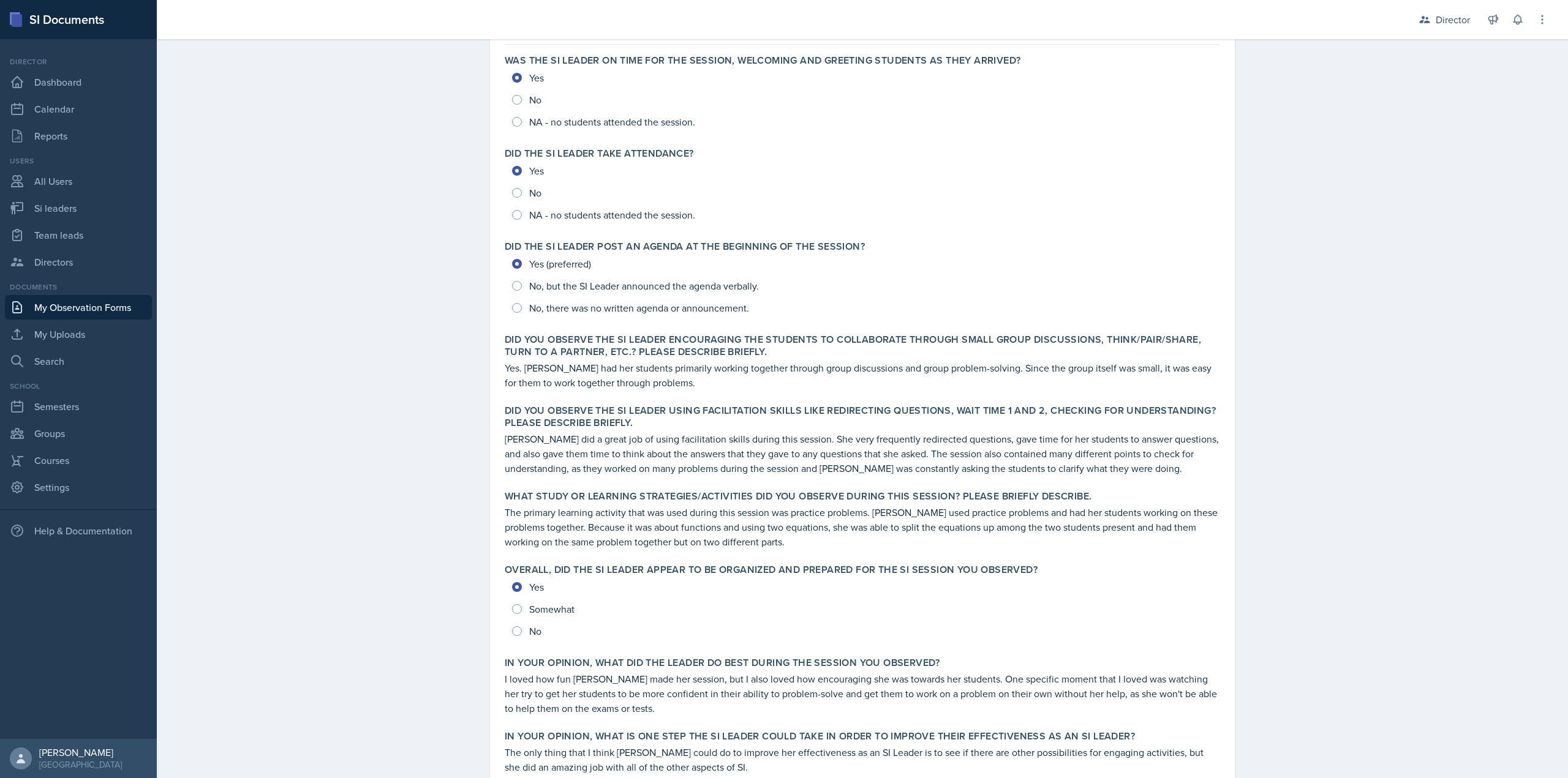
scroll to position [0, 0]
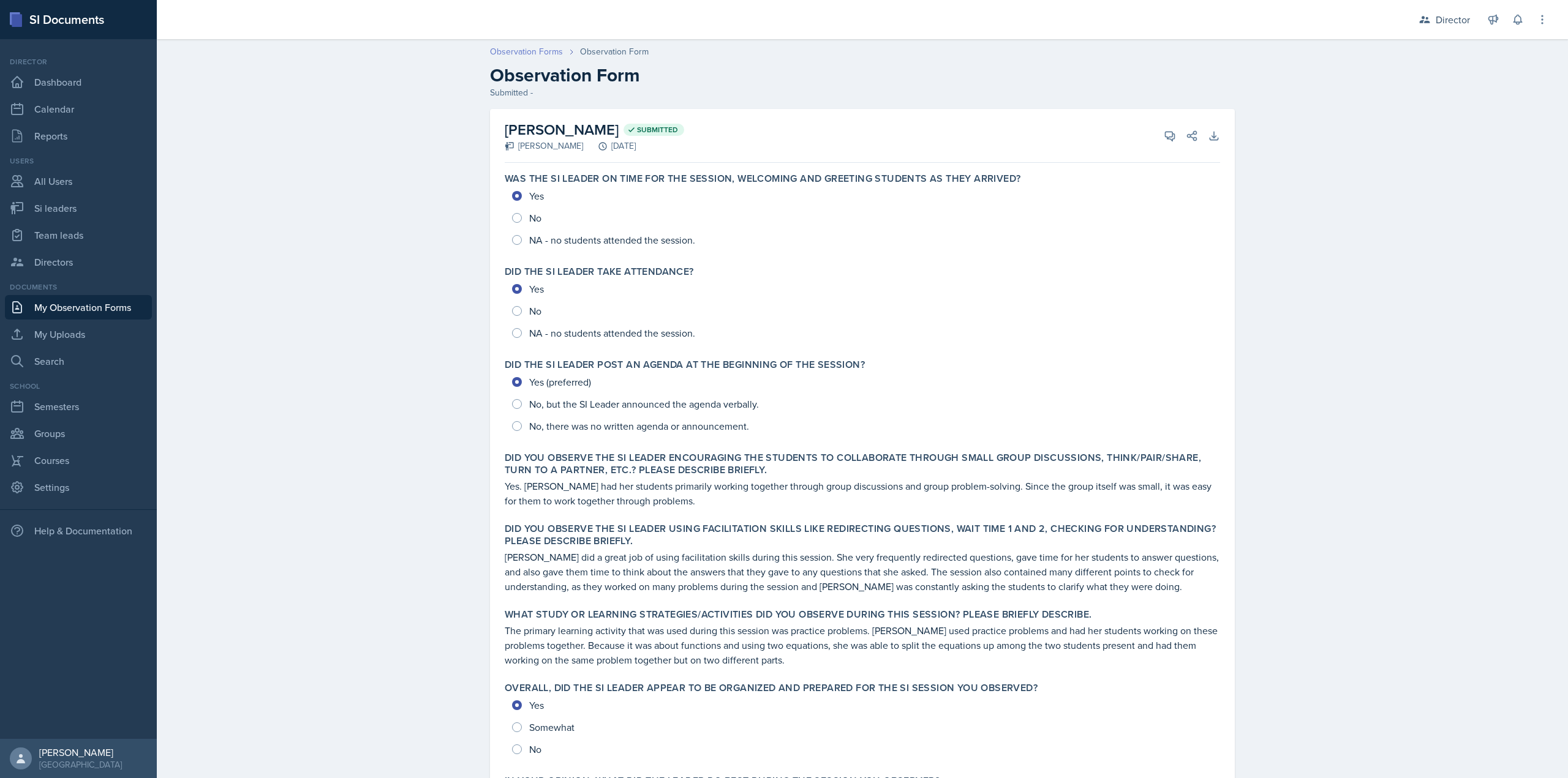
click at [552, 54] on link "Observation Forms" at bounding box center [526, 52] width 73 height 13
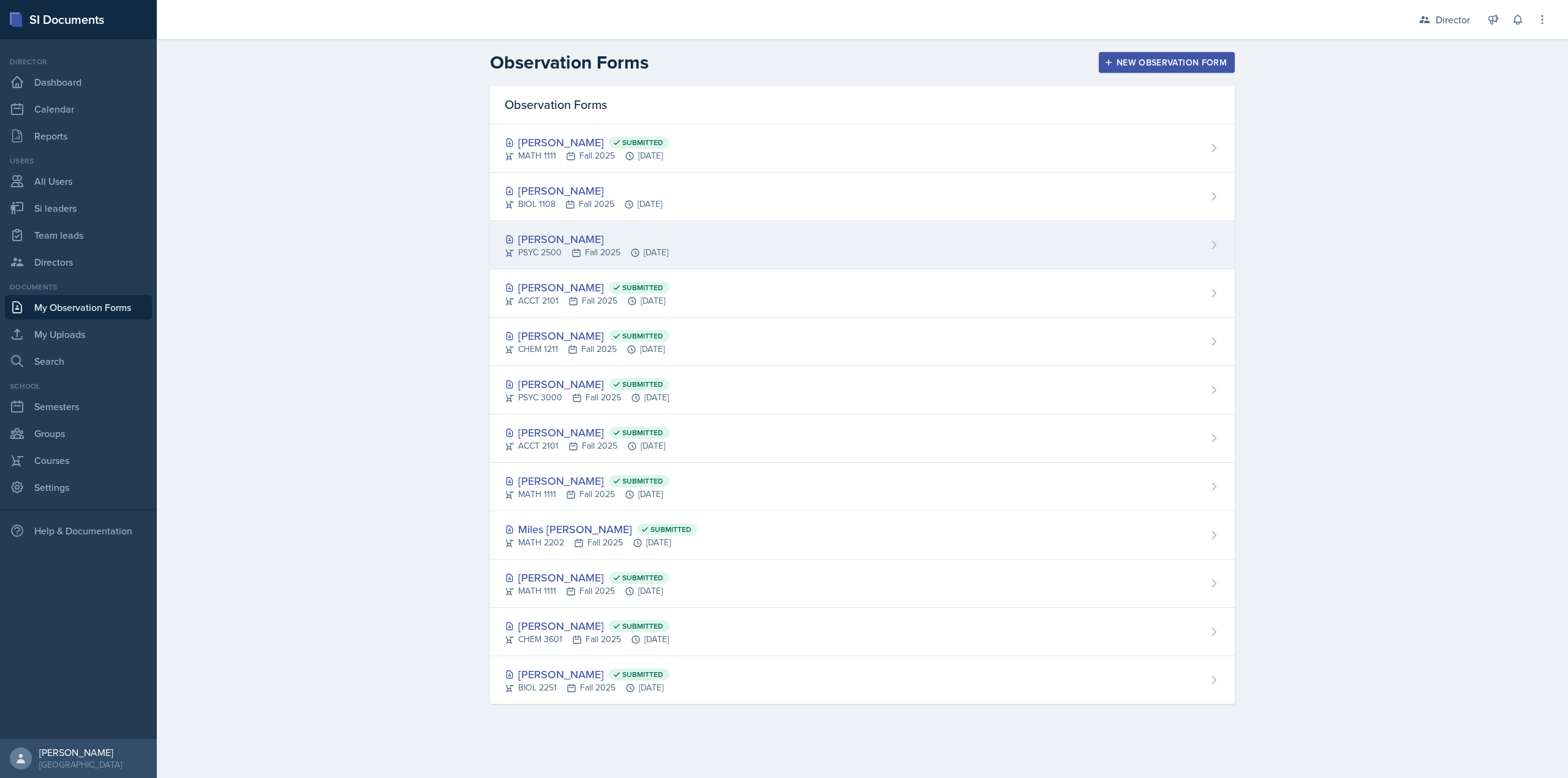
click at [603, 237] on div "[PERSON_NAME]" at bounding box center [587, 239] width 164 height 17
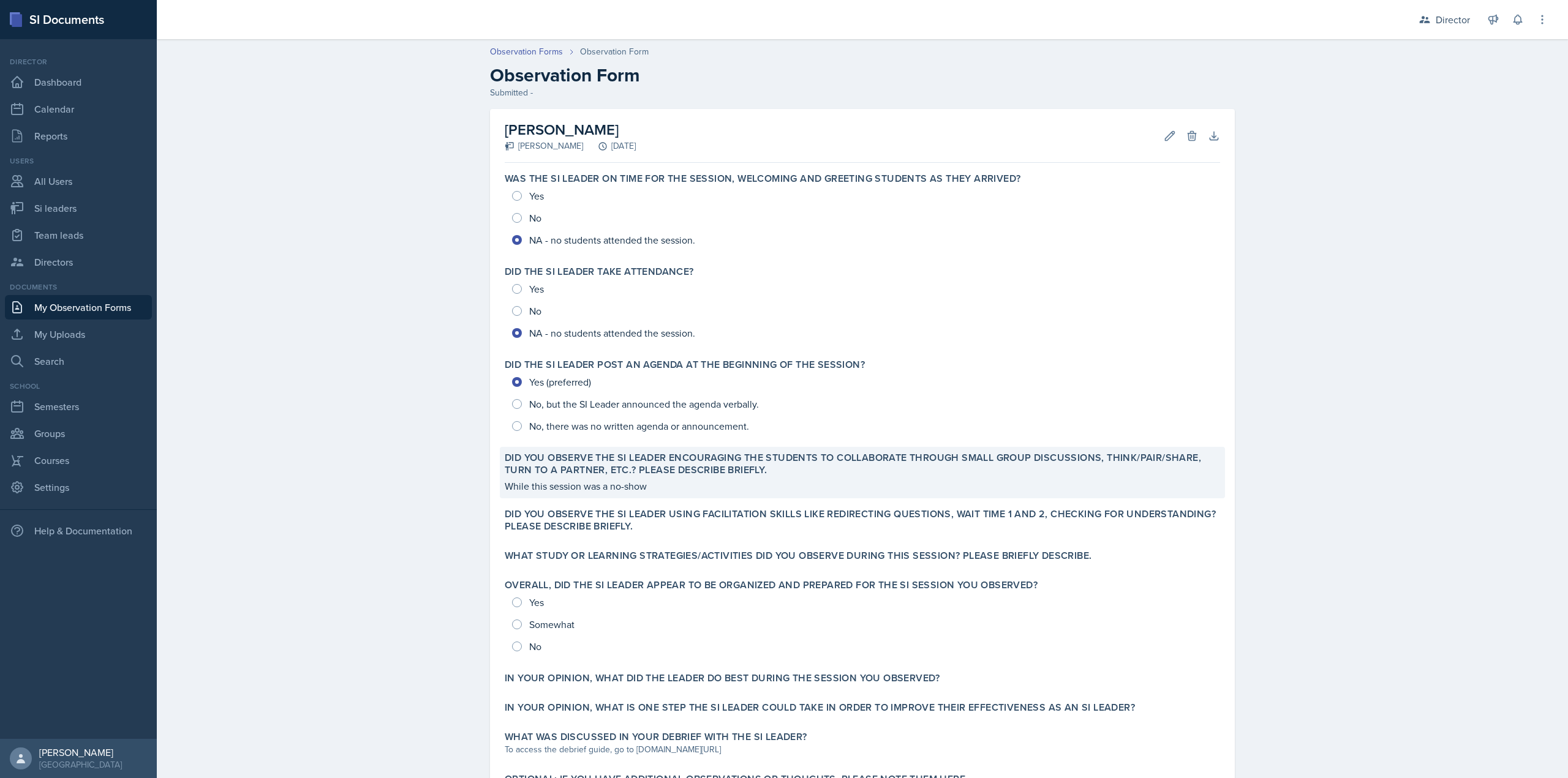
click at [689, 482] on p "While this session was a no-show" at bounding box center [862, 486] width 715 height 15
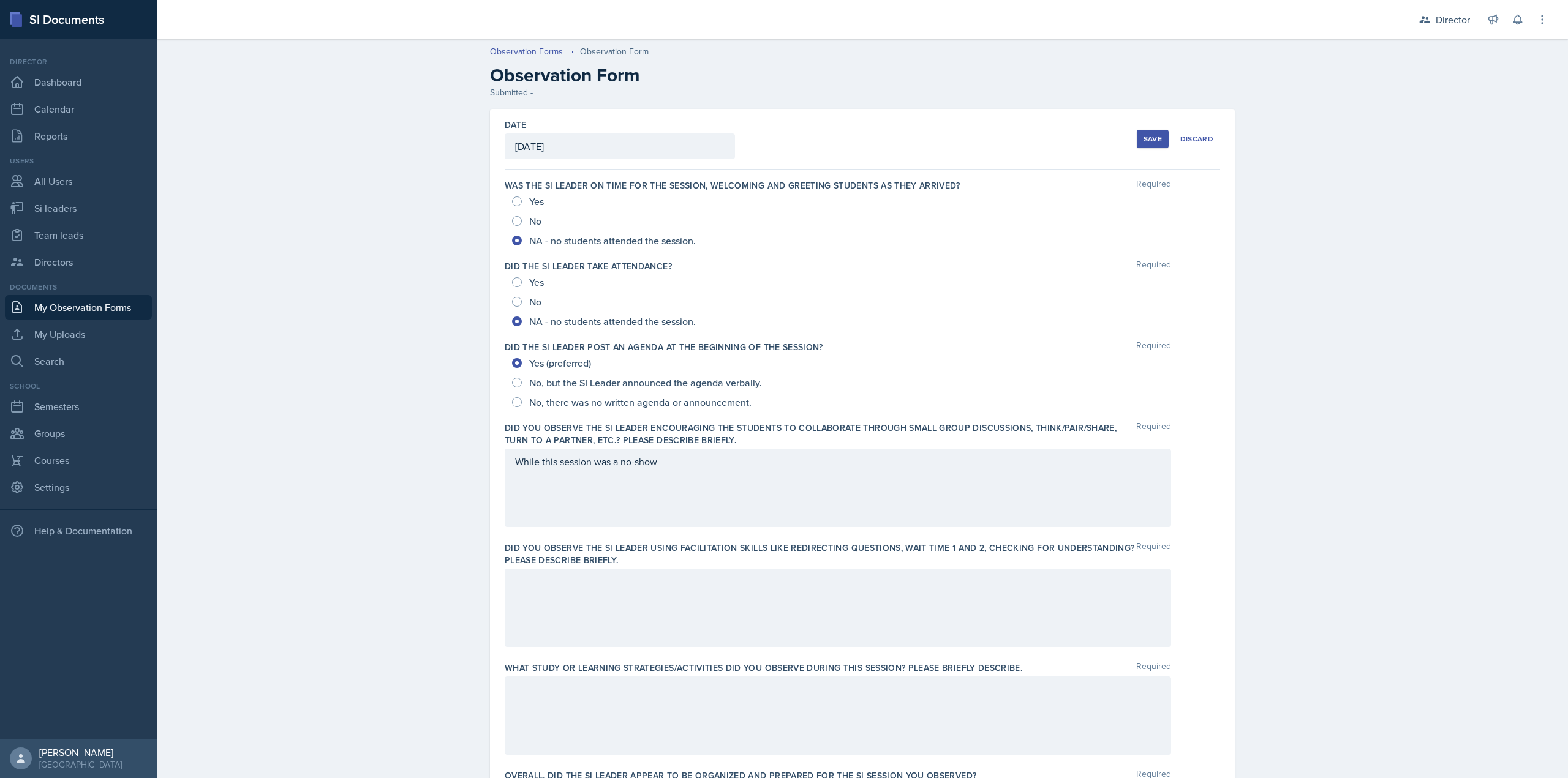
click at [685, 470] on div "While this session was a no-show" at bounding box center [838, 488] width 666 height 78
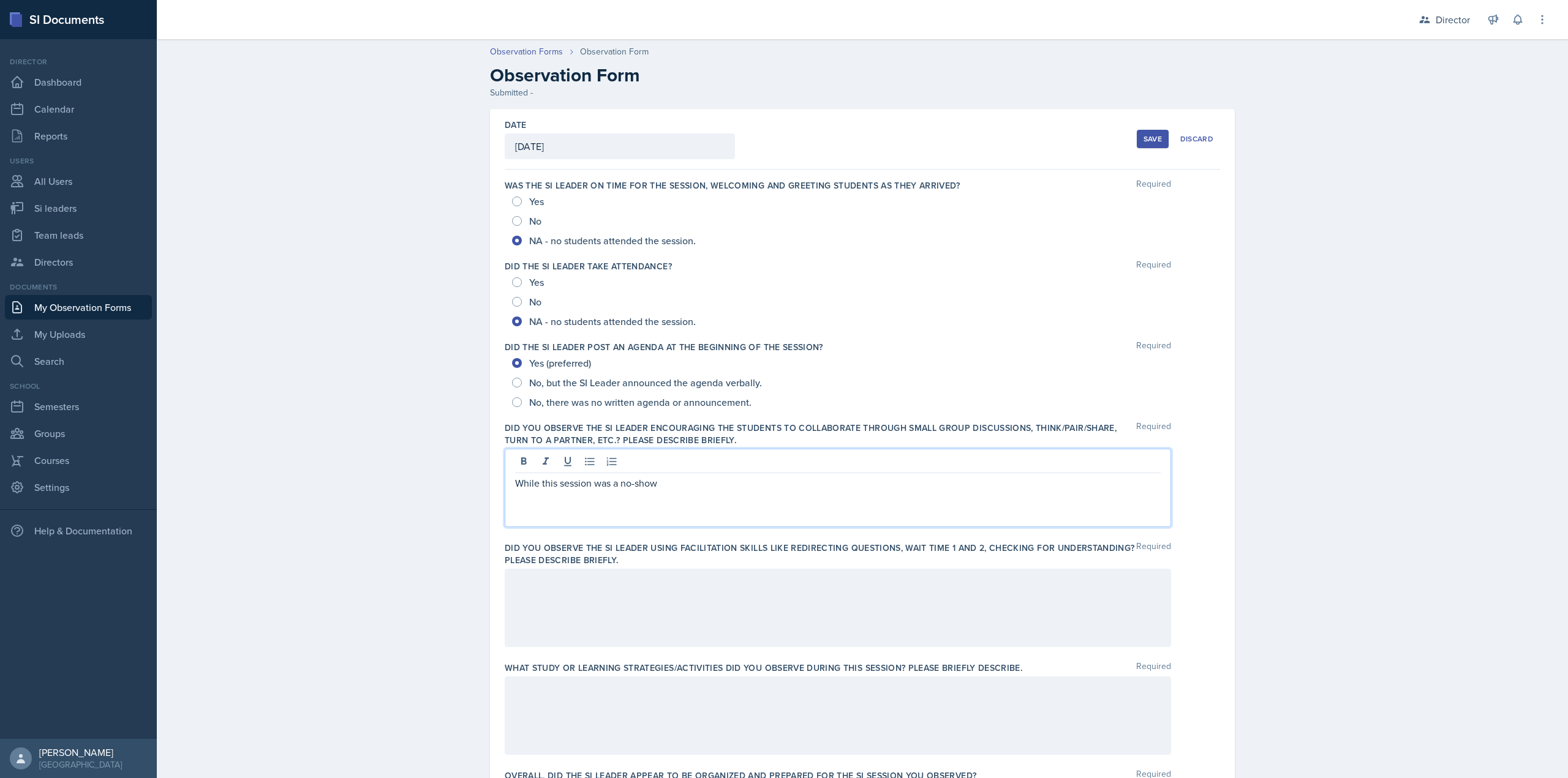
click at [672, 486] on p "While this session was a no-show" at bounding box center [838, 483] width 645 height 15
click at [1138, 137] on button "Save" at bounding box center [1153, 139] width 32 height 19
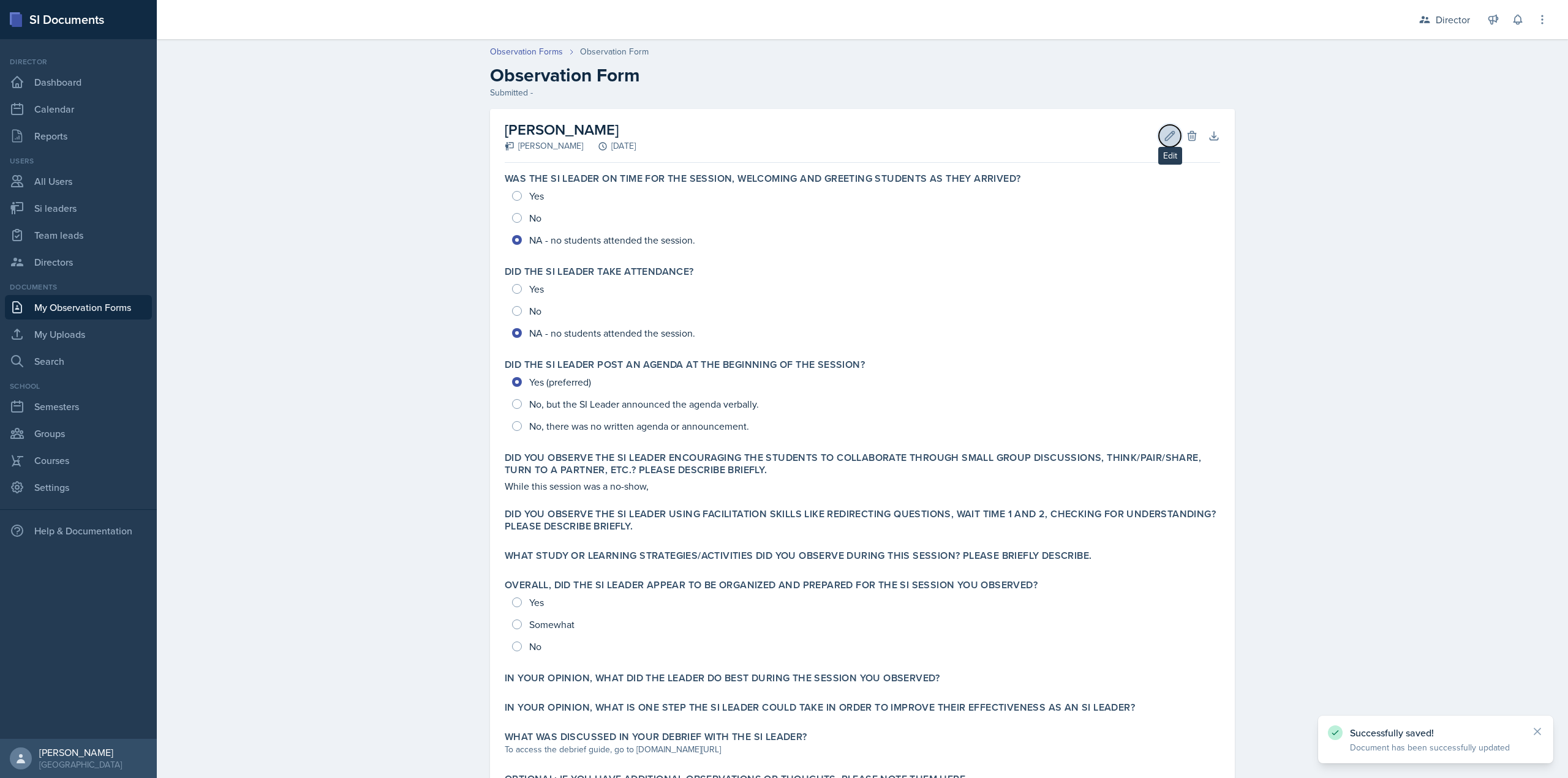
click at [1164, 138] on icon at bounding box center [1169, 136] width 12 height 12
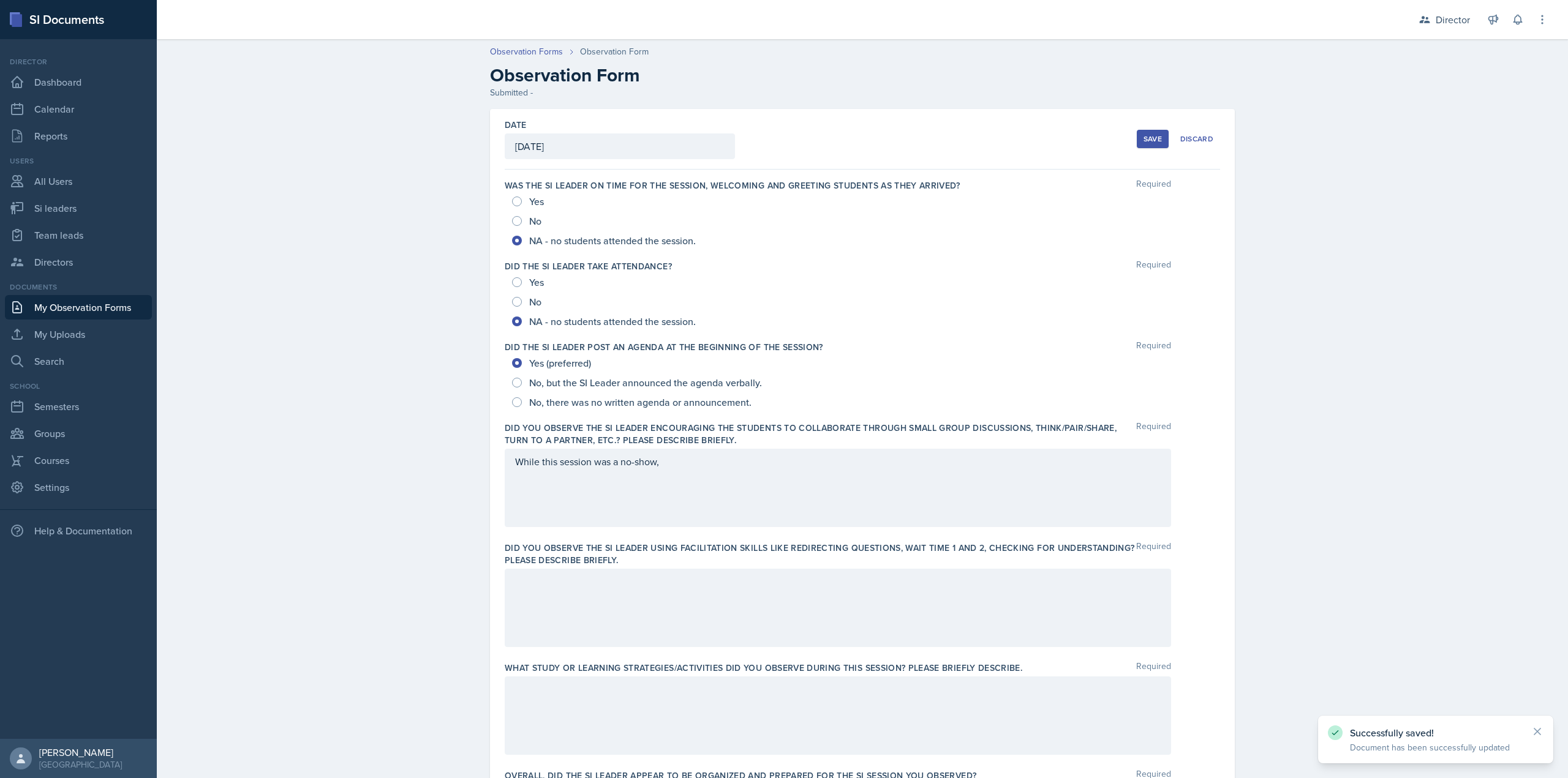
click at [679, 472] on div "While this session was a no-show," at bounding box center [838, 488] width 666 height 78
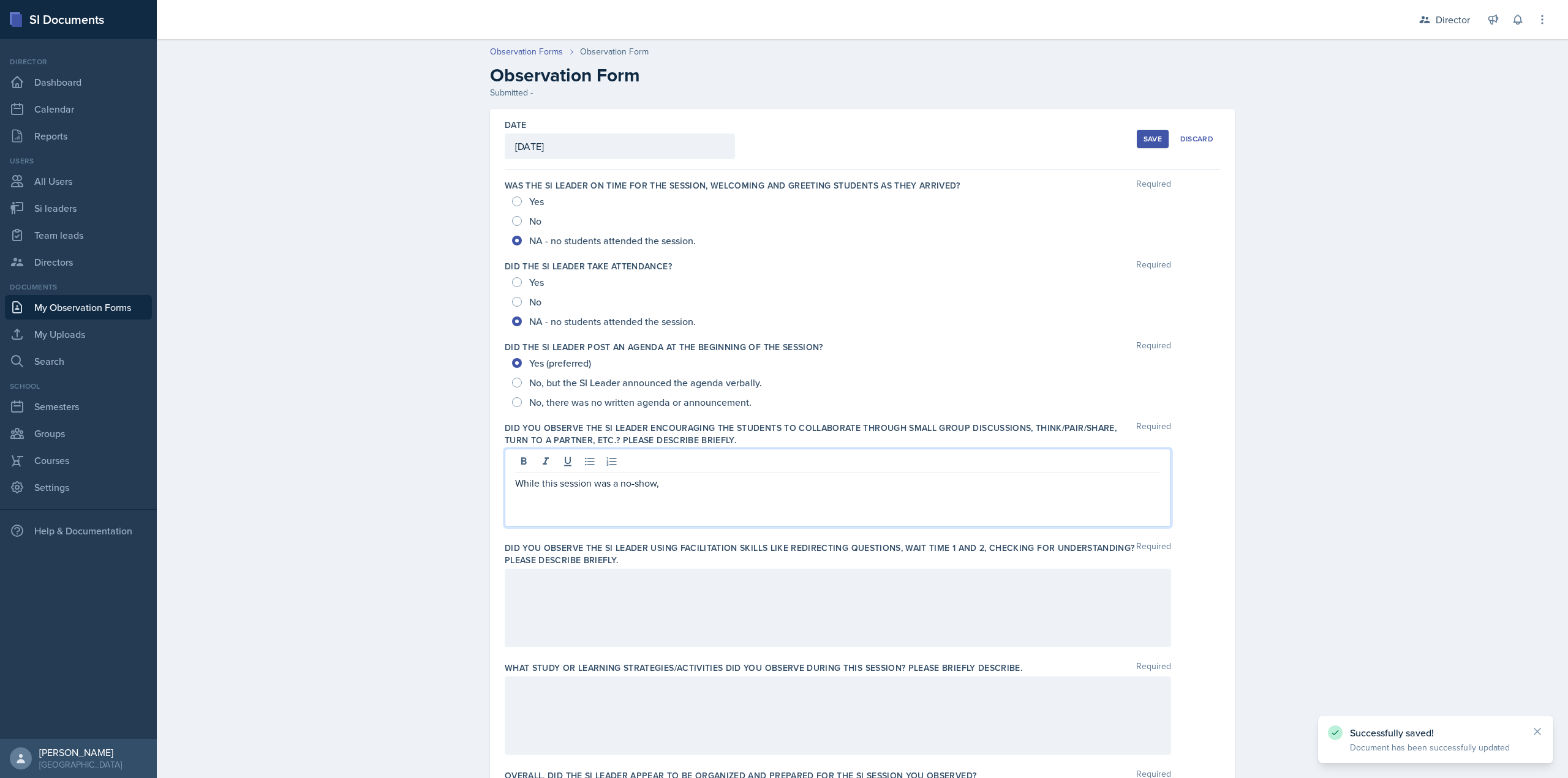
click at [684, 477] on p "While this session was a no-show," at bounding box center [838, 483] width 645 height 15
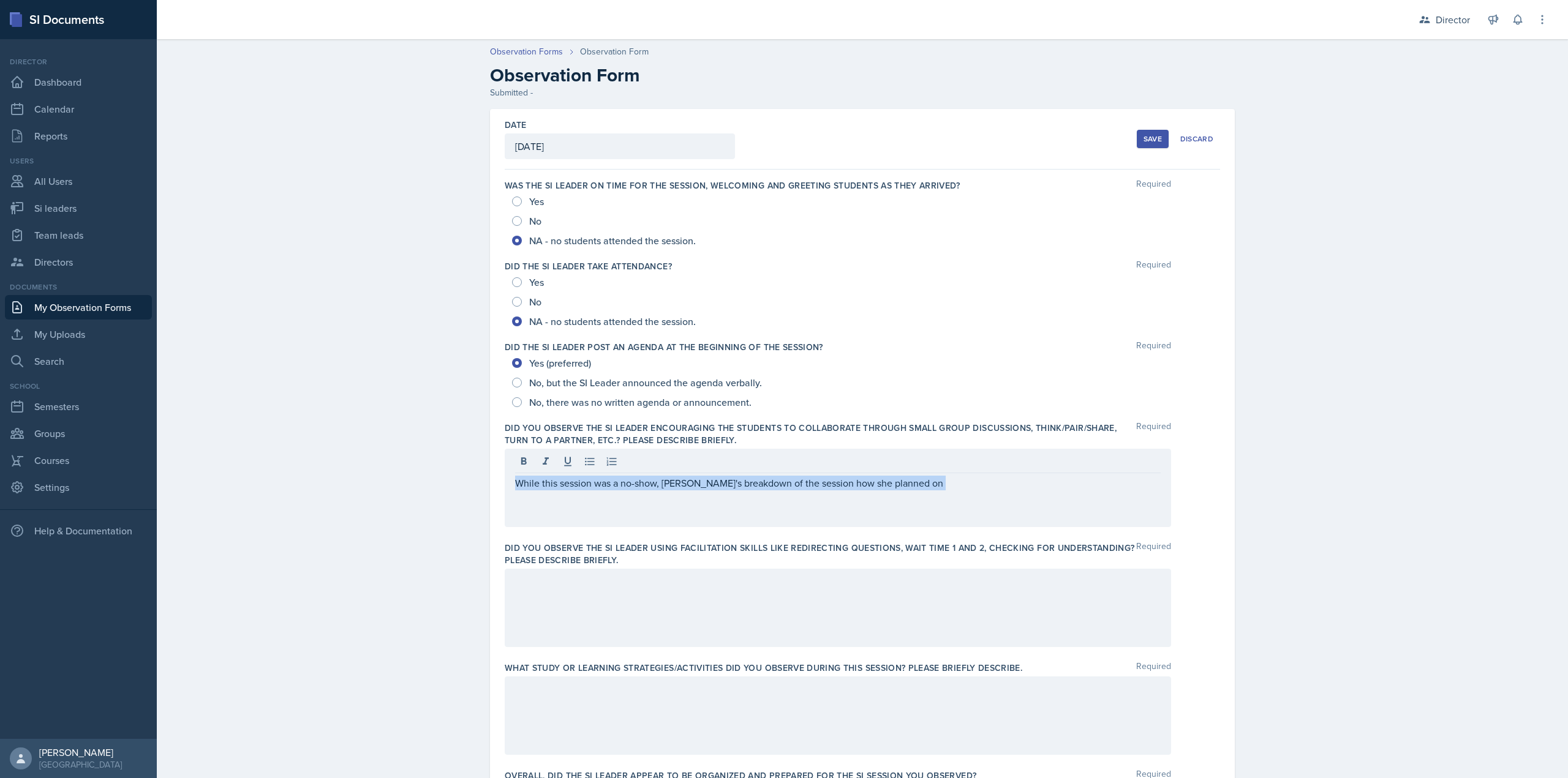
click at [960, 474] on div "While this session was a no-show, Rayann's breakdown of the session how she pla…" at bounding box center [838, 488] width 666 height 78
click at [1152, 492] on div "While this session was a no-show, Rayann's breakdown of the session how she pla…" at bounding box center [838, 488] width 666 height 78
click at [864, 506] on div "While this session was a no-show, Rayann's breakdown of the session how she pla…" at bounding box center [838, 488] width 666 height 78
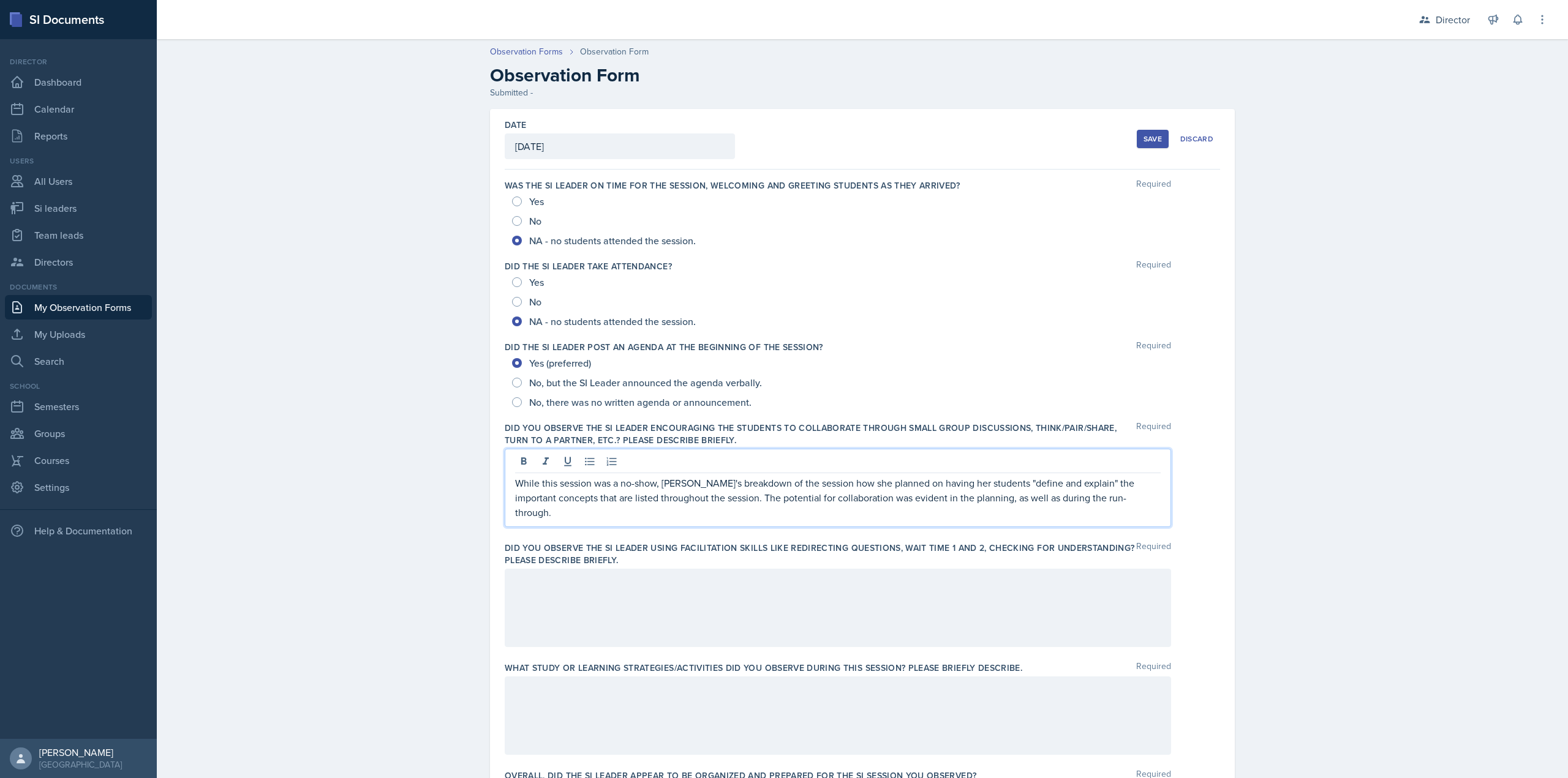
click at [744, 605] on div at bounding box center [838, 608] width 666 height 78
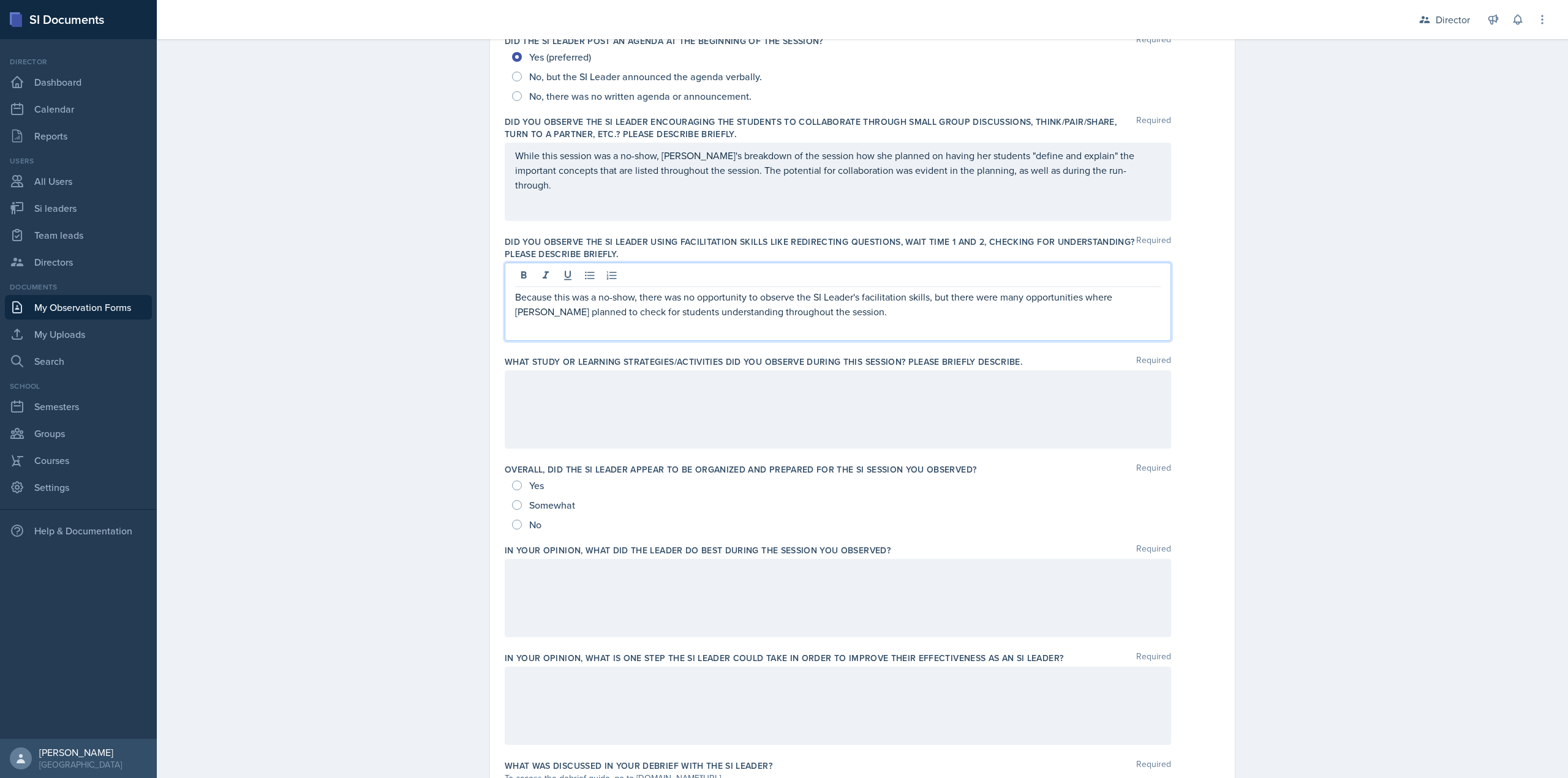
click at [686, 462] on div "Overall, did the SI Leader appear to be organized and prepared for the SI Sessi…" at bounding box center [862, 499] width 715 height 81
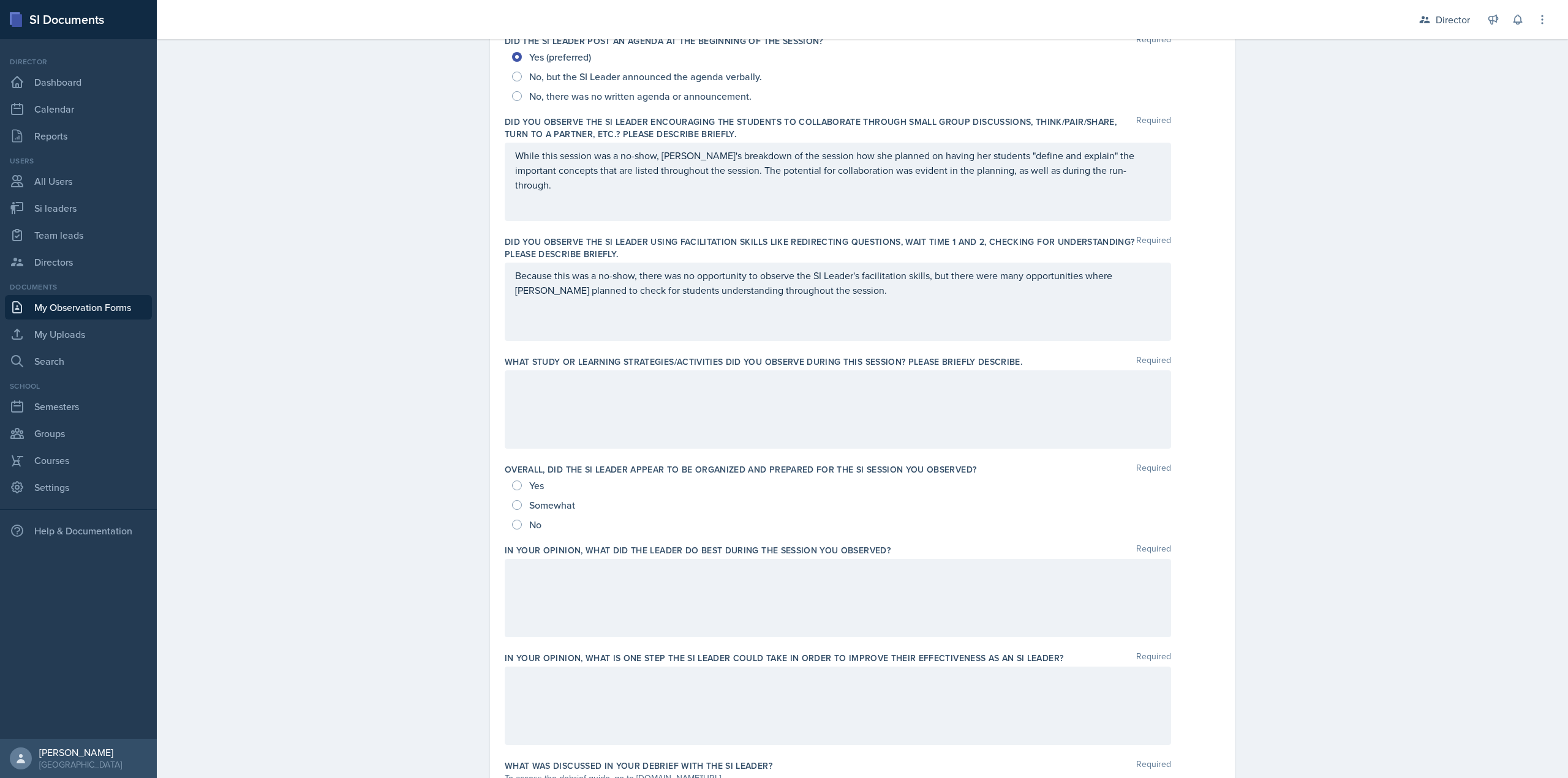
click at [696, 430] on div at bounding box center [838, 409] width 666 height 78
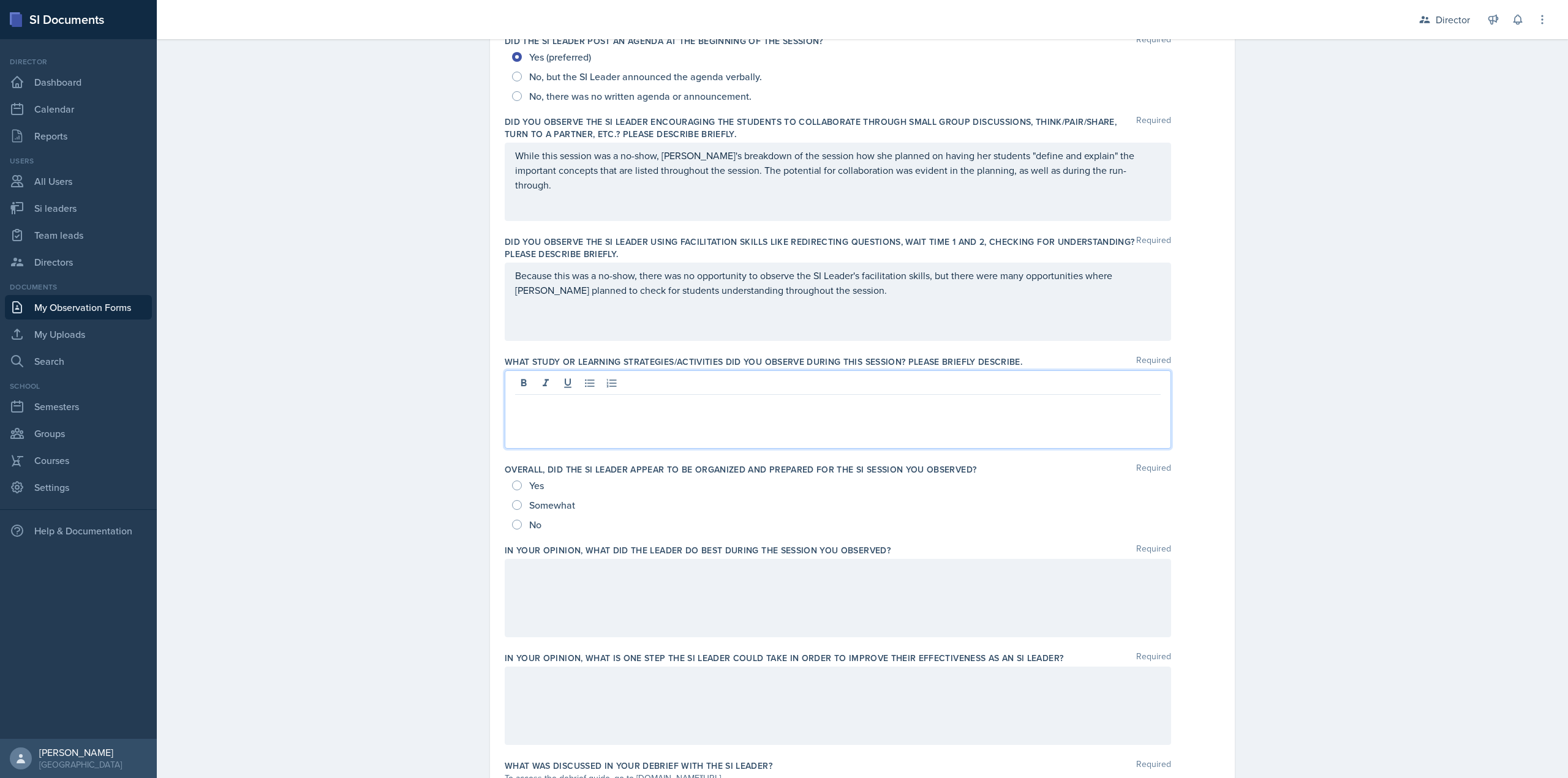
scroll to position [328, 0]
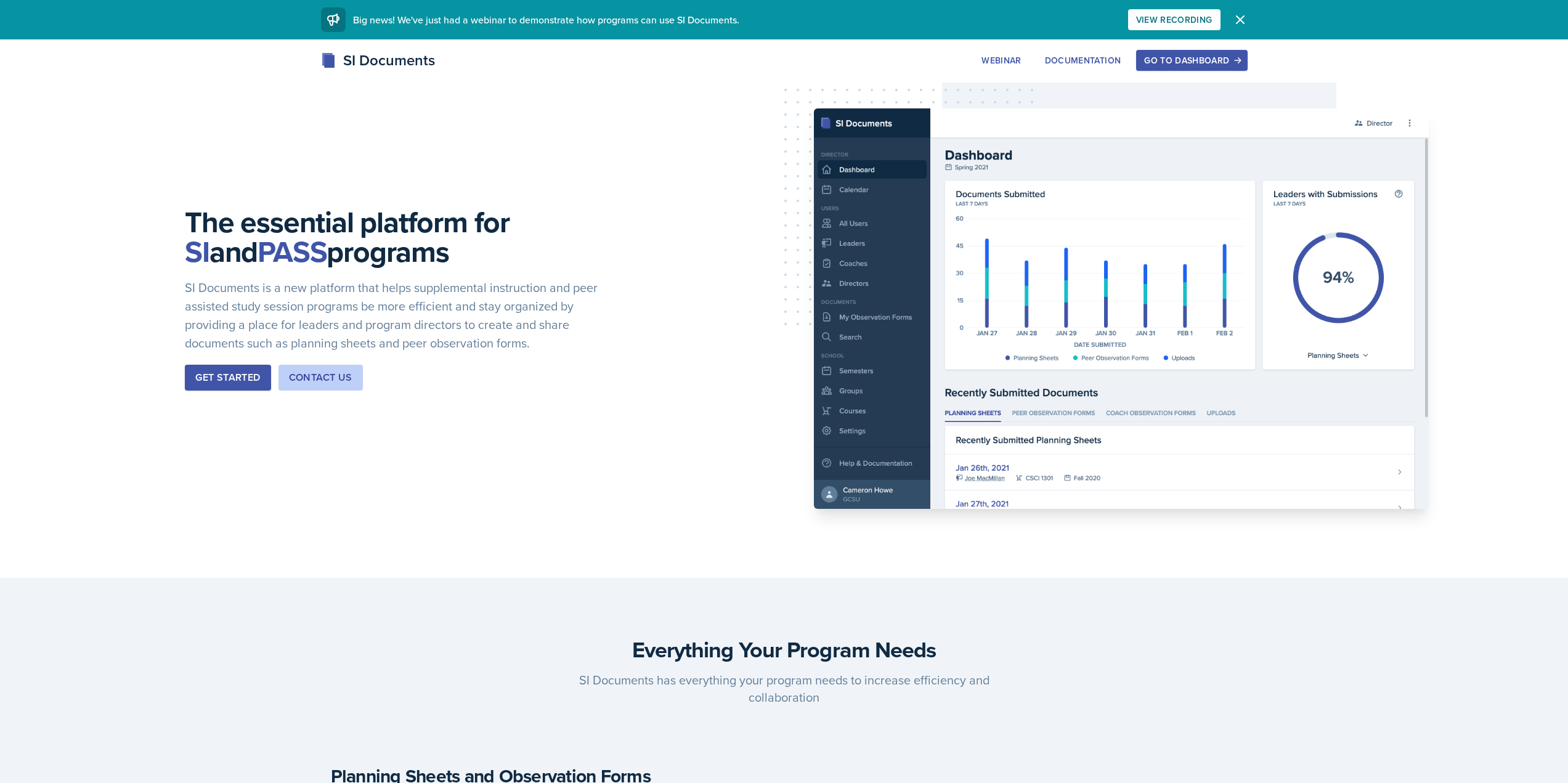
click at [1191, 66] on button "Go to Dashboard" at bounding box center [1192, 61] width 111 height 21
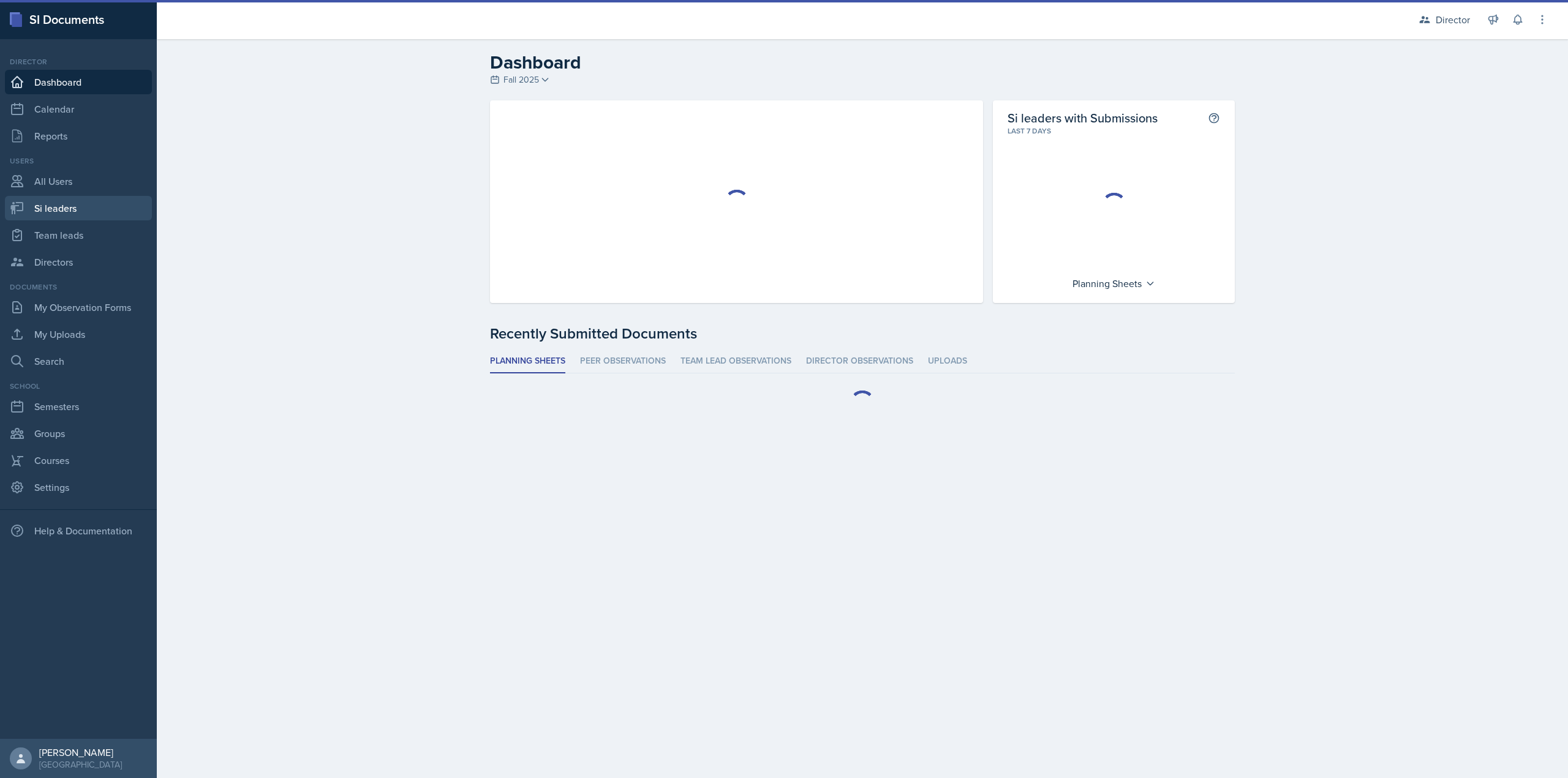
click at [104, 211] on link "Si leaders" at bounding box center [78, 208] width 147 height 24
select select "2bed604d-1099-4043-b1bc-2365e8740244"
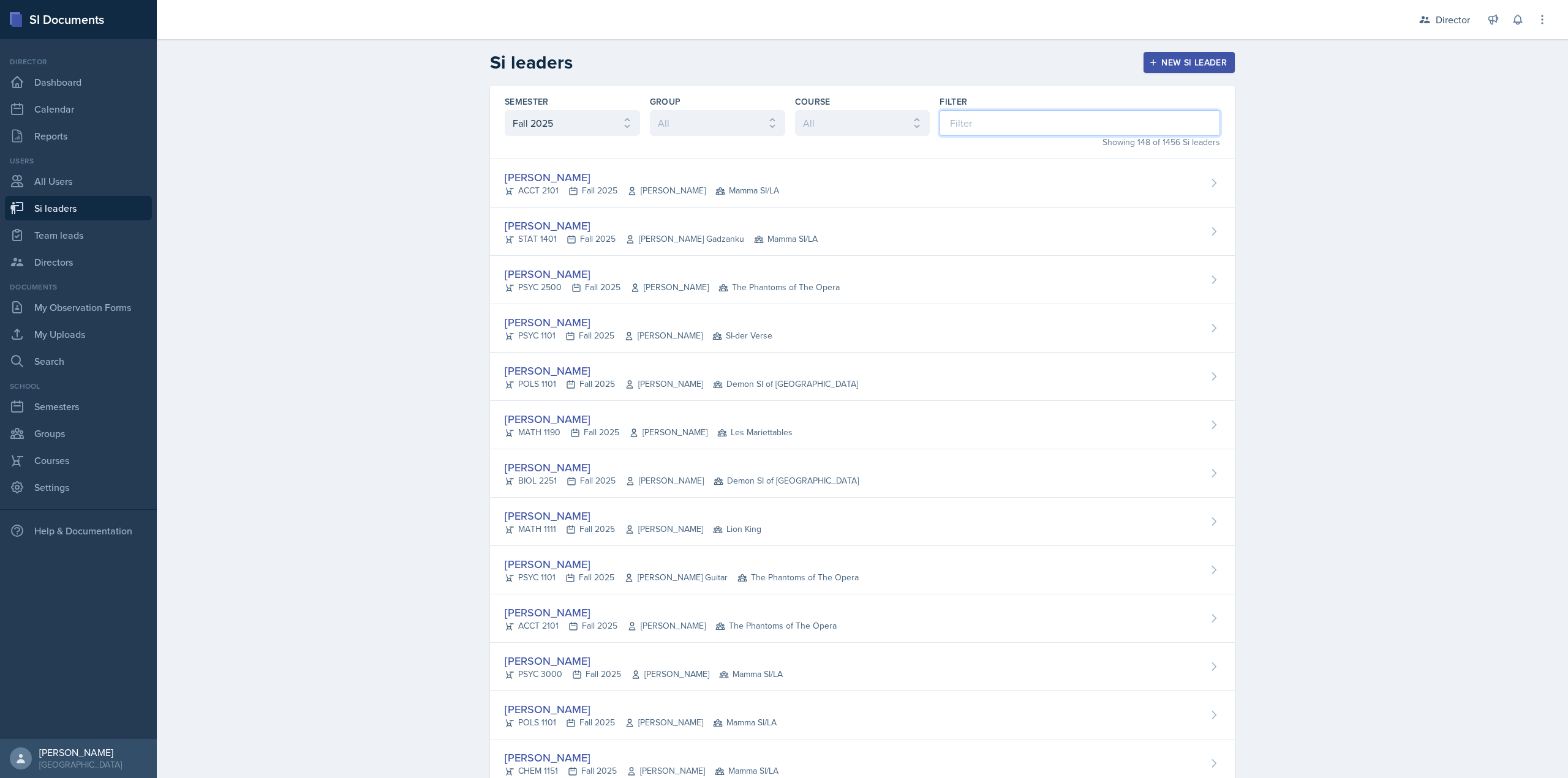
click at [963, 122] on input at bounding box center [1080, 122] width 281 height 25
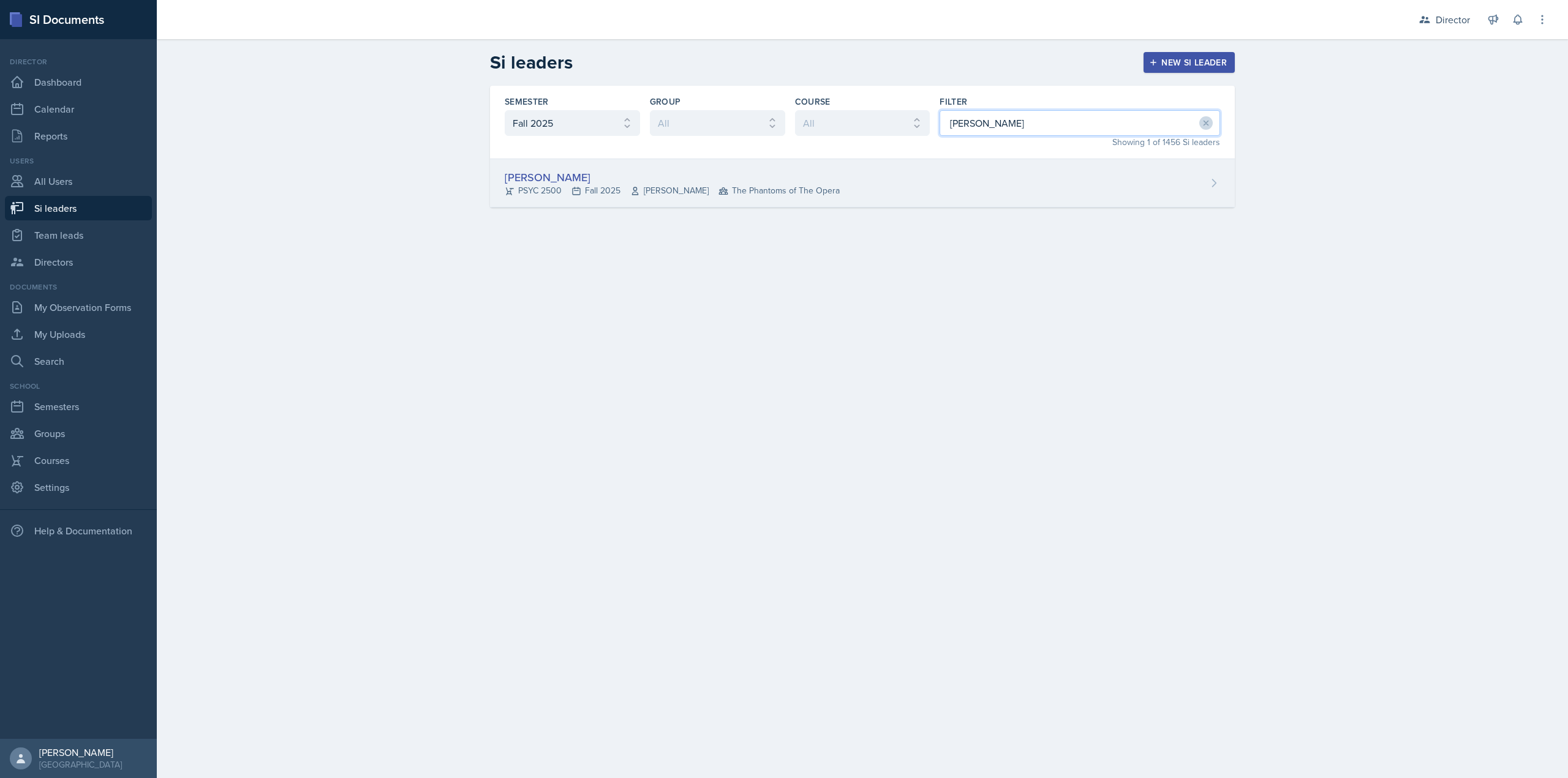
type input "[PERSON_NAME]"
click at [854, 198] on div "[PERSON_NAME] PSYC 2500 Fall 2025 [PERSON_NAME] The Phantoms of The Opera" at bounding box center [862, 183] width 745 height 48
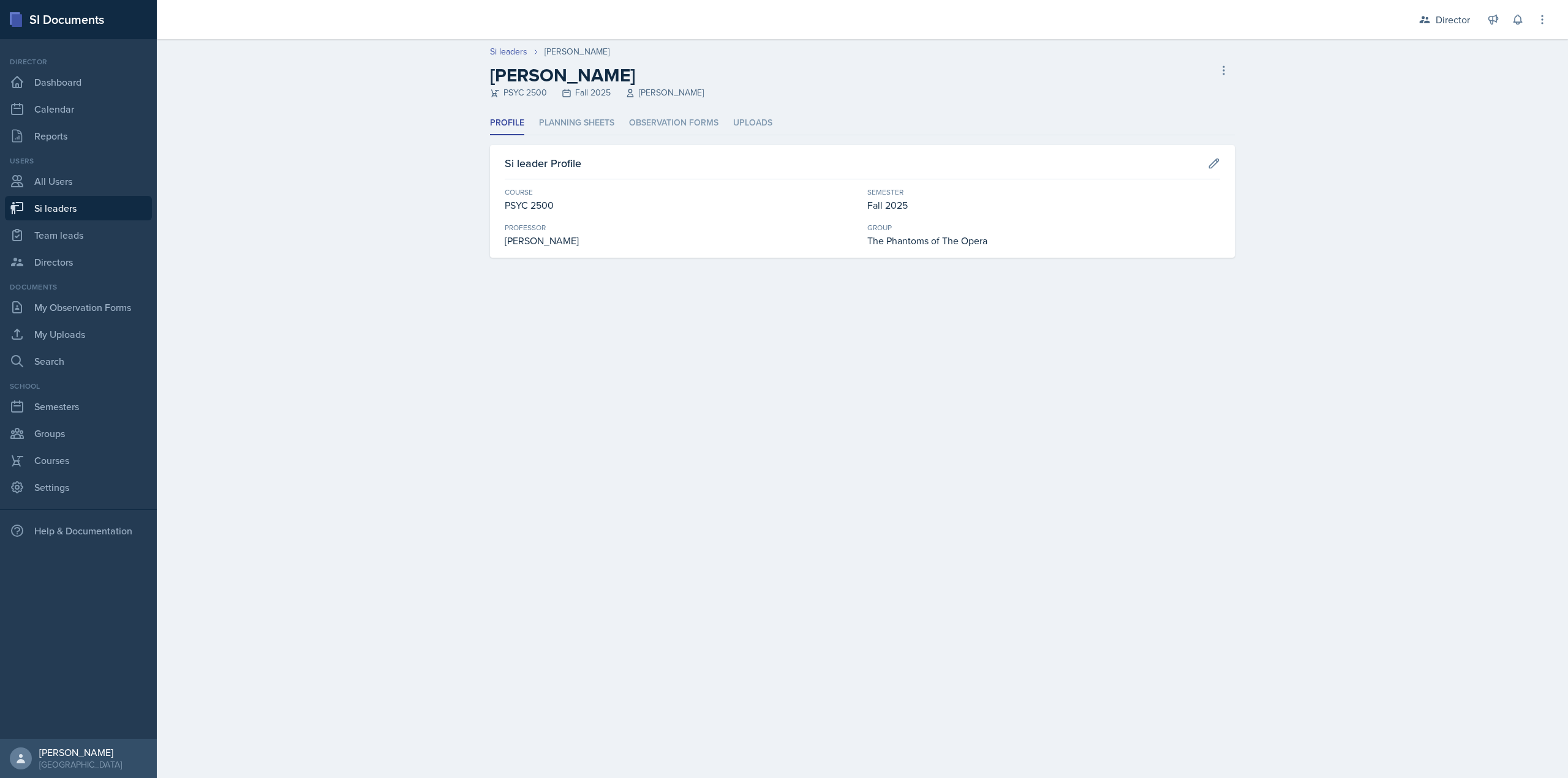
click at [686, 141] on div "Profile Planning Sheets Observation Forms Uploads Profile Planning Sheets Obser…" at bounding box center [862, 184] width 745 height 146
click at [689, 130] on li "Observation Forms" at bounding box center [674, 122] width 90 height 24
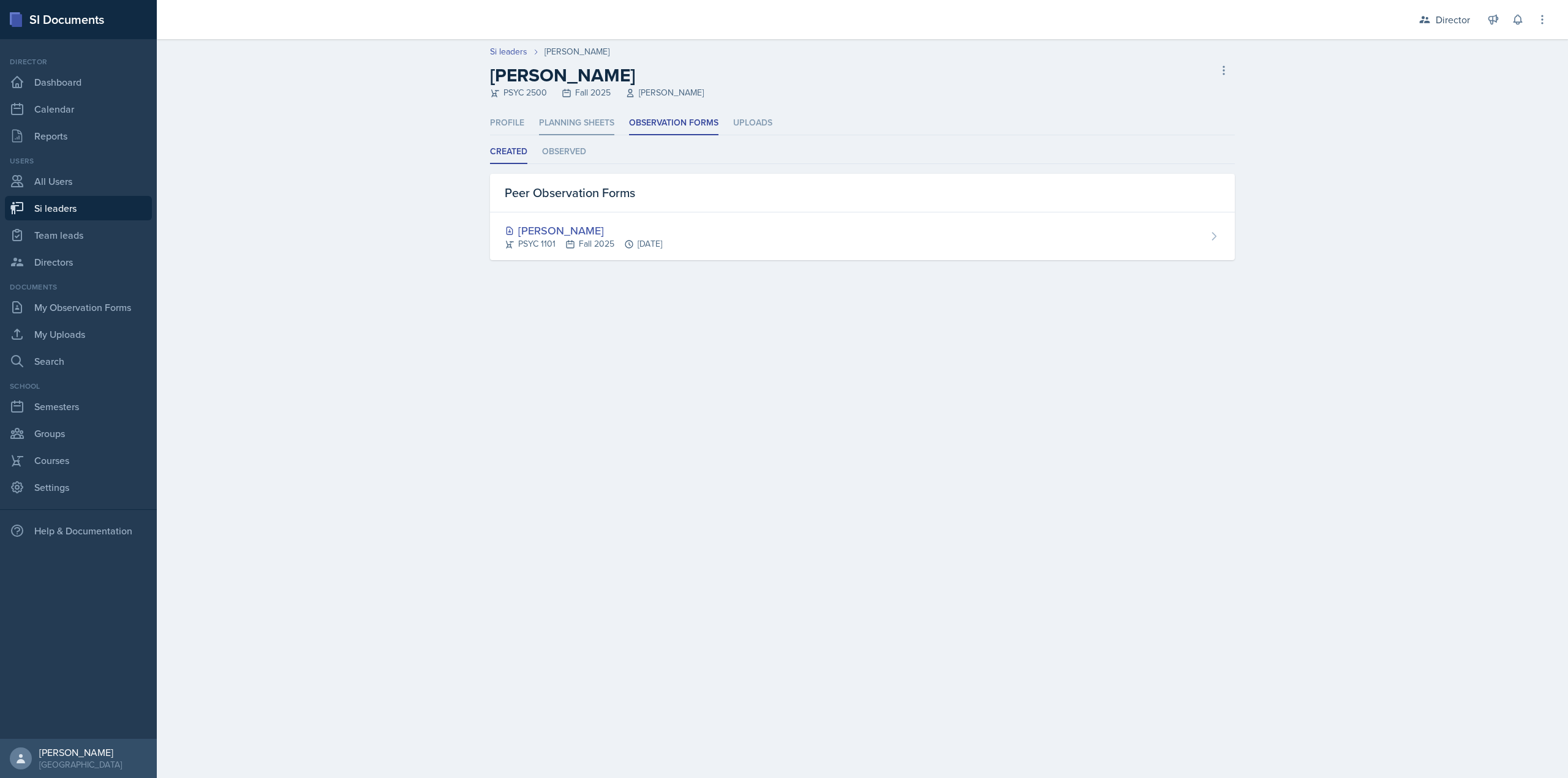
click at [568, 123] on li "Planning Sheets" at bounding box center [577, 122] width 75 height 24
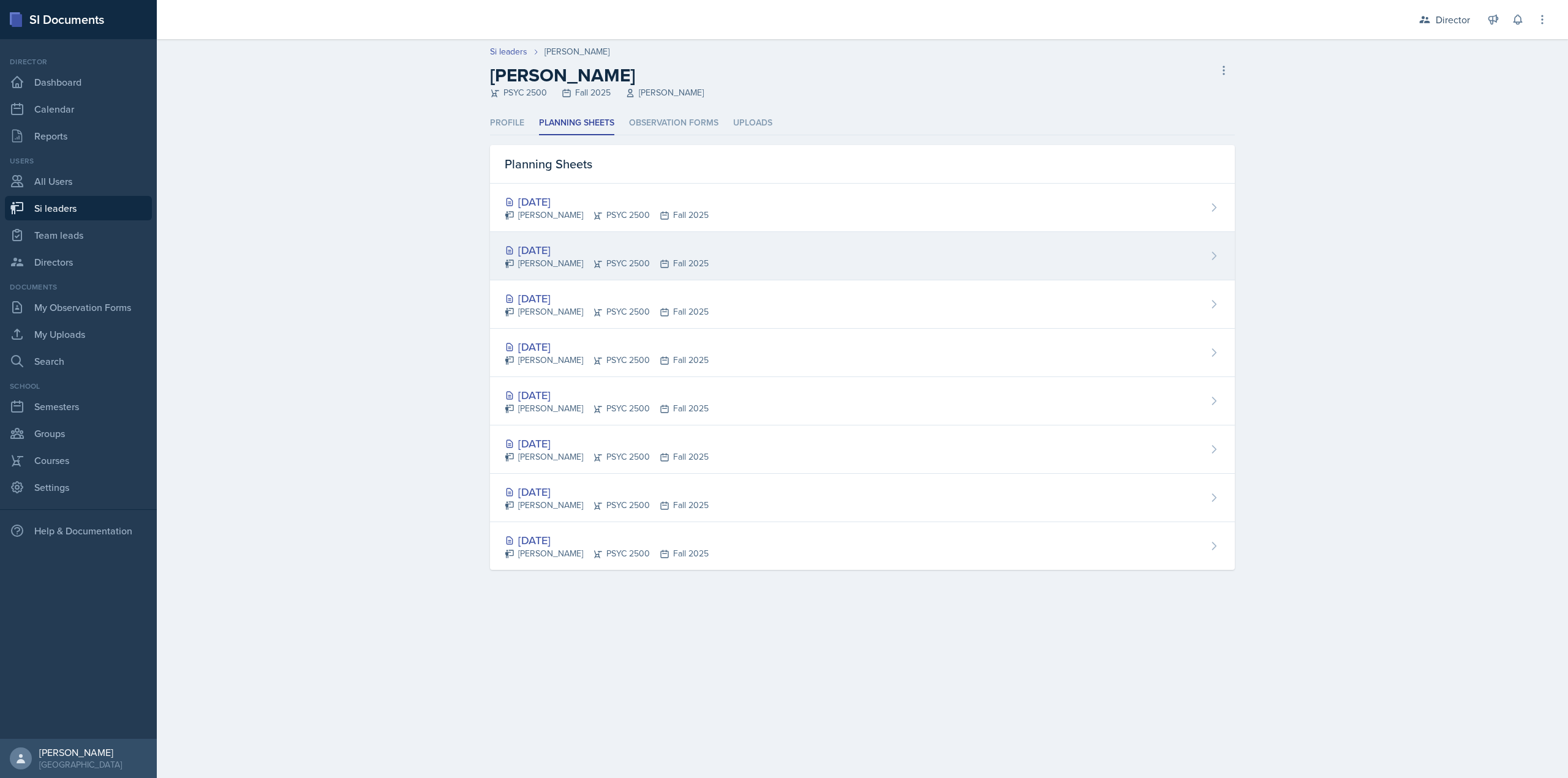
click at [613, 268] on div "Rayann Afani PSYC 2500 Fall 2025" at bounding box center [607, 264] width 204 height 13
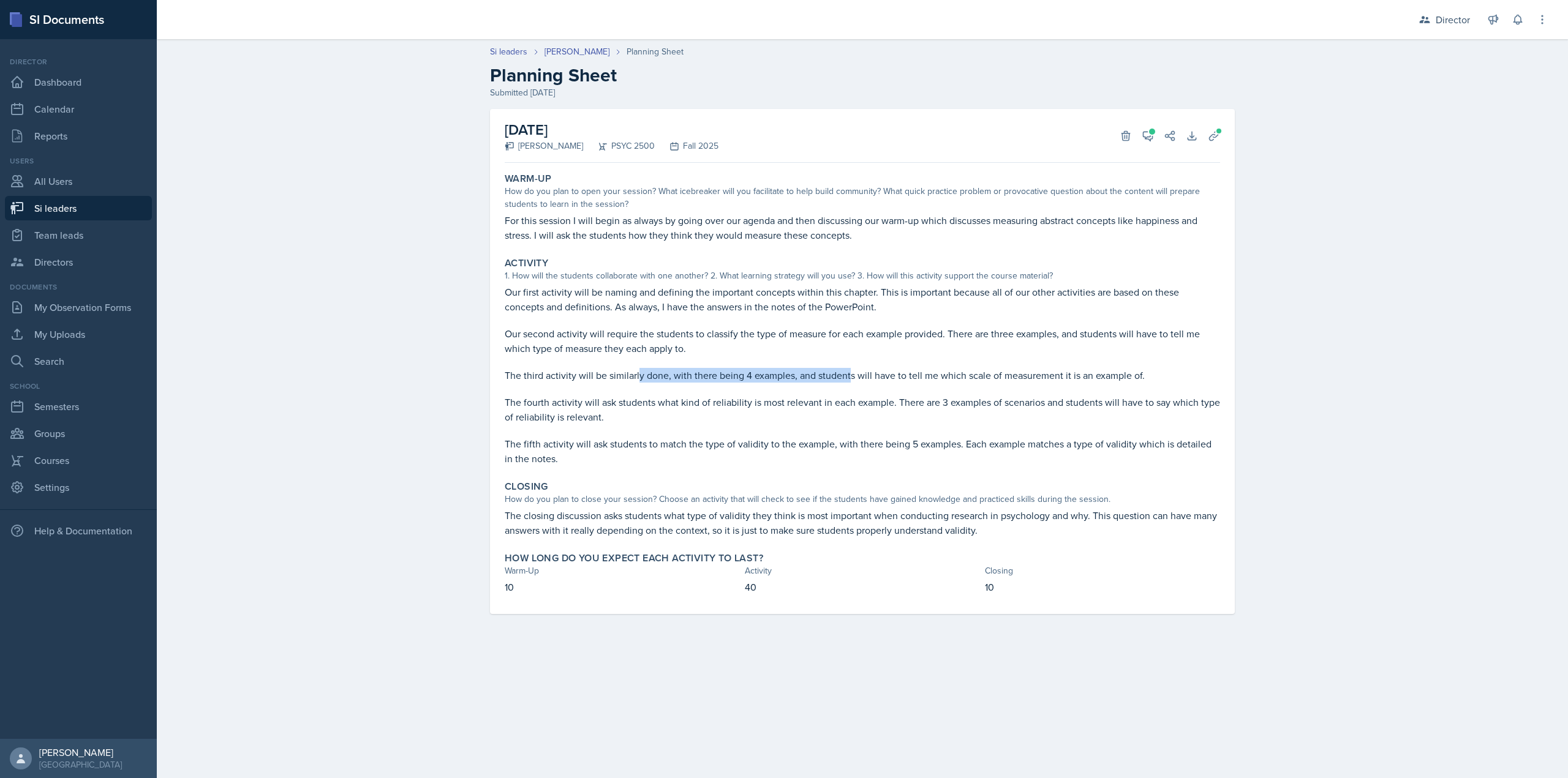
drag, startPoint x: 673, startPoint y: 378, endPoint x: 848, endPoint y: 377, distance: 175.0
click at [848, 377] on p "The third activity will be similarly done, with there being 4 examples, and stu…" at bounding box center [862, 376] width 715 height 15
click at [1151, 138] on icon at bounding box center [1148, 136] width 12 height 12
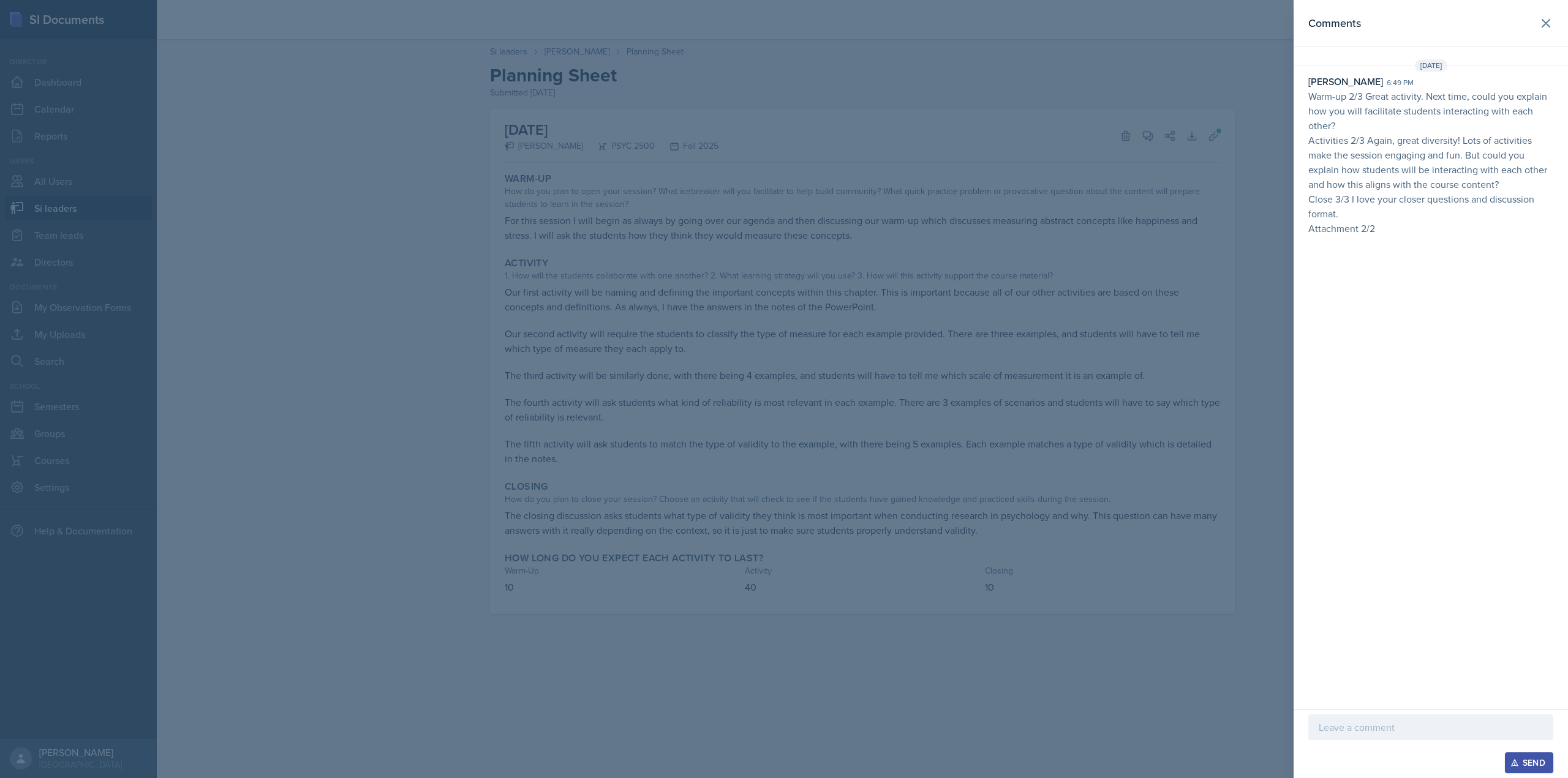
click at [1119, 262] on div at bounding box center [784, 389] width 1568 height 778
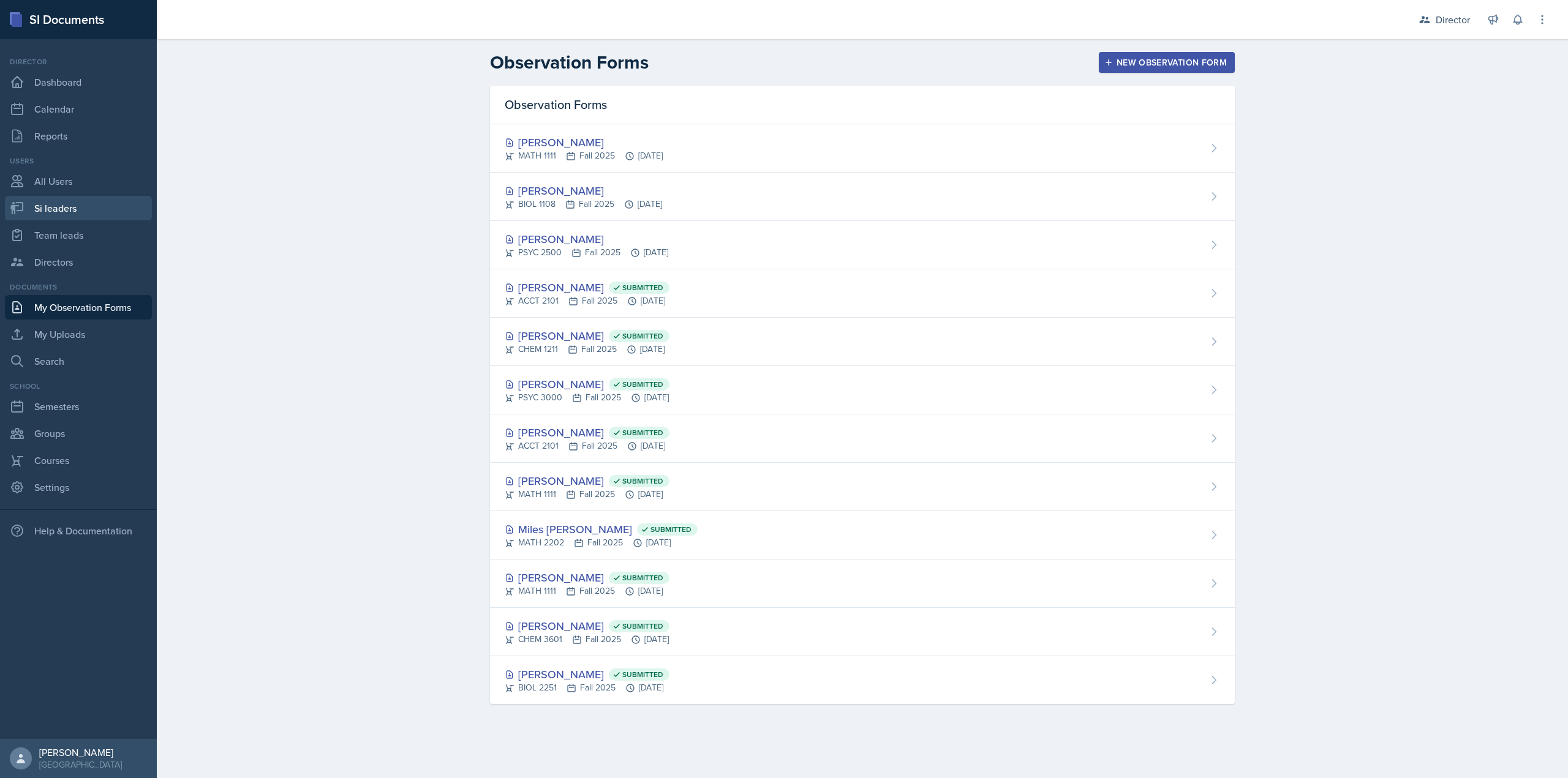
click at [85, 214] on link "Si leaders" at bounding box center [78, 208] width 147 height 24
select select "2bed604d-1099-4043-b1bc-2365e8740244"
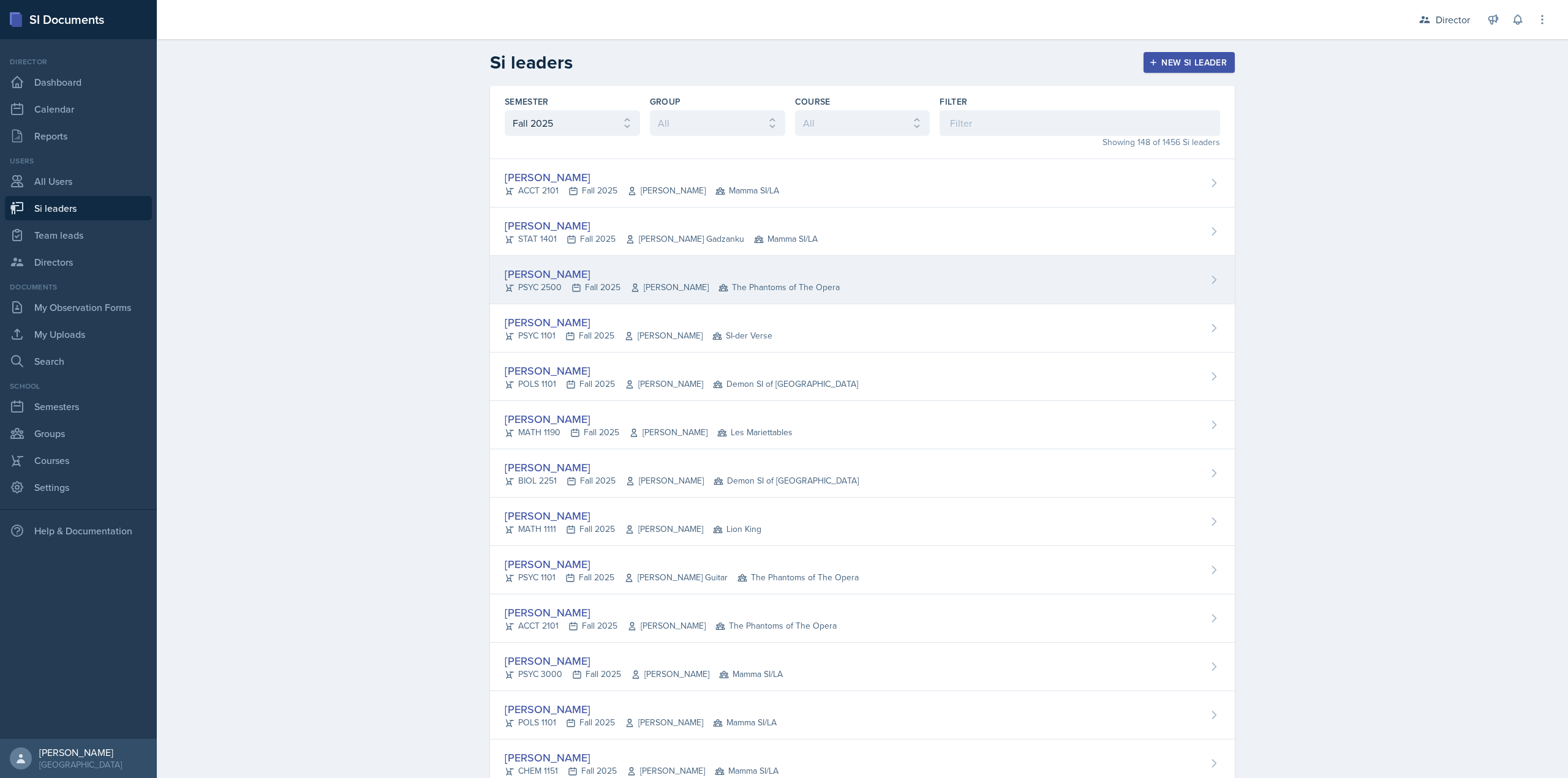
click at [602, 275] on div "[PERSON_NAME]" at bounding box center [673, 274] width 335 height 17
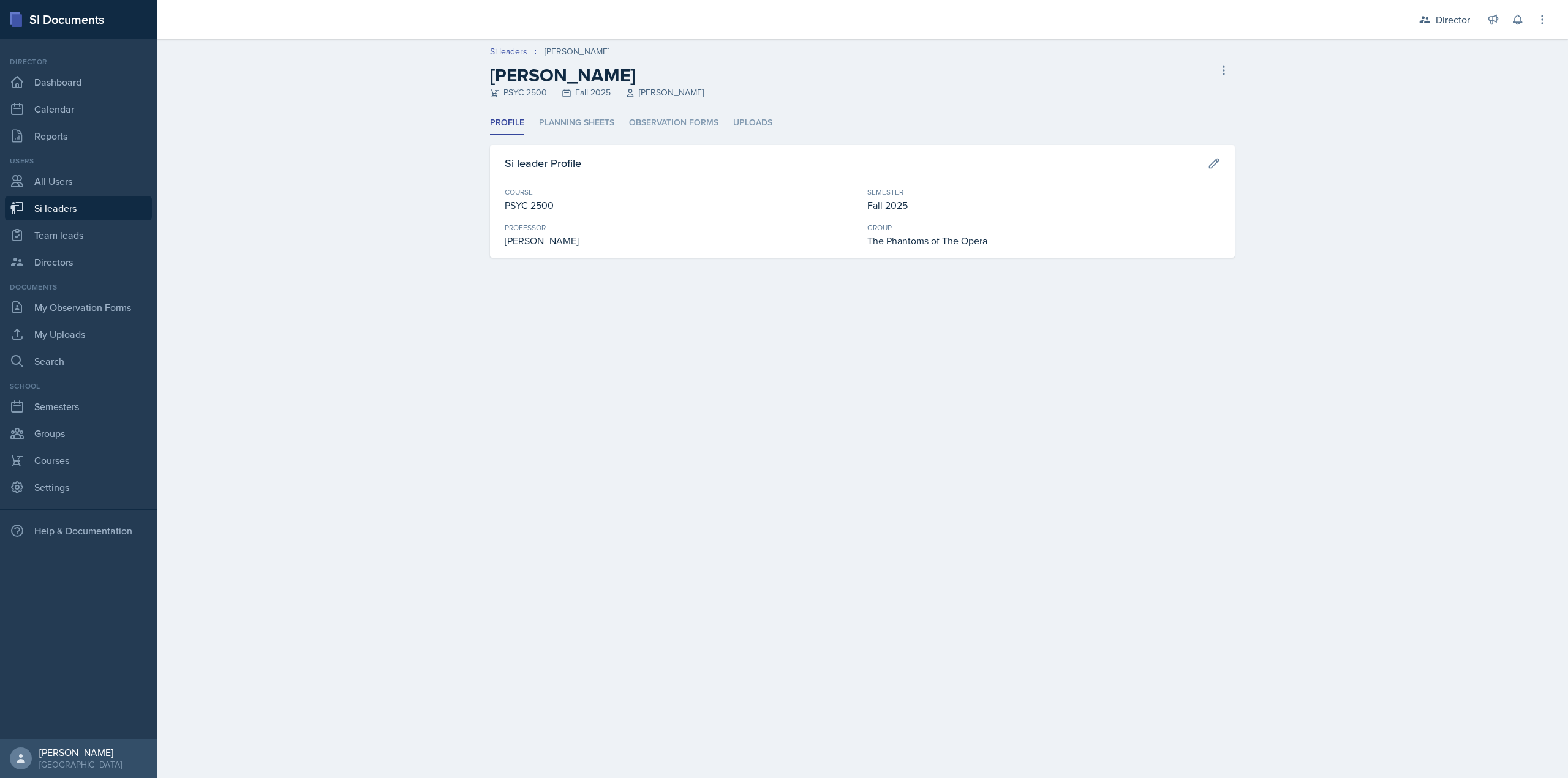
click at [596, 132] on li "Planning Sheets" at bounding box center [577, 122] width 75 height 24
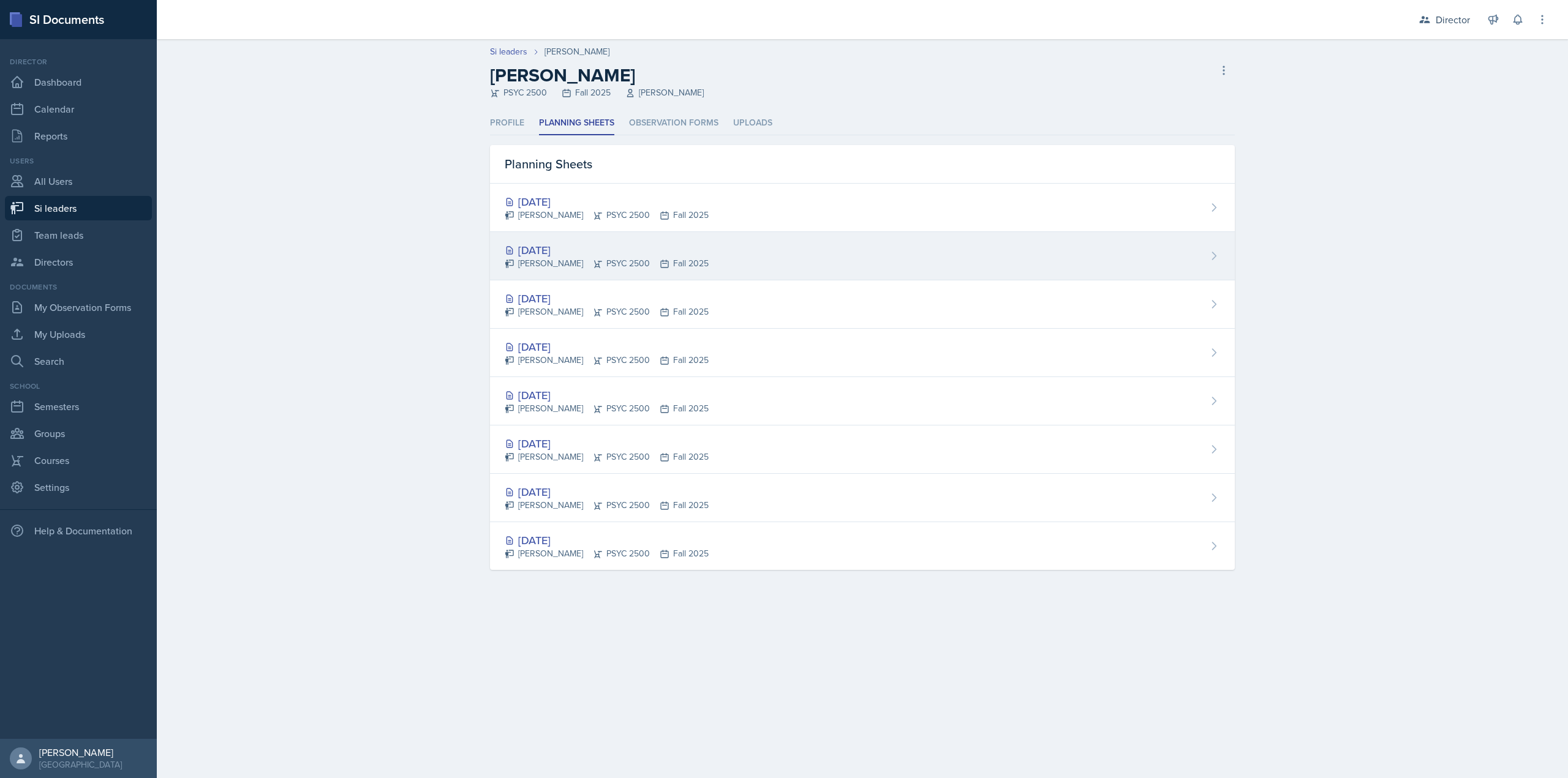
click at [595, 262] on icon at bounding box center [598, 264] width 8 height 8
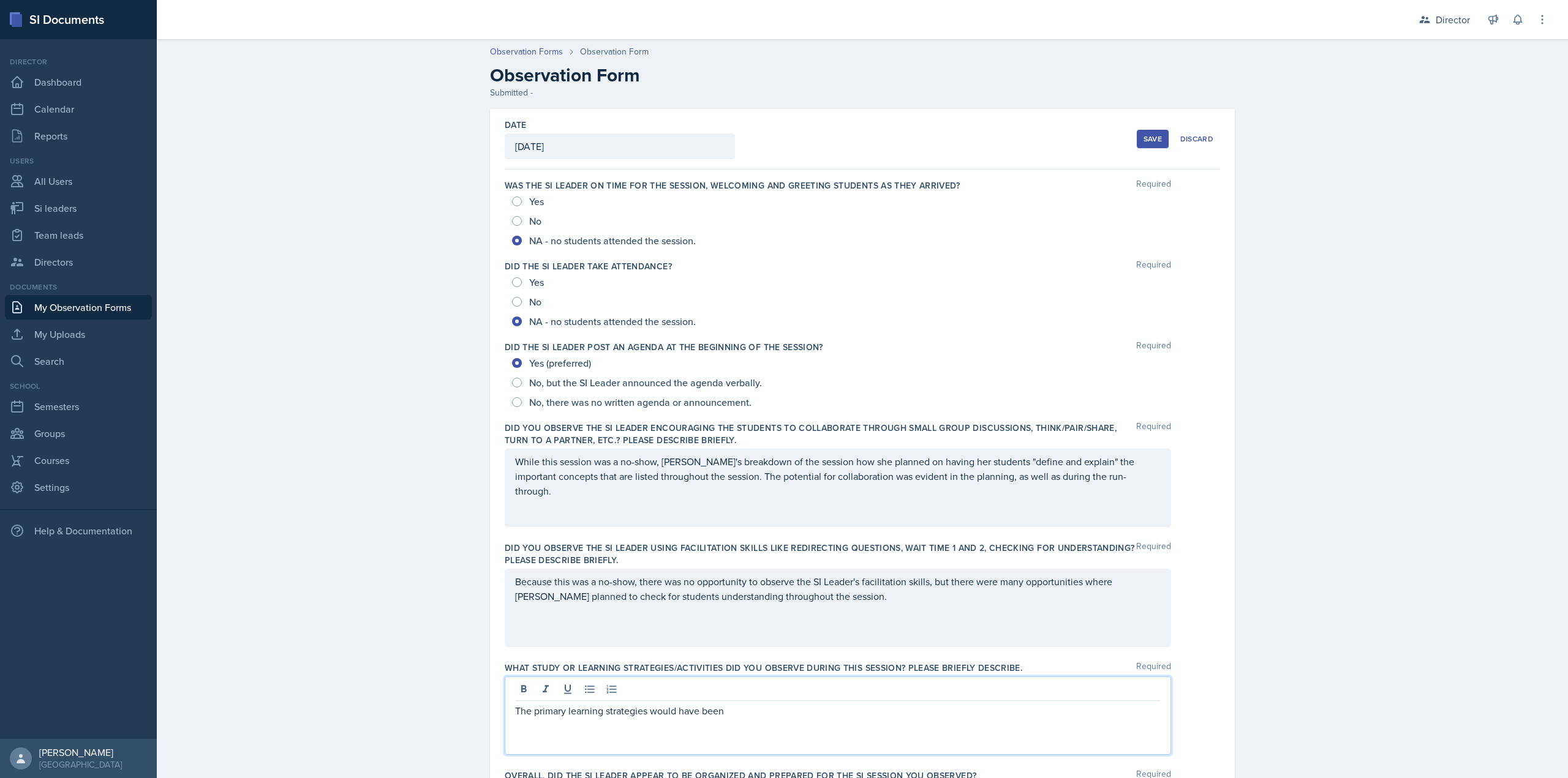
scroll to position [328, 0]
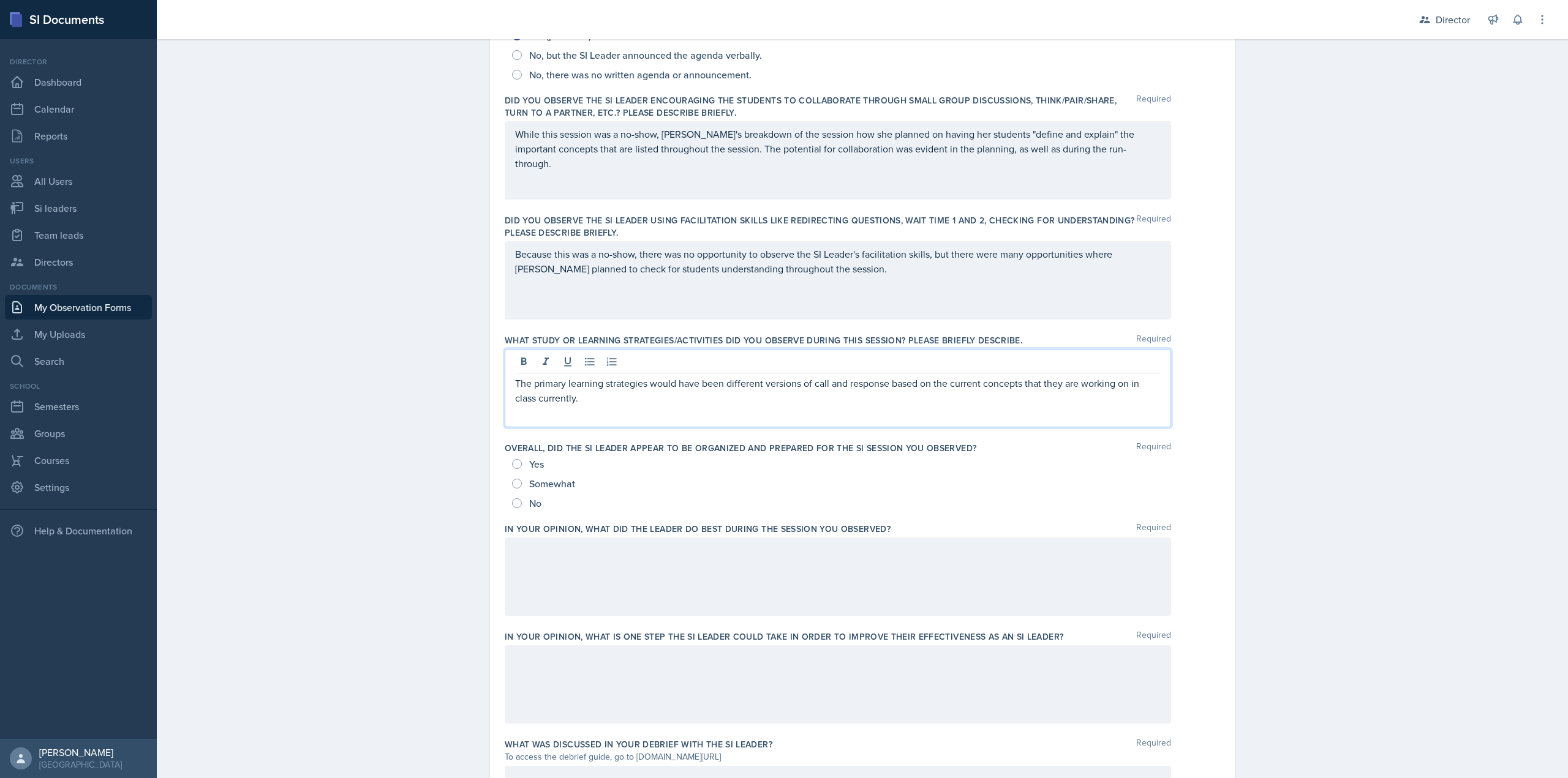
click at [533, 466] on span "Yes" at bounding box center [537, 463] width 15 height 12
click at [522, 466] on input "Yes" at bounding box center [516, 464] width 9 height 9
radio input "true"
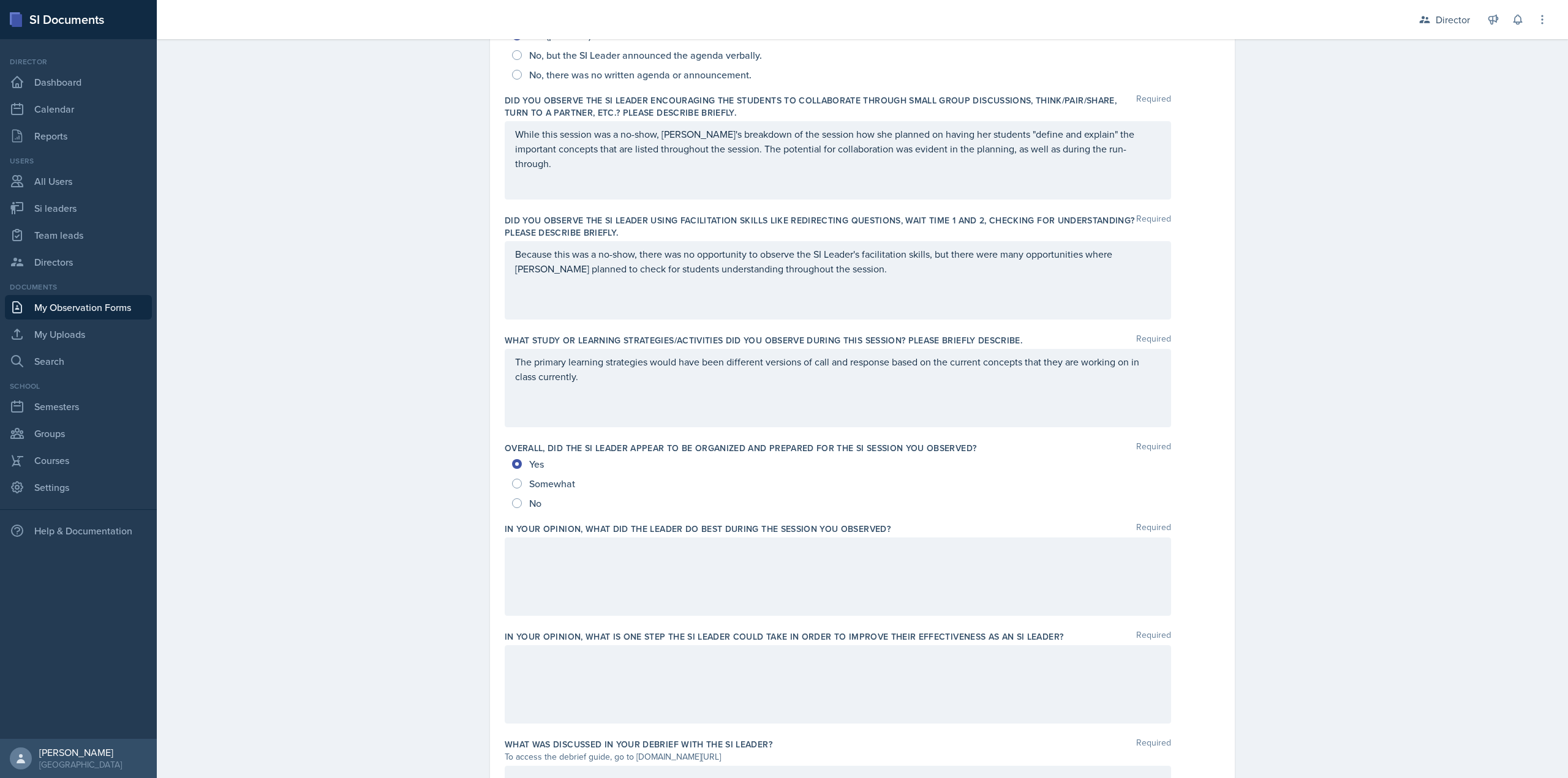
click at [617, 586] on div at bounding box center [838, 576] width 666 height 78
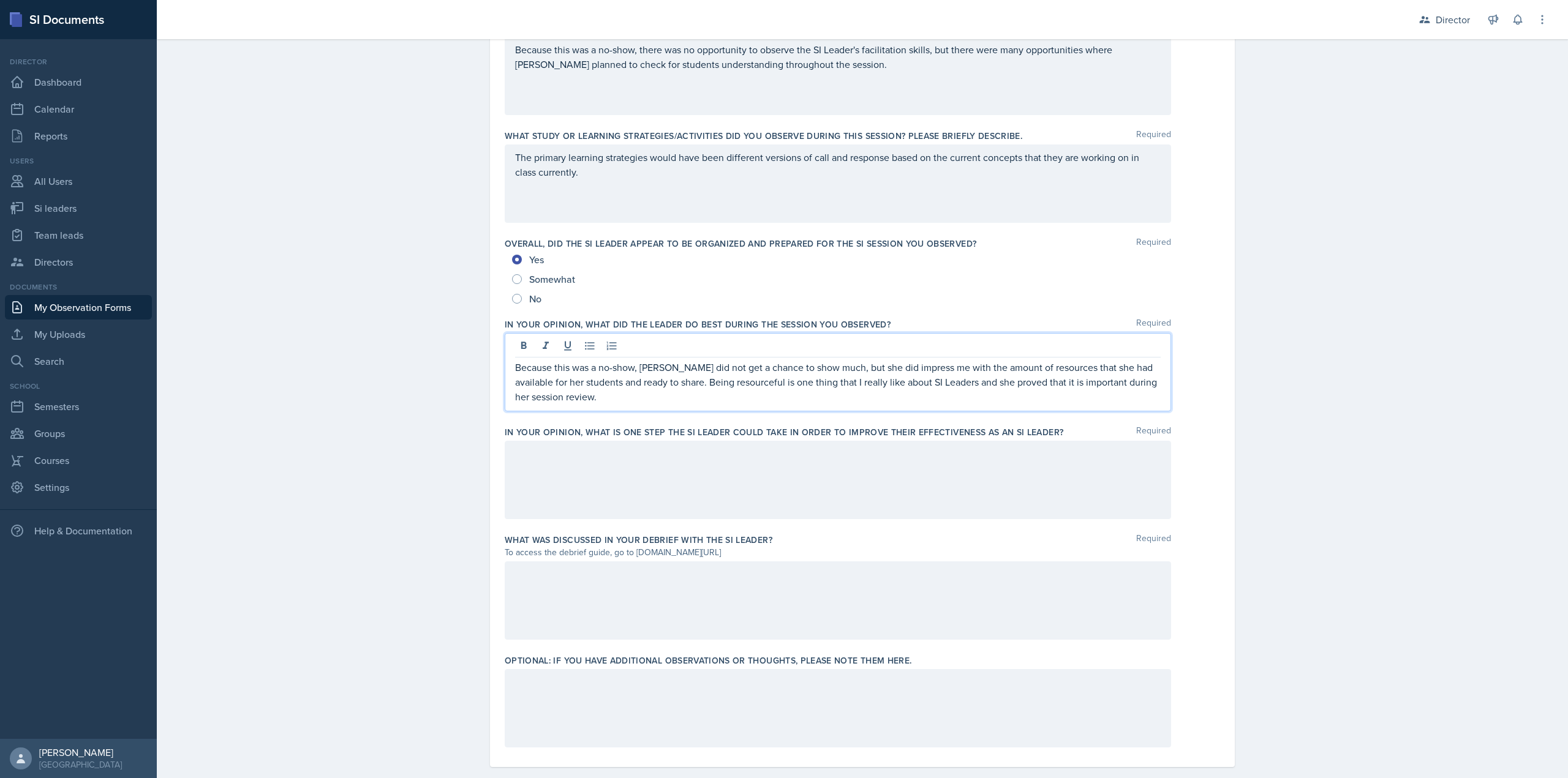
scroll to position [550, 0]
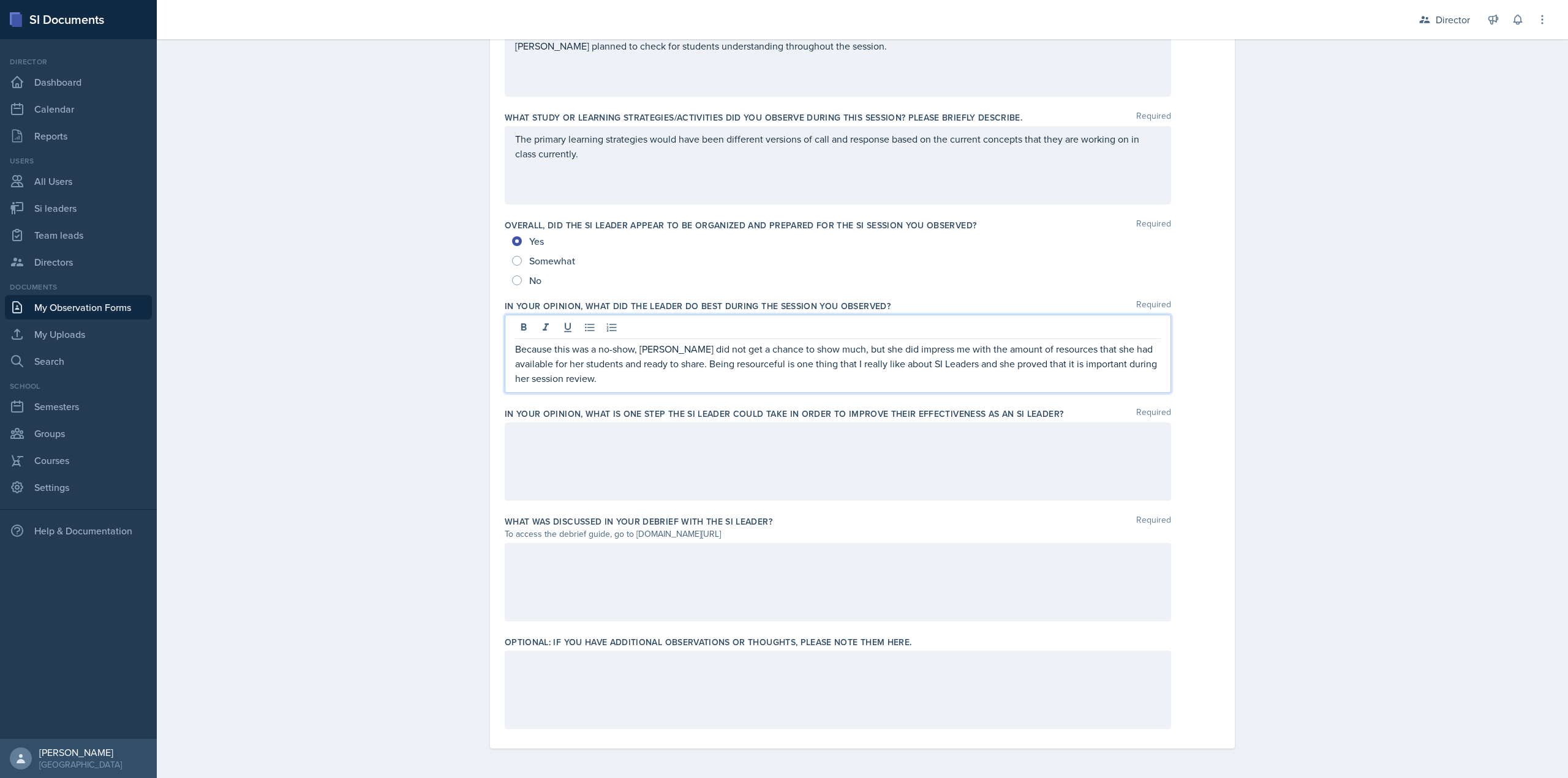
click at [655, 453] on div at bounding box center [838, 462] width 666 height 78
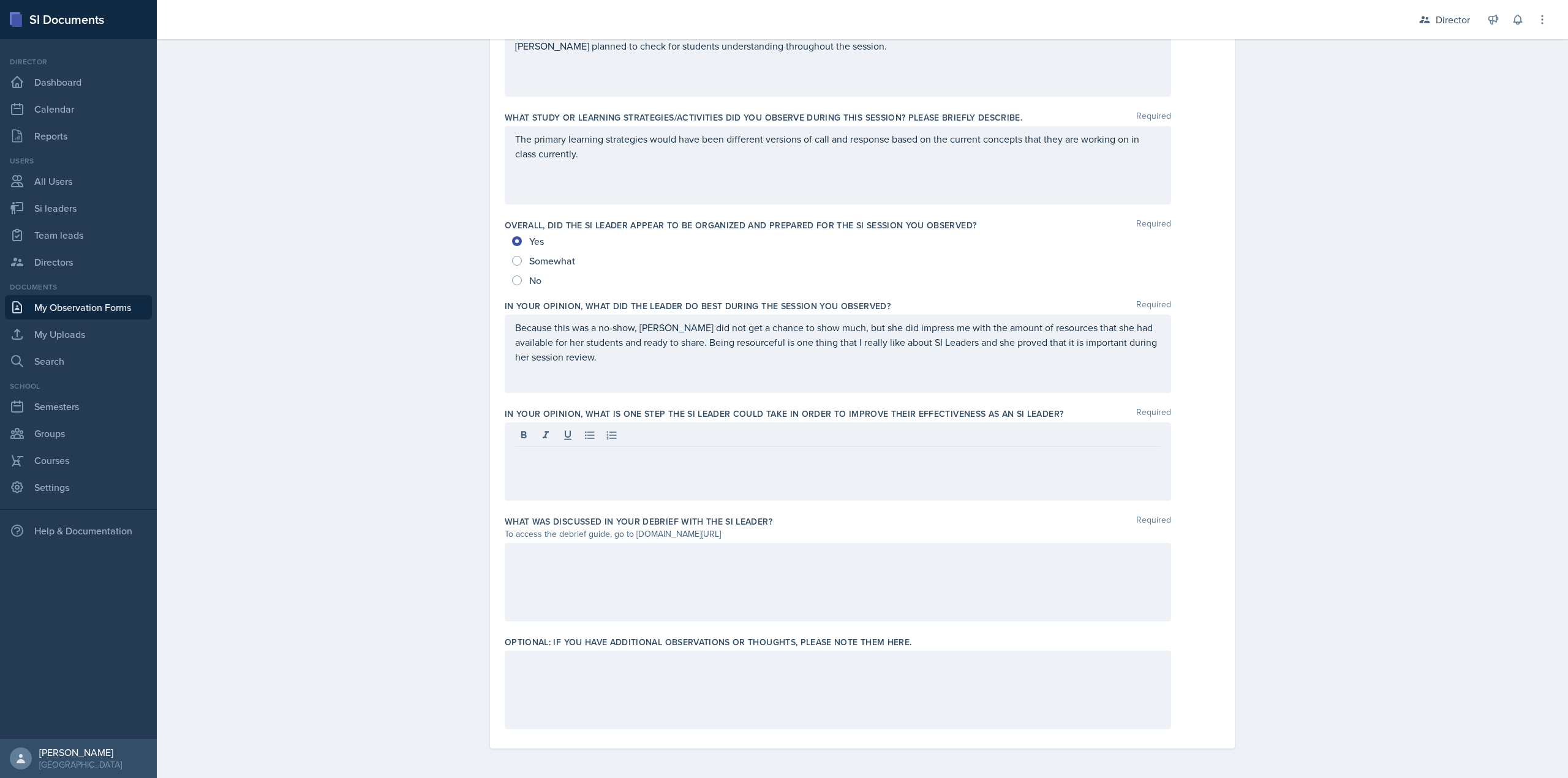
click at [624, 584] on div at bounding box center [838, 582] width 666 height 78
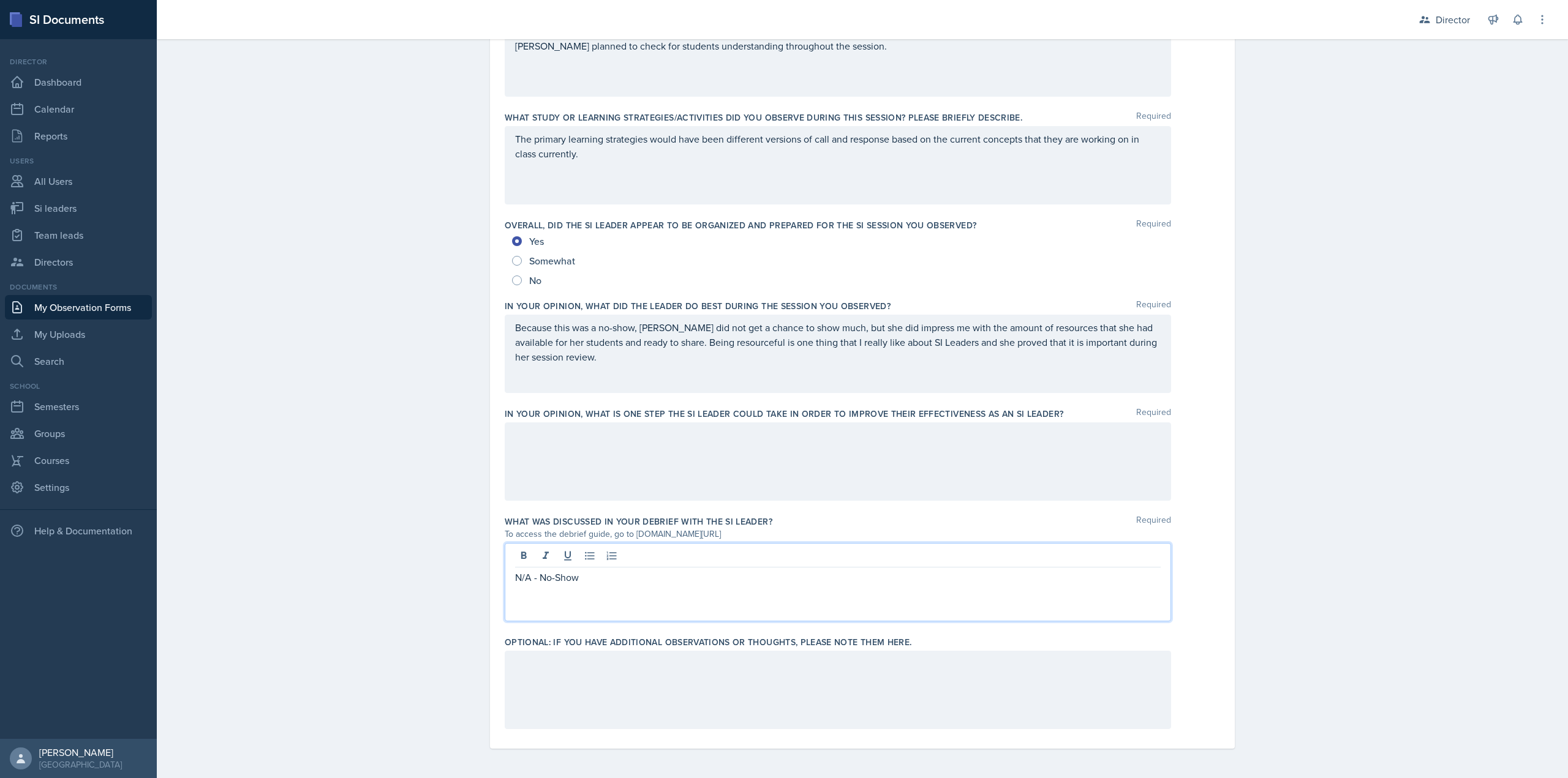
click at [634, 468] on div at bounding box center [838, 462] width 666 height 78
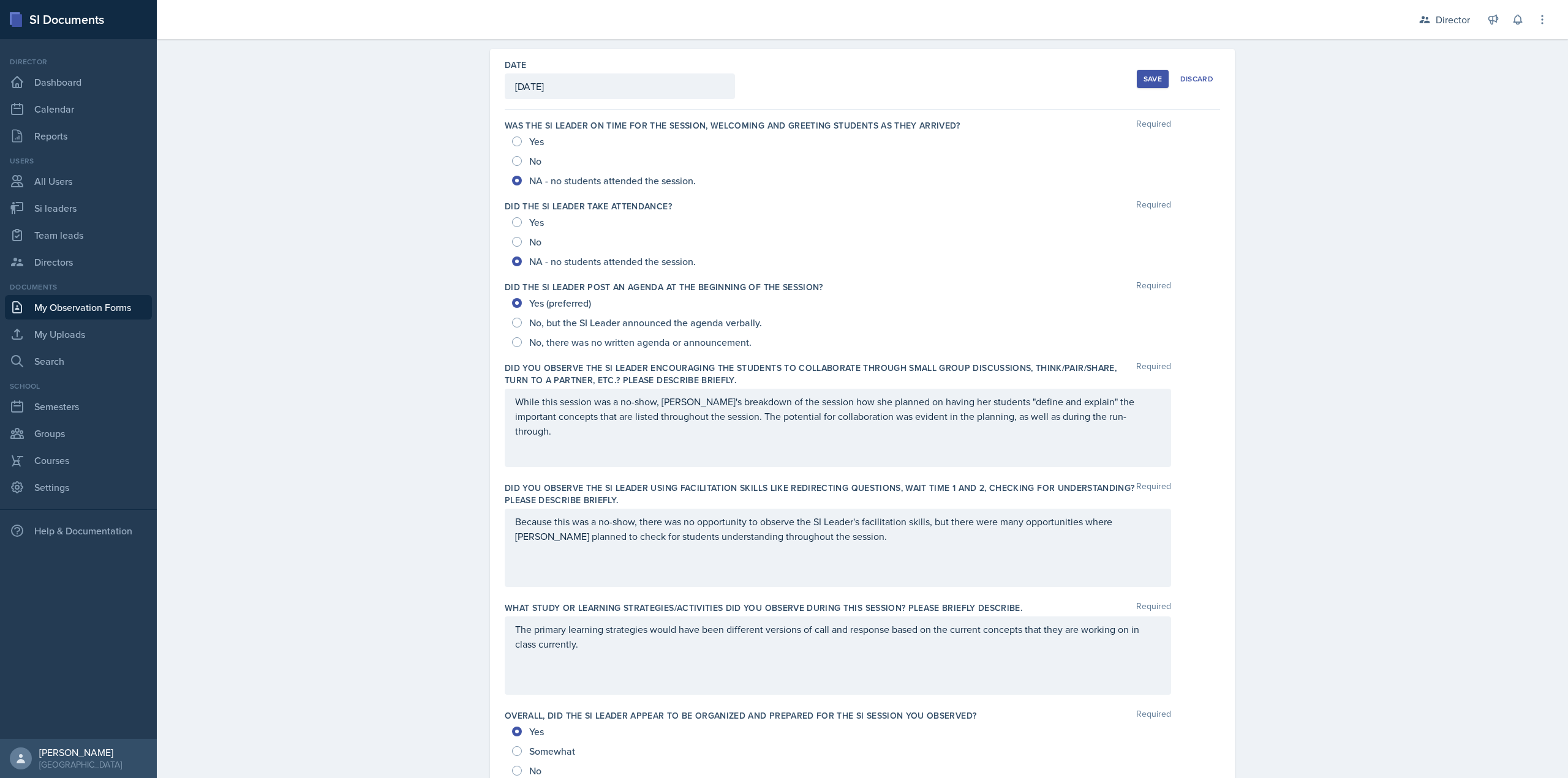
scroll to position [0, 0]
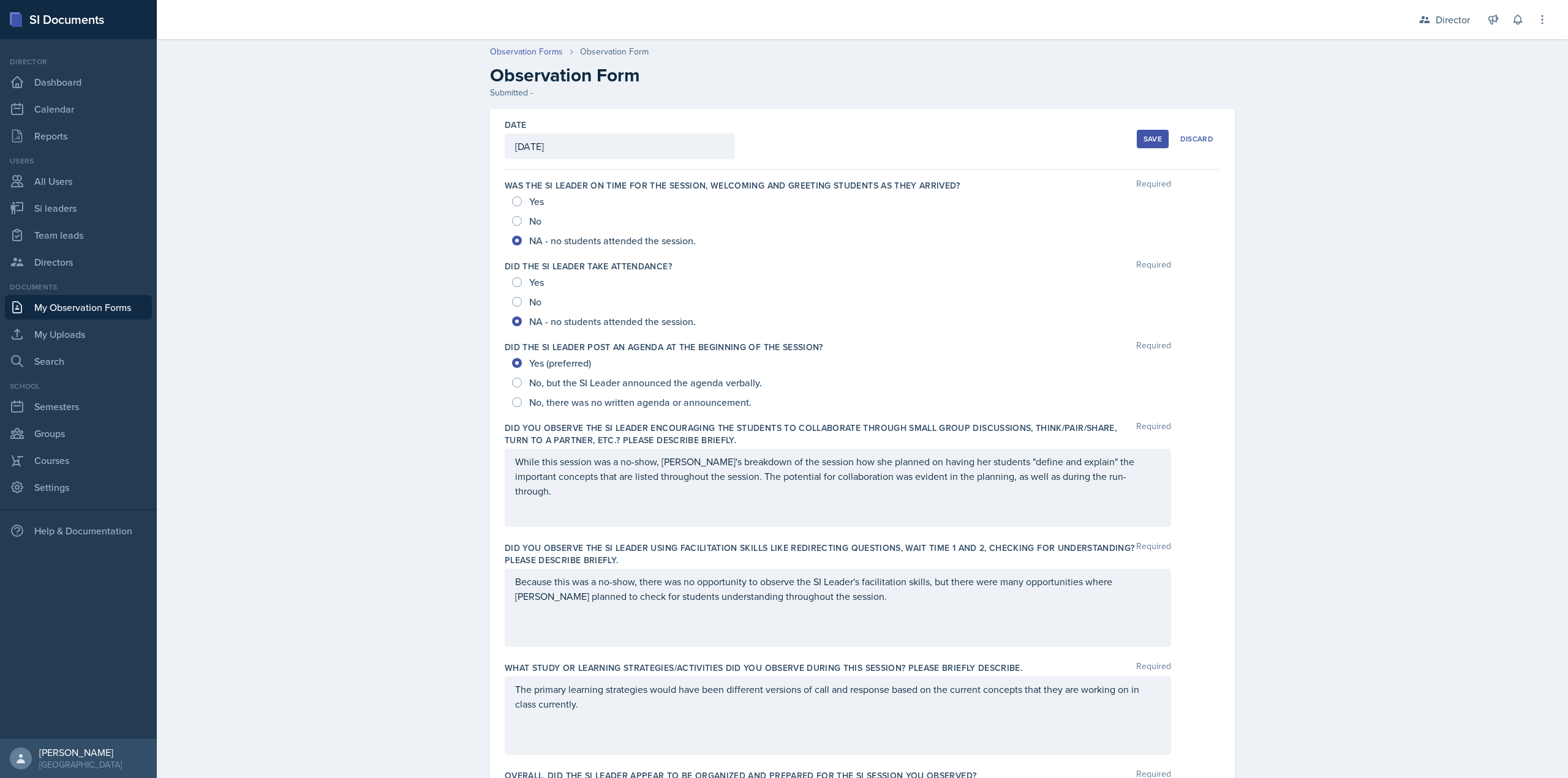
click at [1160, 140] on button "Save" at bounding box center [1153, 139] width 32 height 19
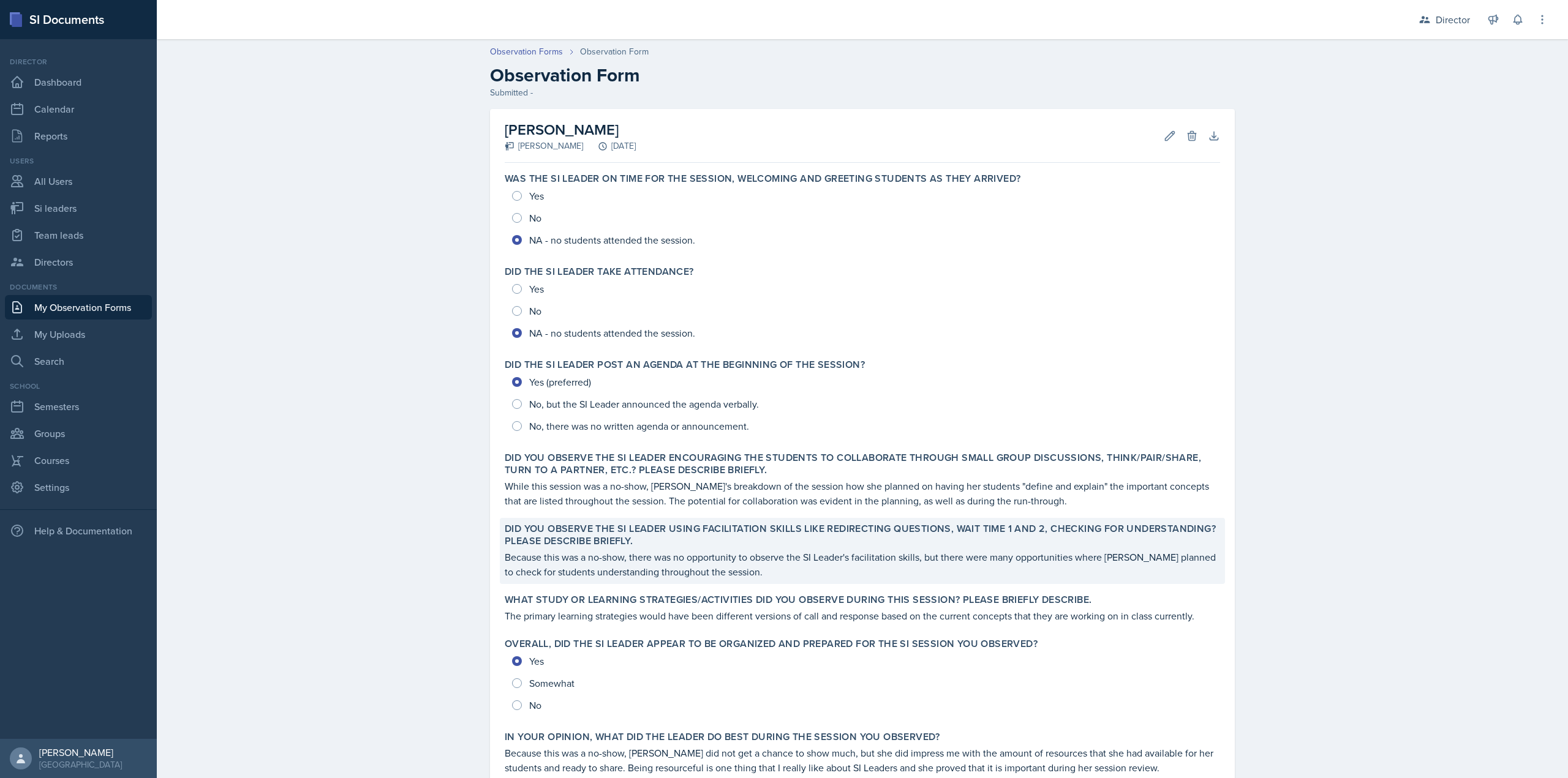
scroll to position [227, 0]
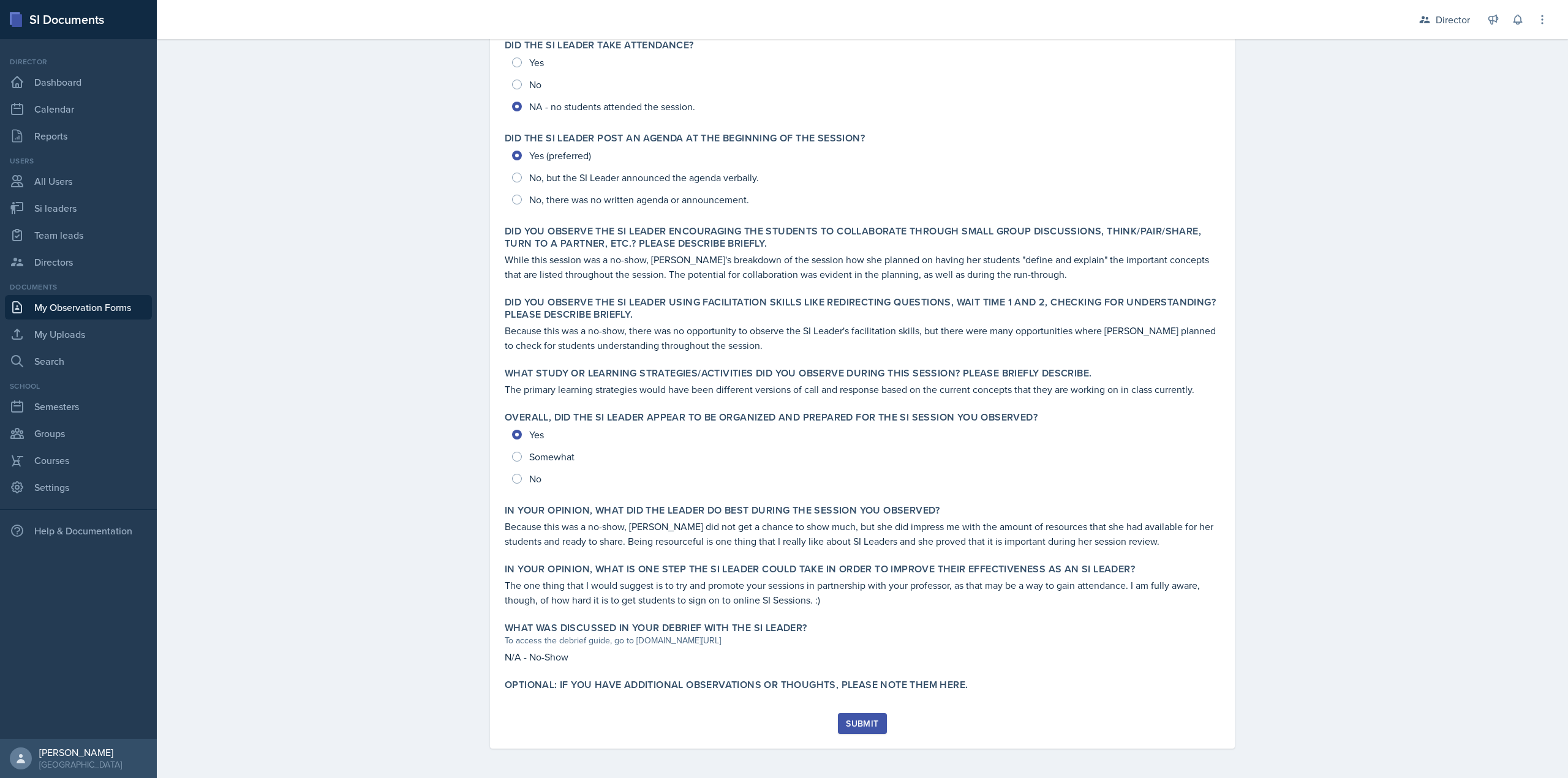
click at [859, 729] on div "Submit" at bounding box center [862, 723] width 32 height 9
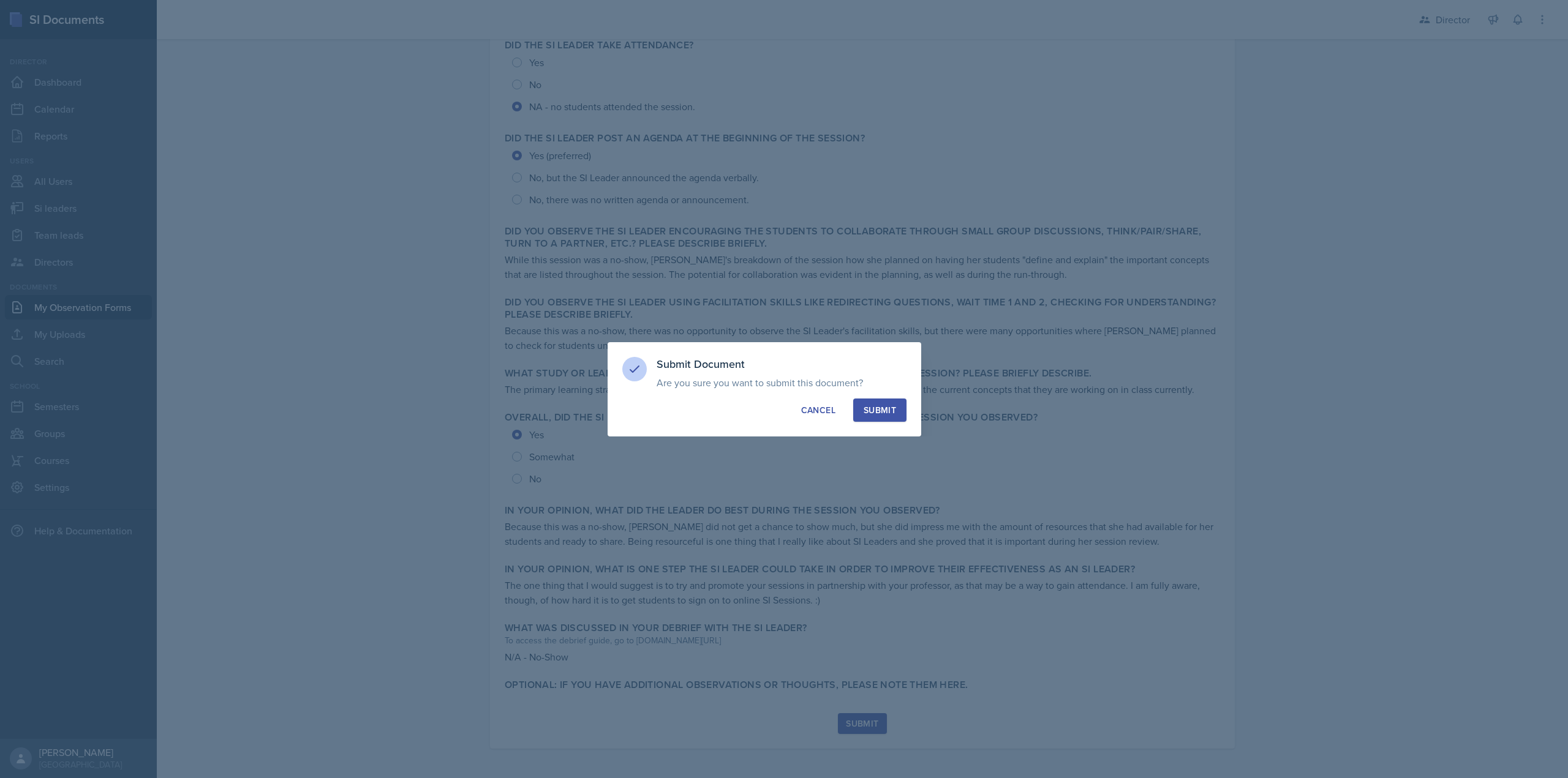
click at [864, 411] on div "Submit" at bounding box center [880, 410] width 32 height 12
radio input "true"
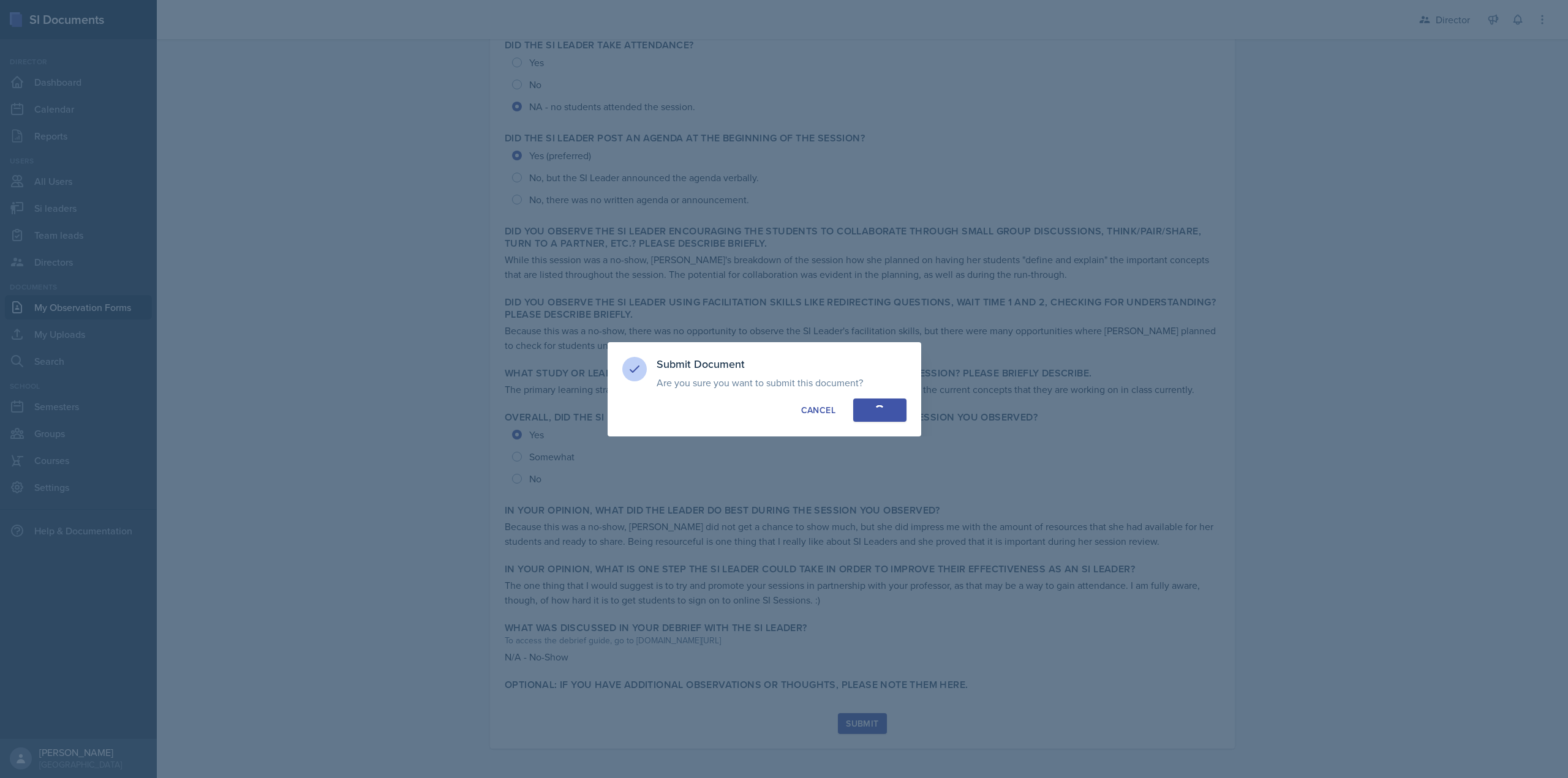
scroll to position [191, 0]
